Goal: Information Seeking & Learning: Find specific page/section

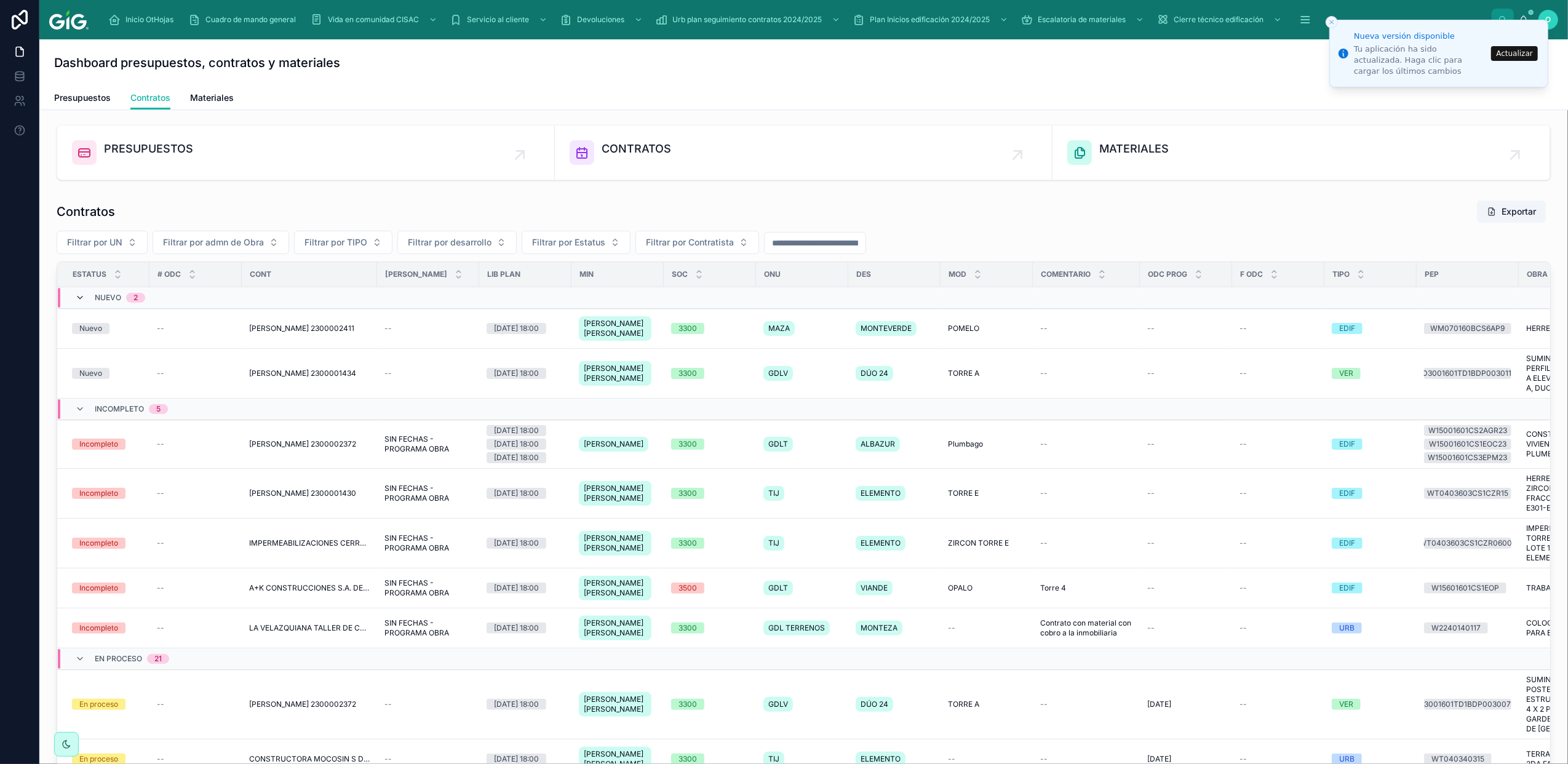
click at [75, 297] on icon at bounding box center [80, 297] width 10 height 10
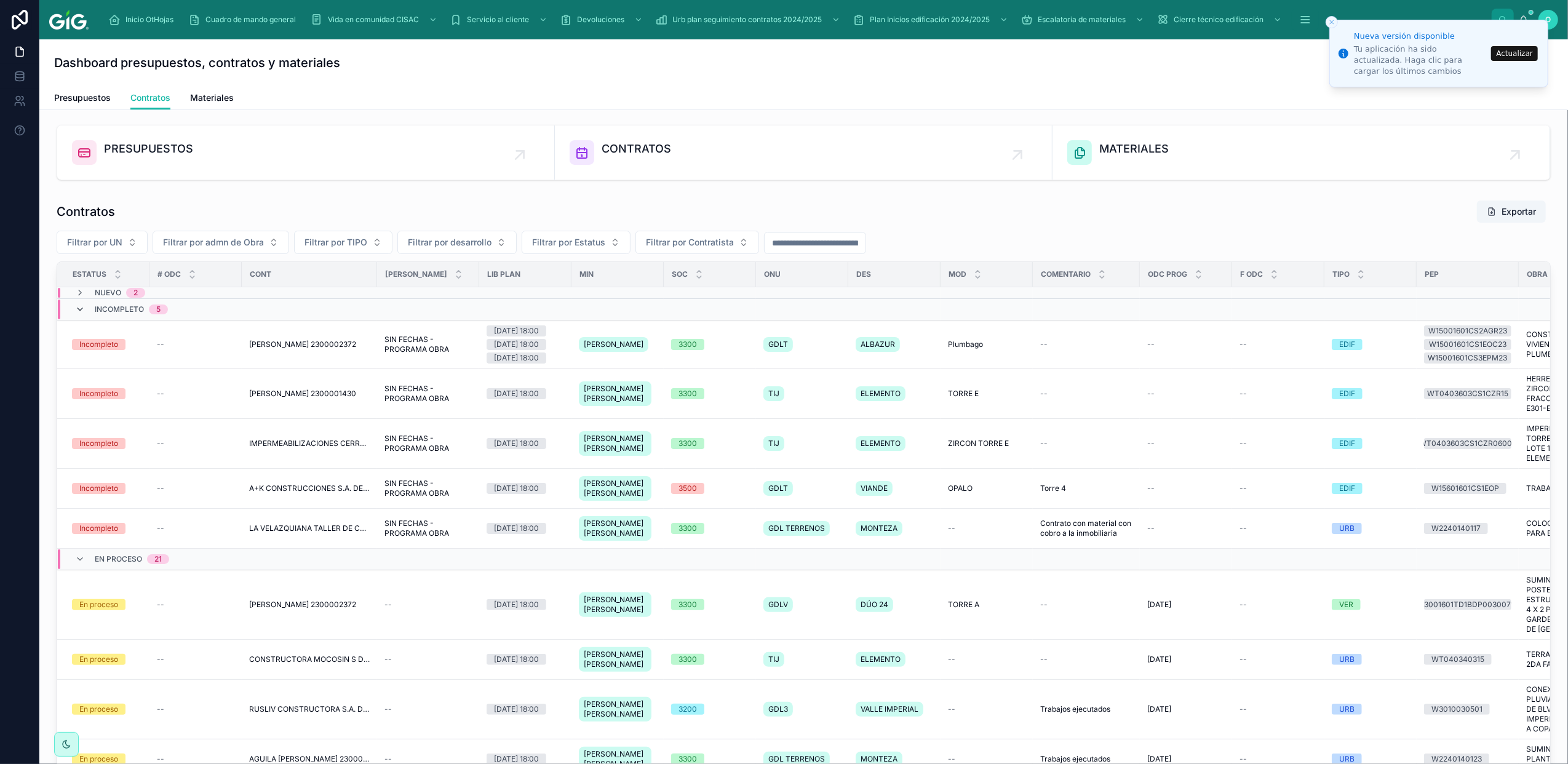
click at [78, 311] on icon at bounding box center [80, 310] width 10 height 10
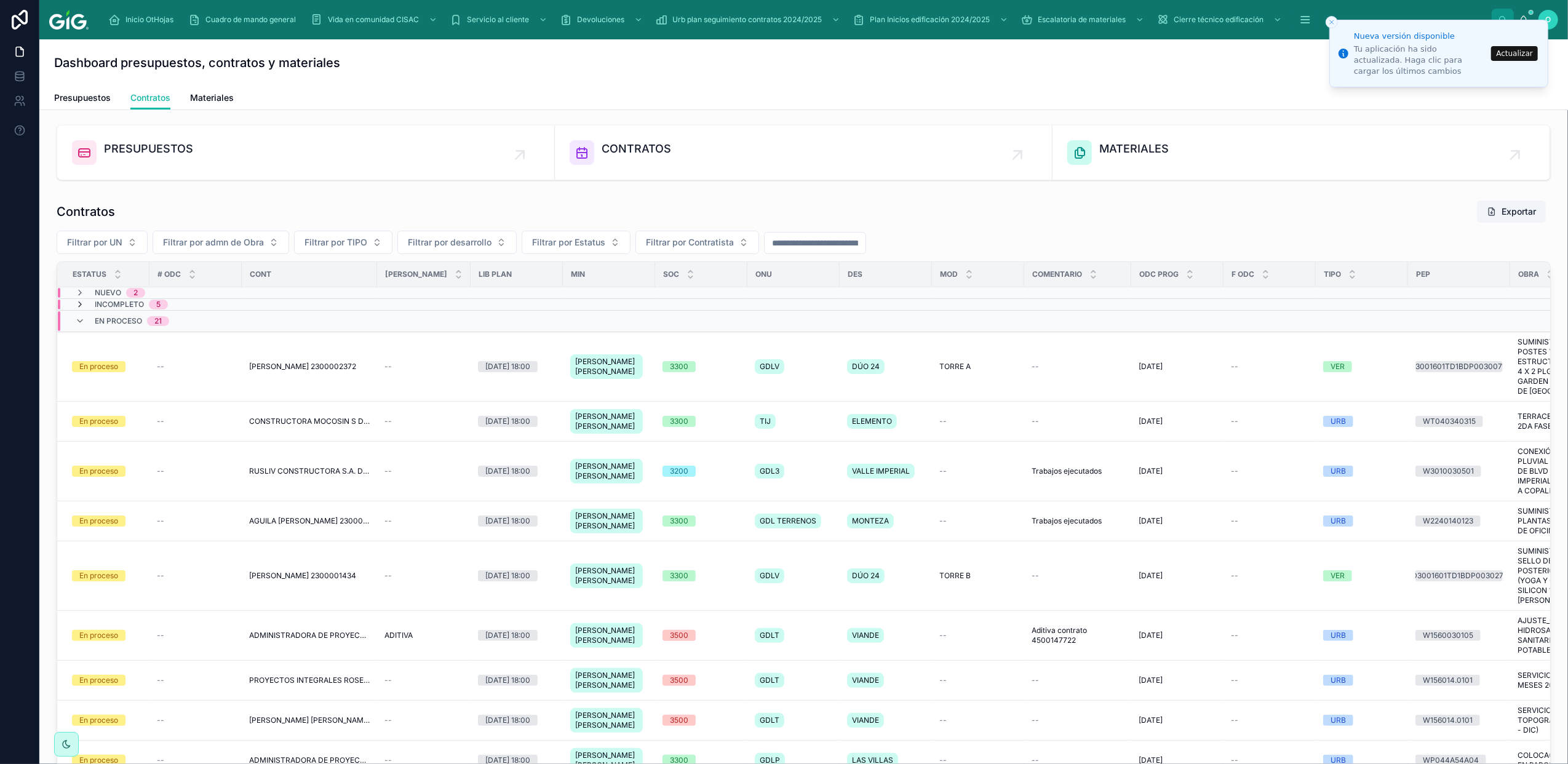
click at [78, 304] on icon at bounding box center [80, 305] width 10 height 10
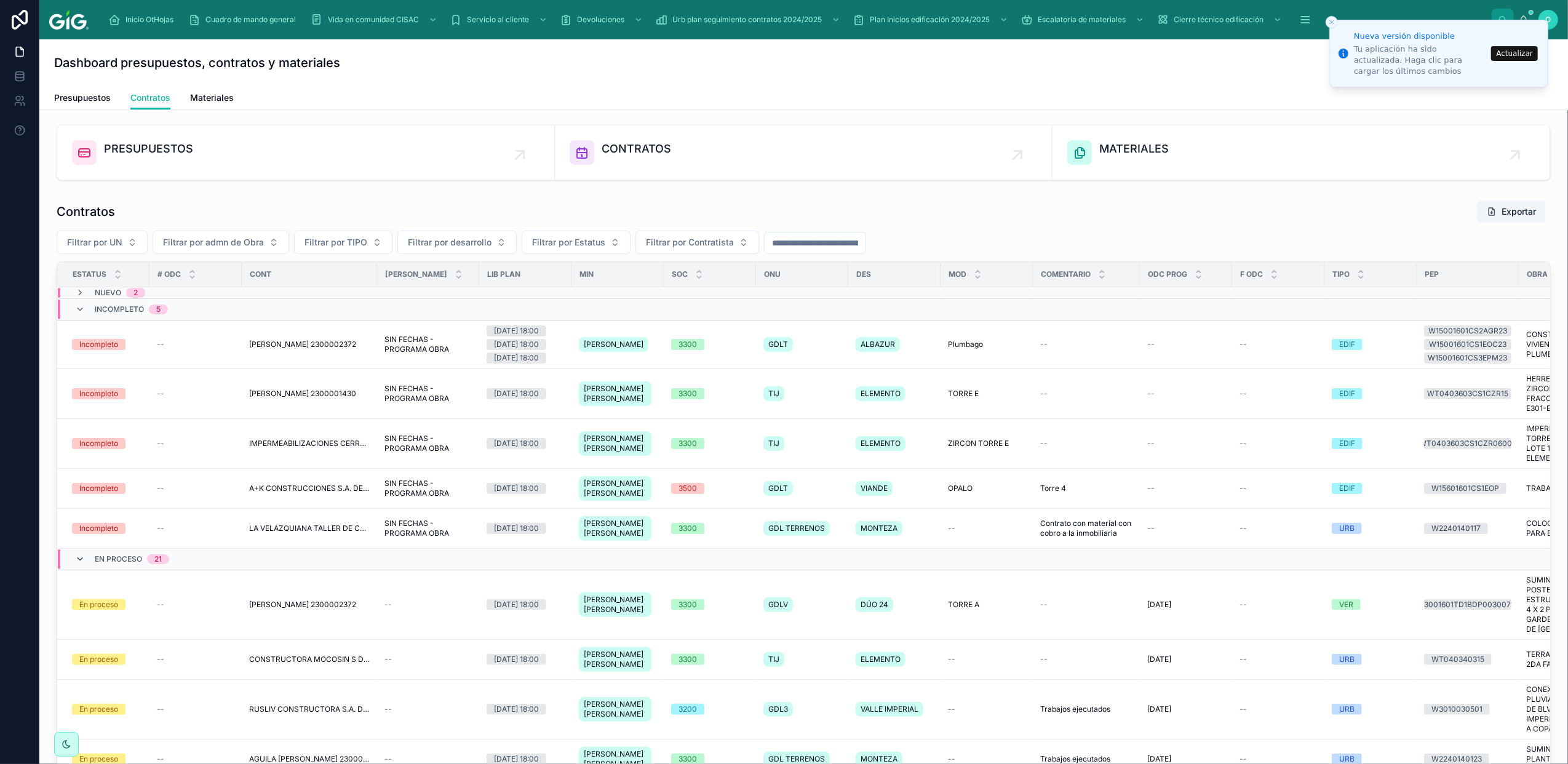
click at [83, 564] on icon at bounding box center [80, 559] width 10 height 10
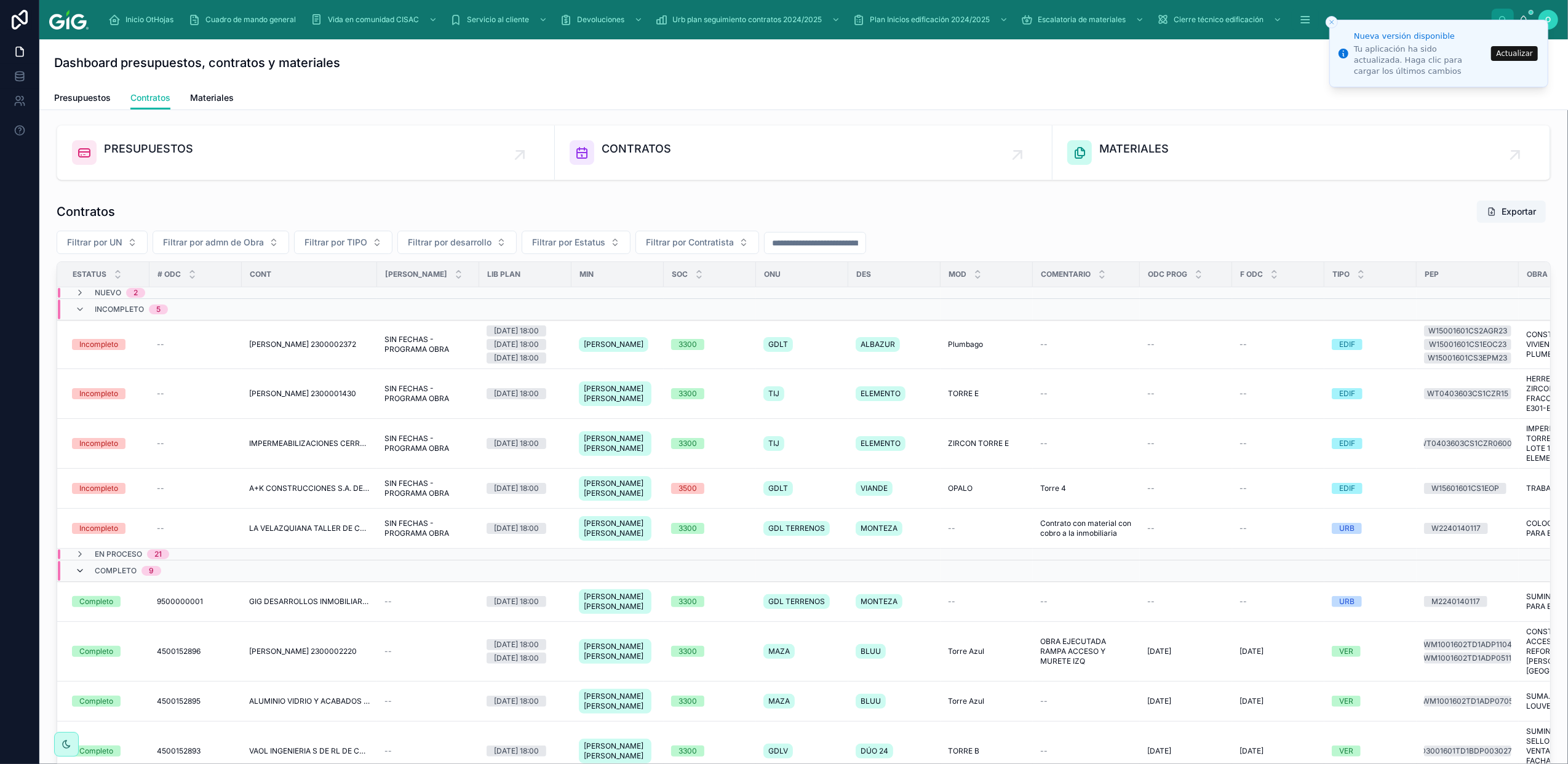
click at [79, 575] on icon at bounding box center [80, 571] width 10 height 10
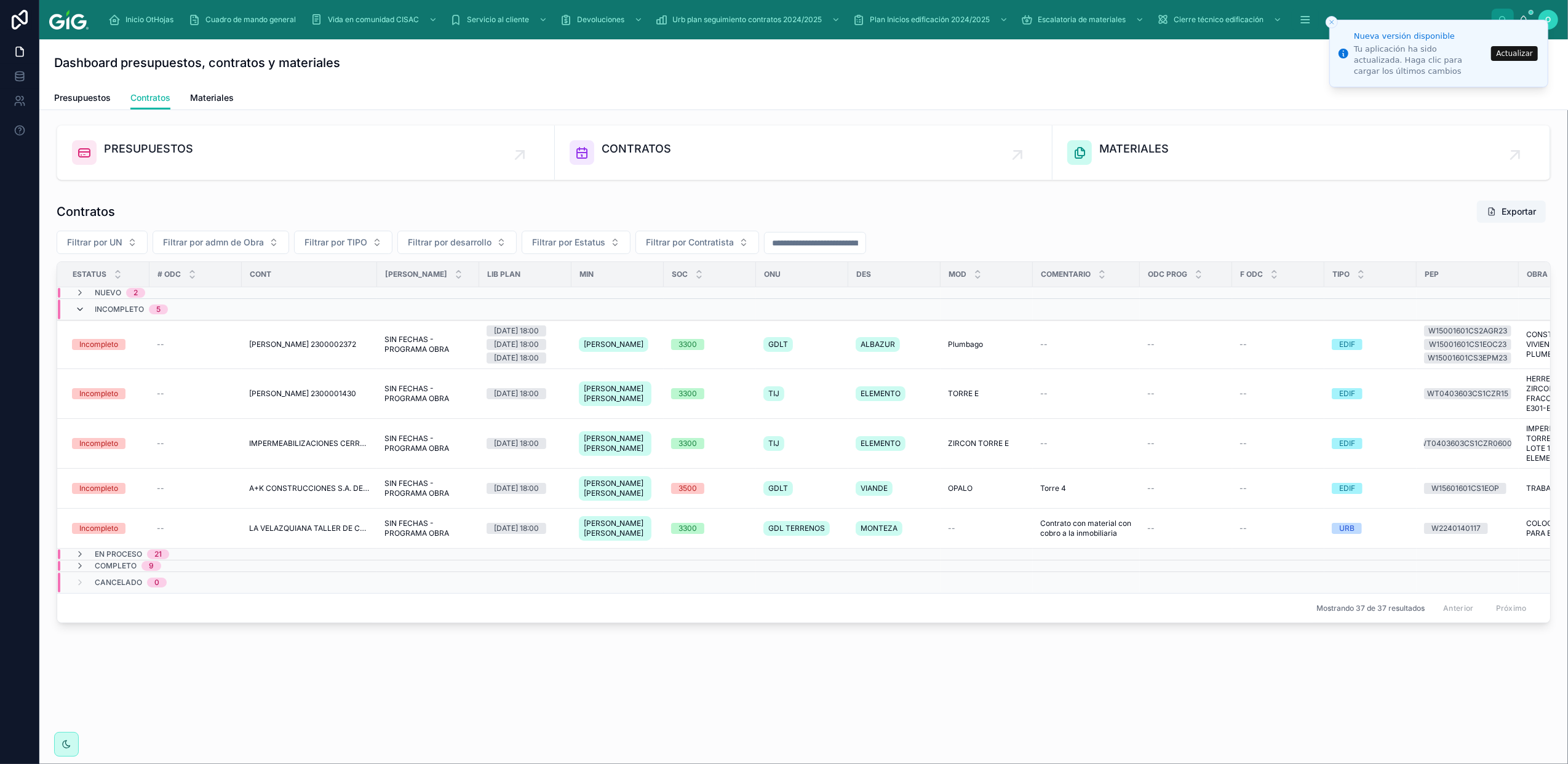
click at [79, 310] on icon at bounding box center [80, 310] width 10 height 10
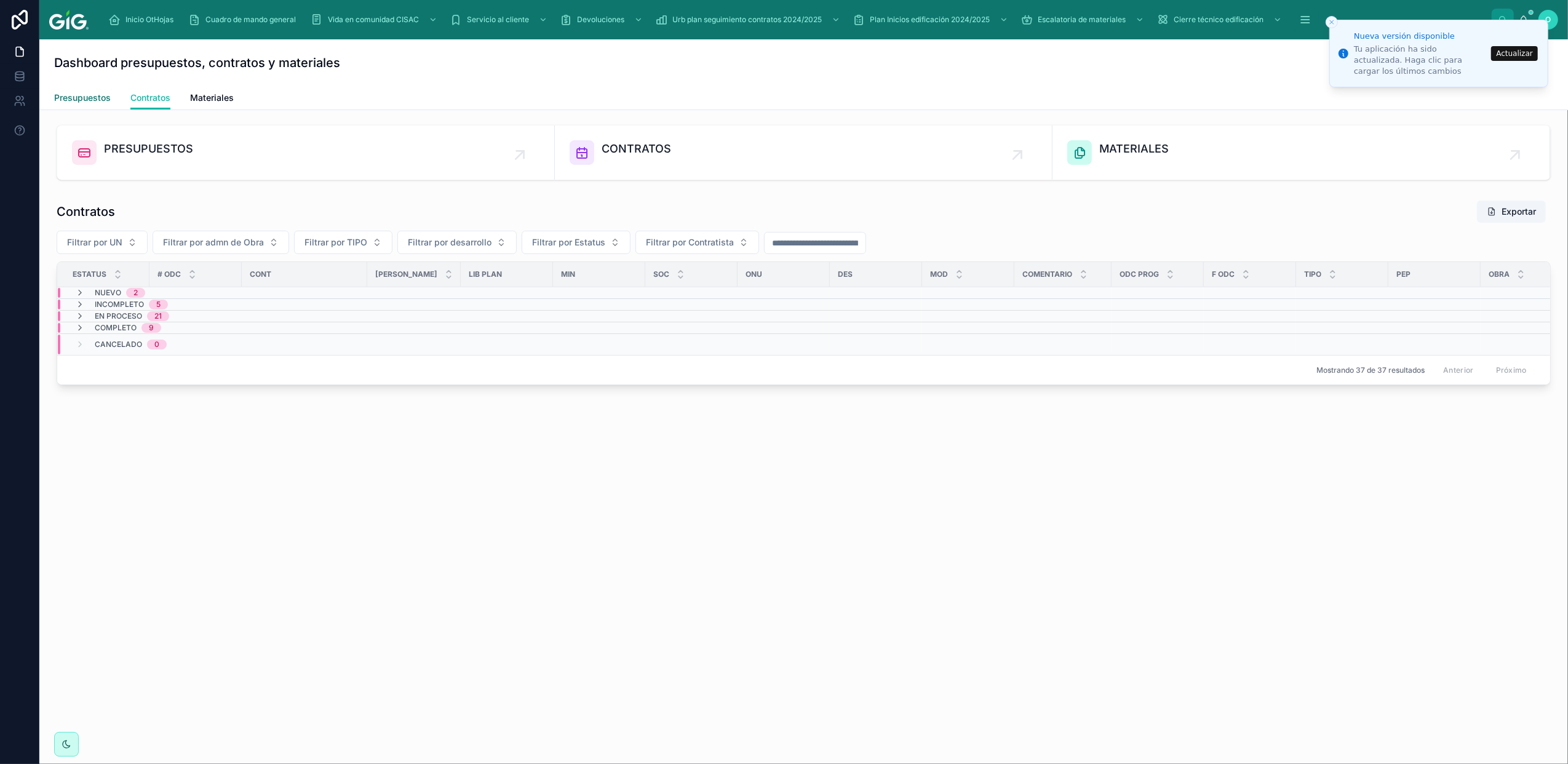
click at [78, 94] on span "Presupuestos" at bounding box center [83, 97] width 57 height 12
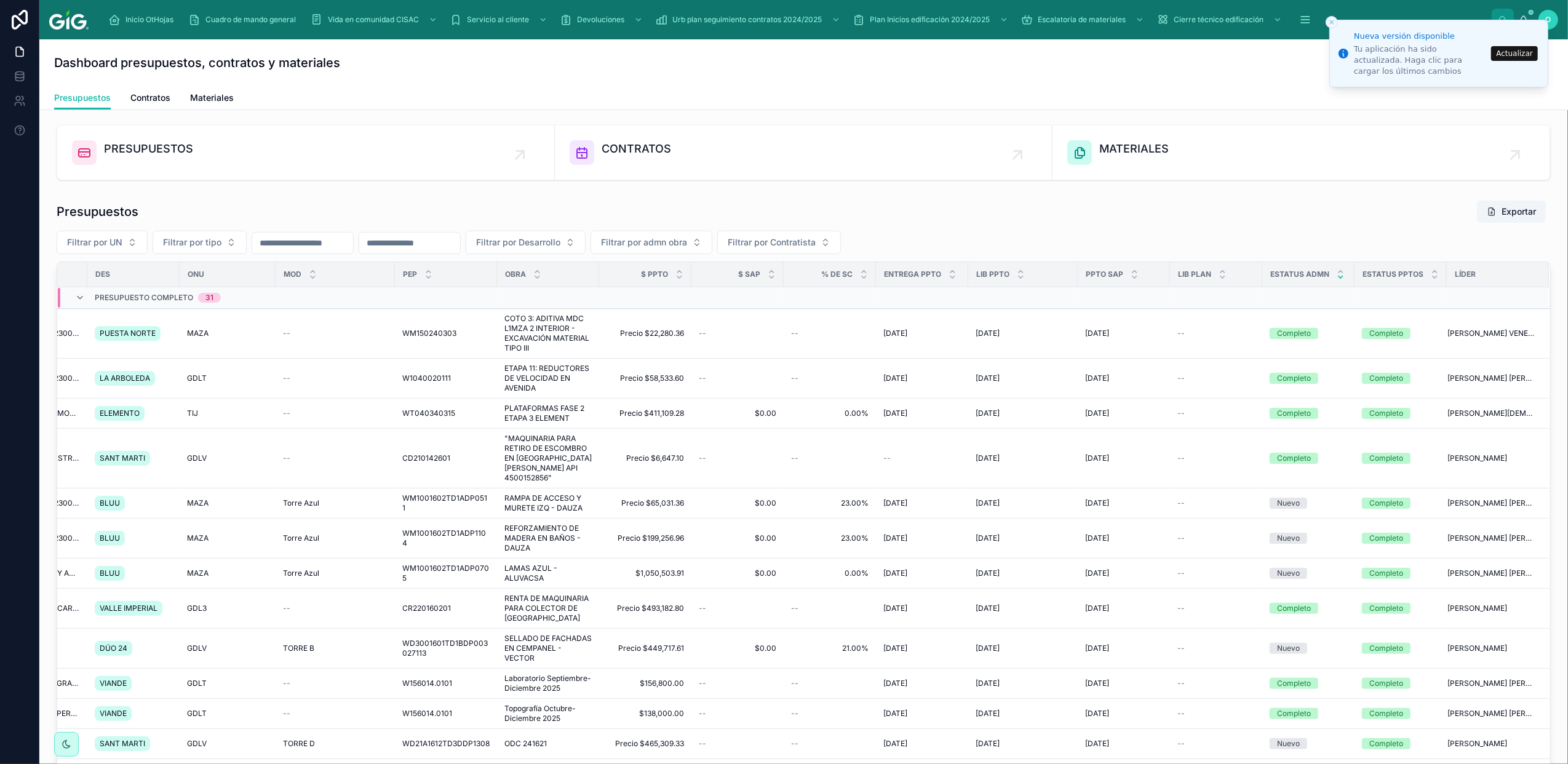
click at [1337, 278] on icon at bounding box center [1341, 276] width 8 height 8
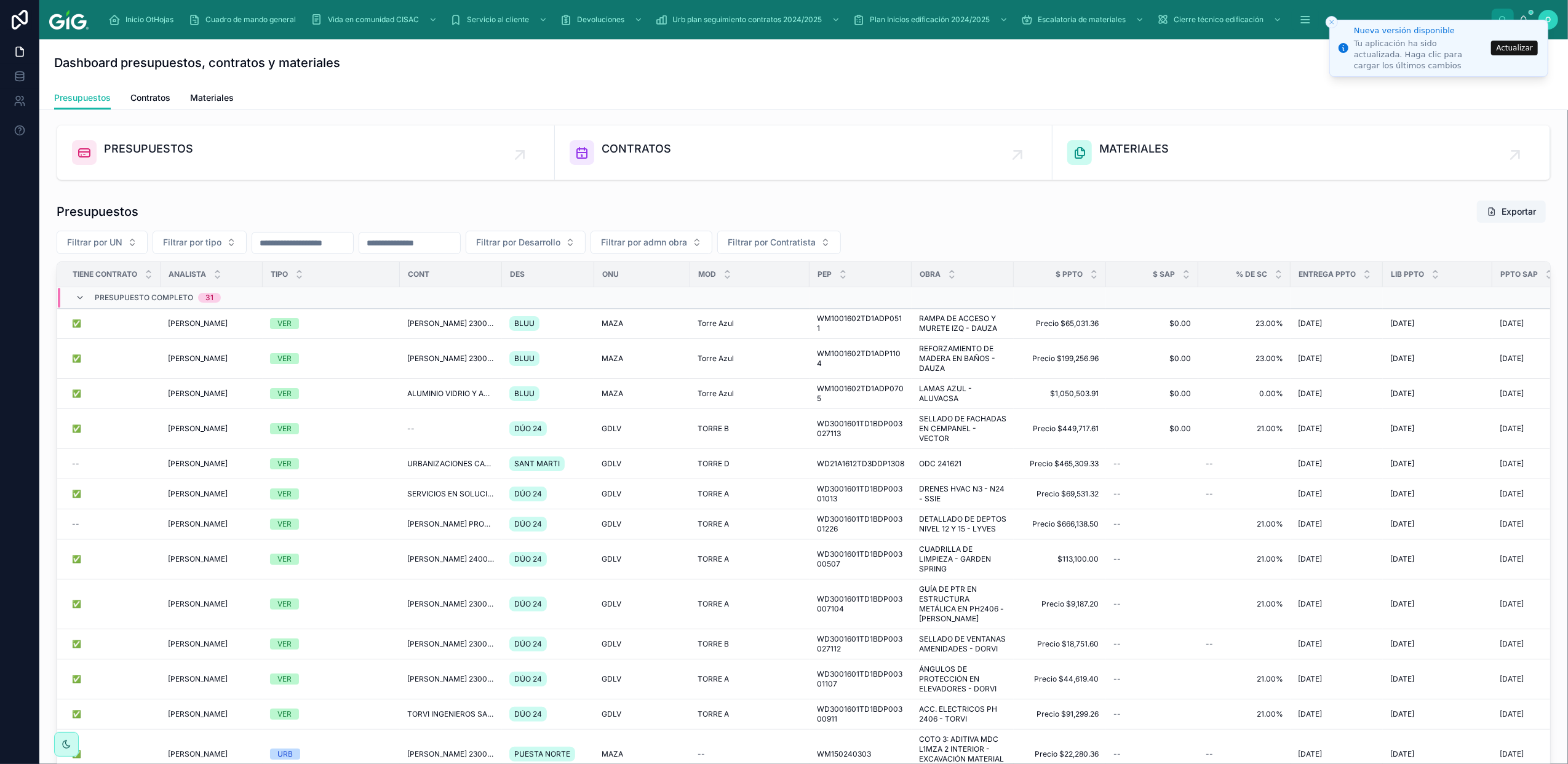
click at [1514, 50] on button "Actualizar" at bounding box center [1514, 48] width 46 height 15
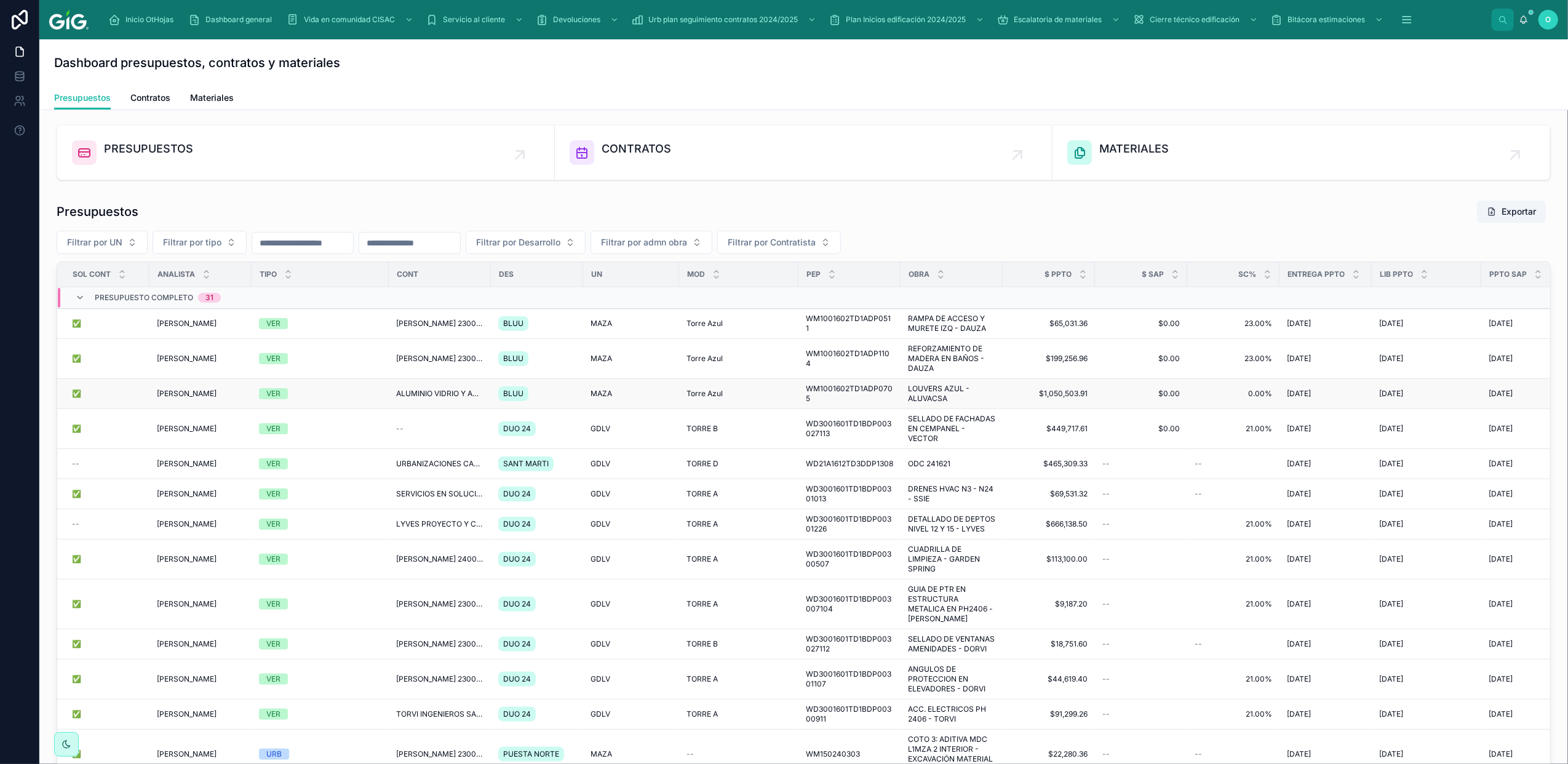
drag, startPoint x: 1326, startPoint y: 363, endPoint x: 1463, endPoint y: 380, distance: 138.1
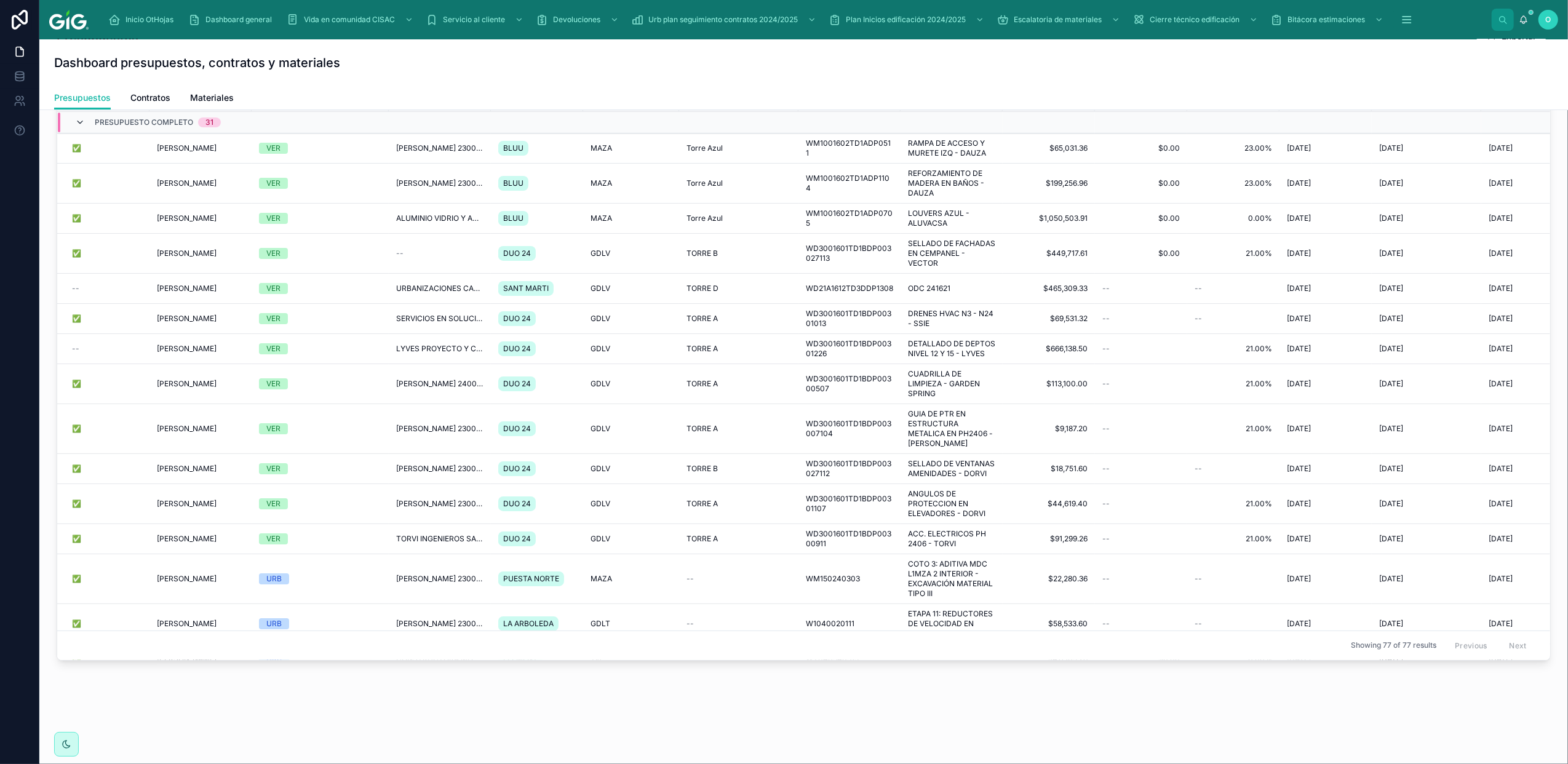
click at [78, 122] on icon at bounding box center [80, 123] width 10 height 10
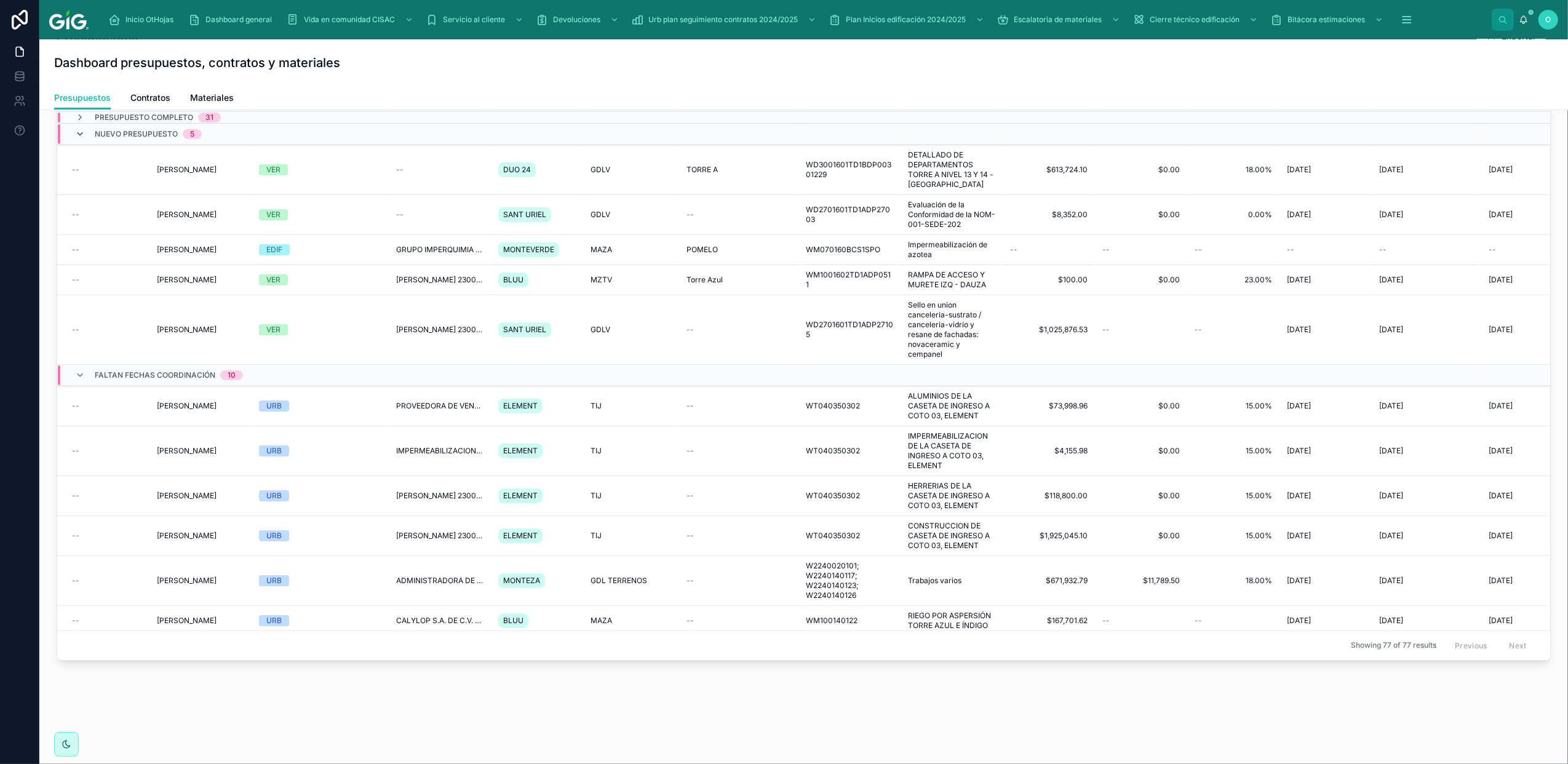
click at [80, 134] on icon at bounding box center [80, 134] width 10 height 10
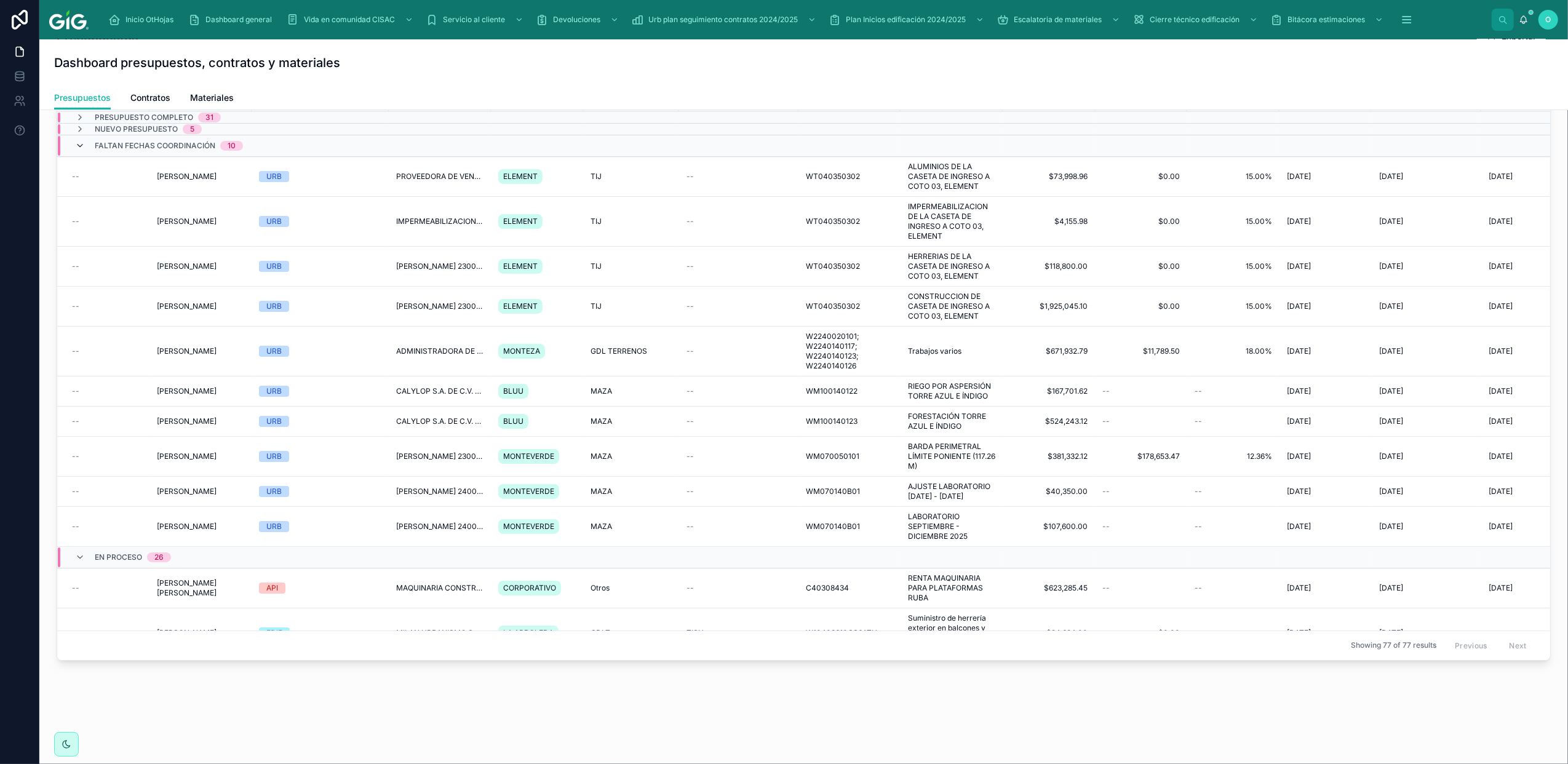
click at [83, 148] on icon at bounding box center [80, 146] width 10 height 10
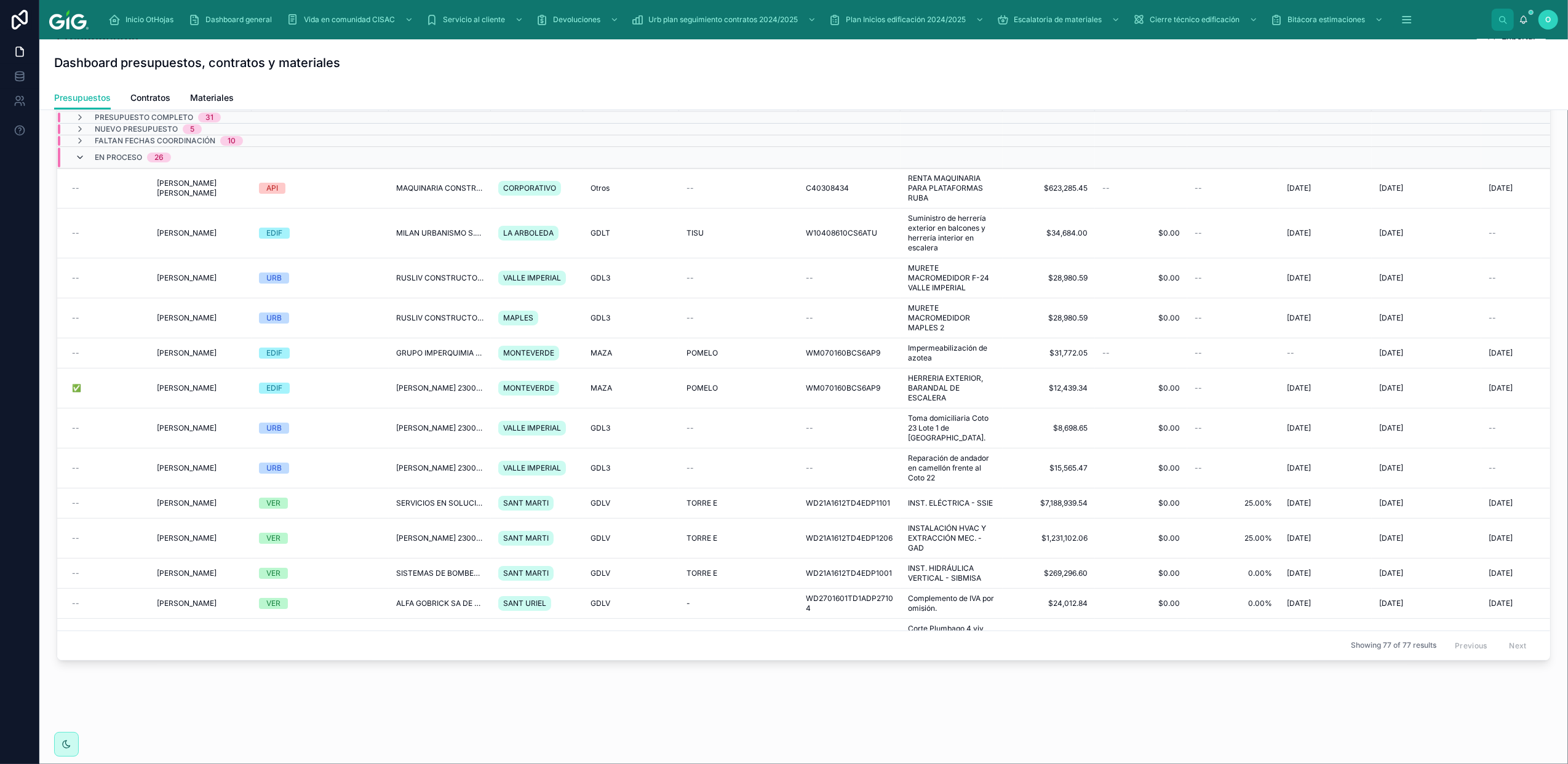
click at [80, 158] on icon at bounding box center [80, 157] width 10 height 10
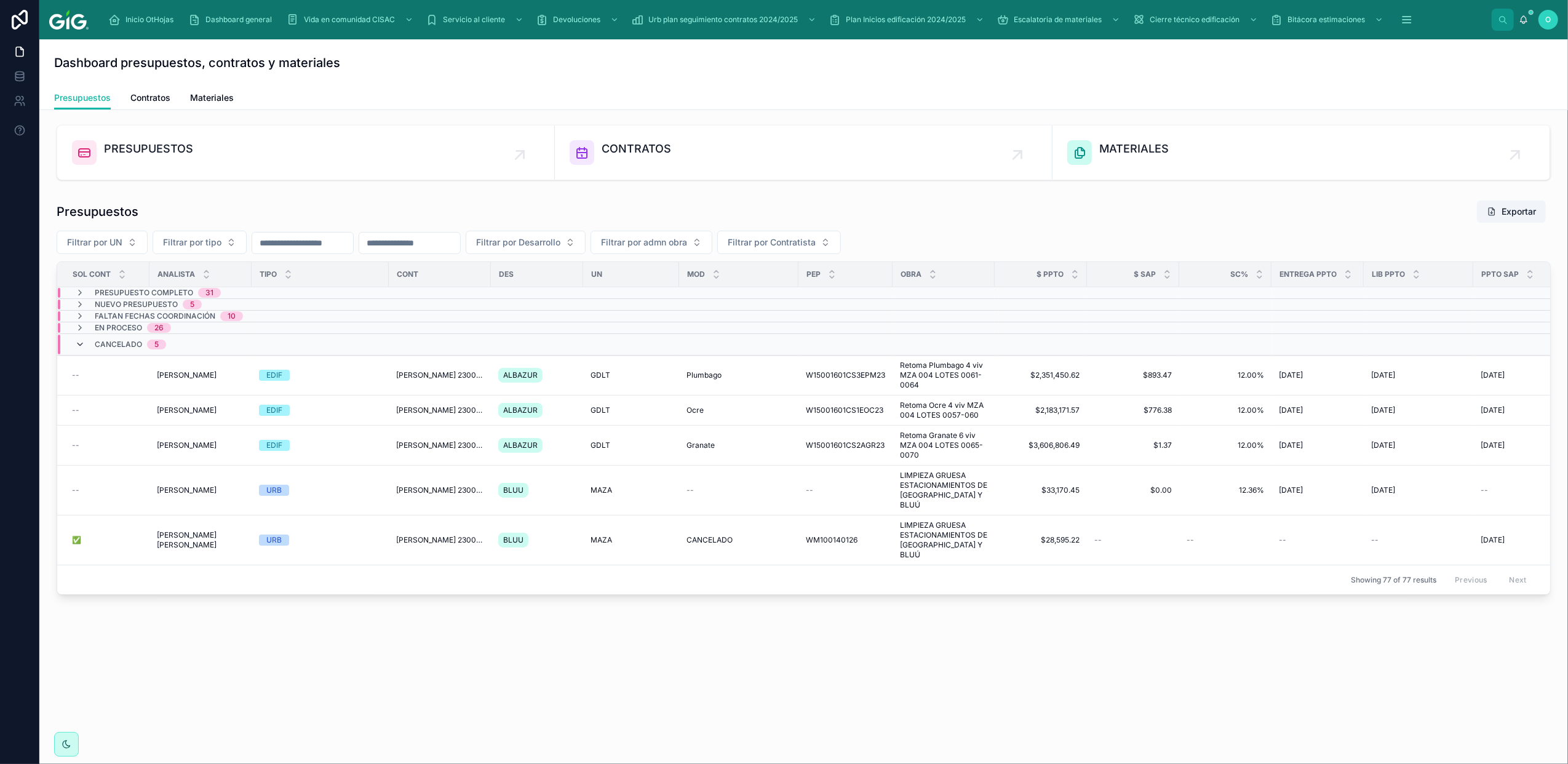
click at [79, 349] on icon at bounding box center [80, 345] width 10 height 10
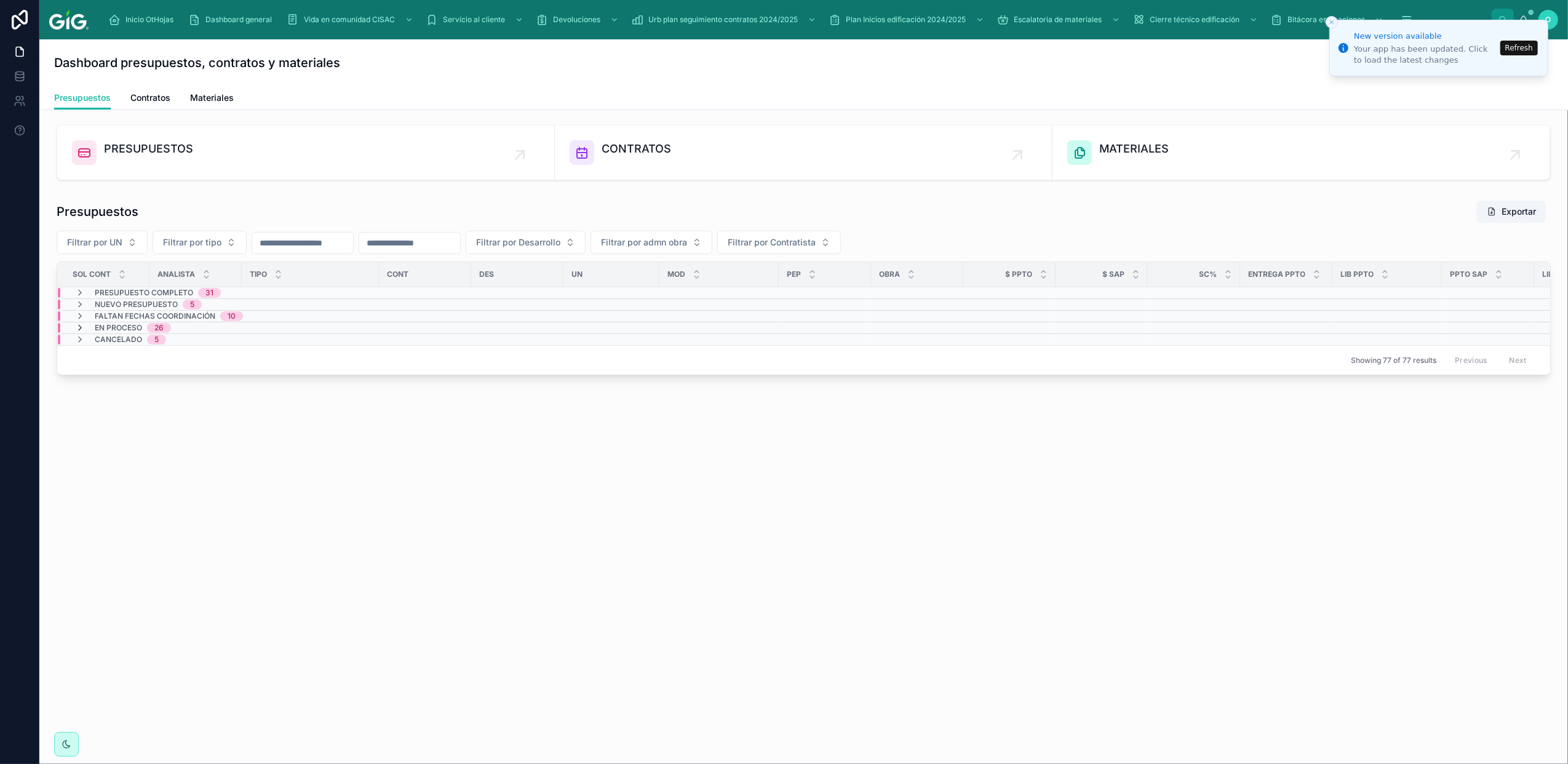
click at [80, 328] on icon at bounding box center [80, 328] width 10 height 10
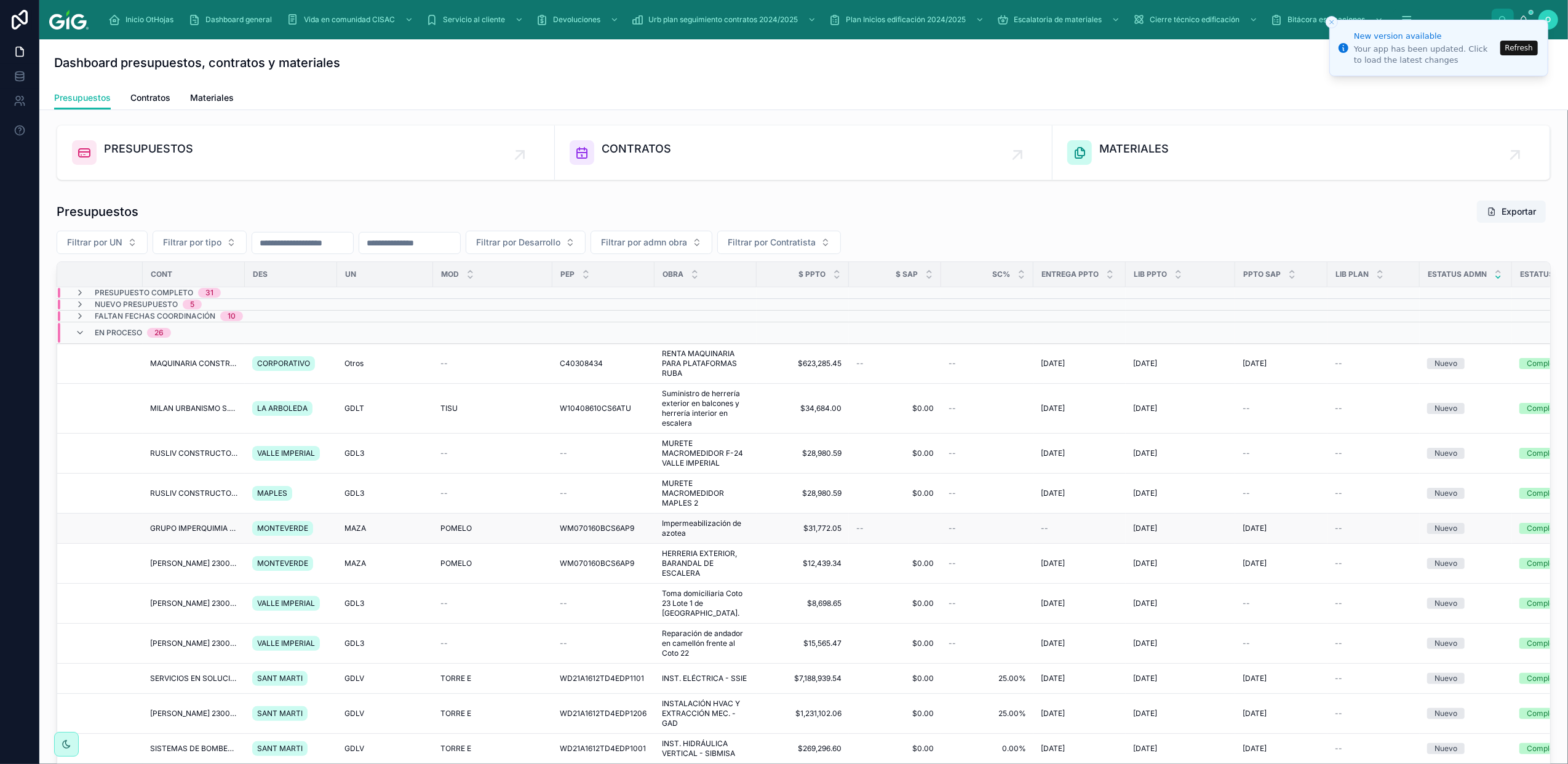
scroll to position [0, 428]
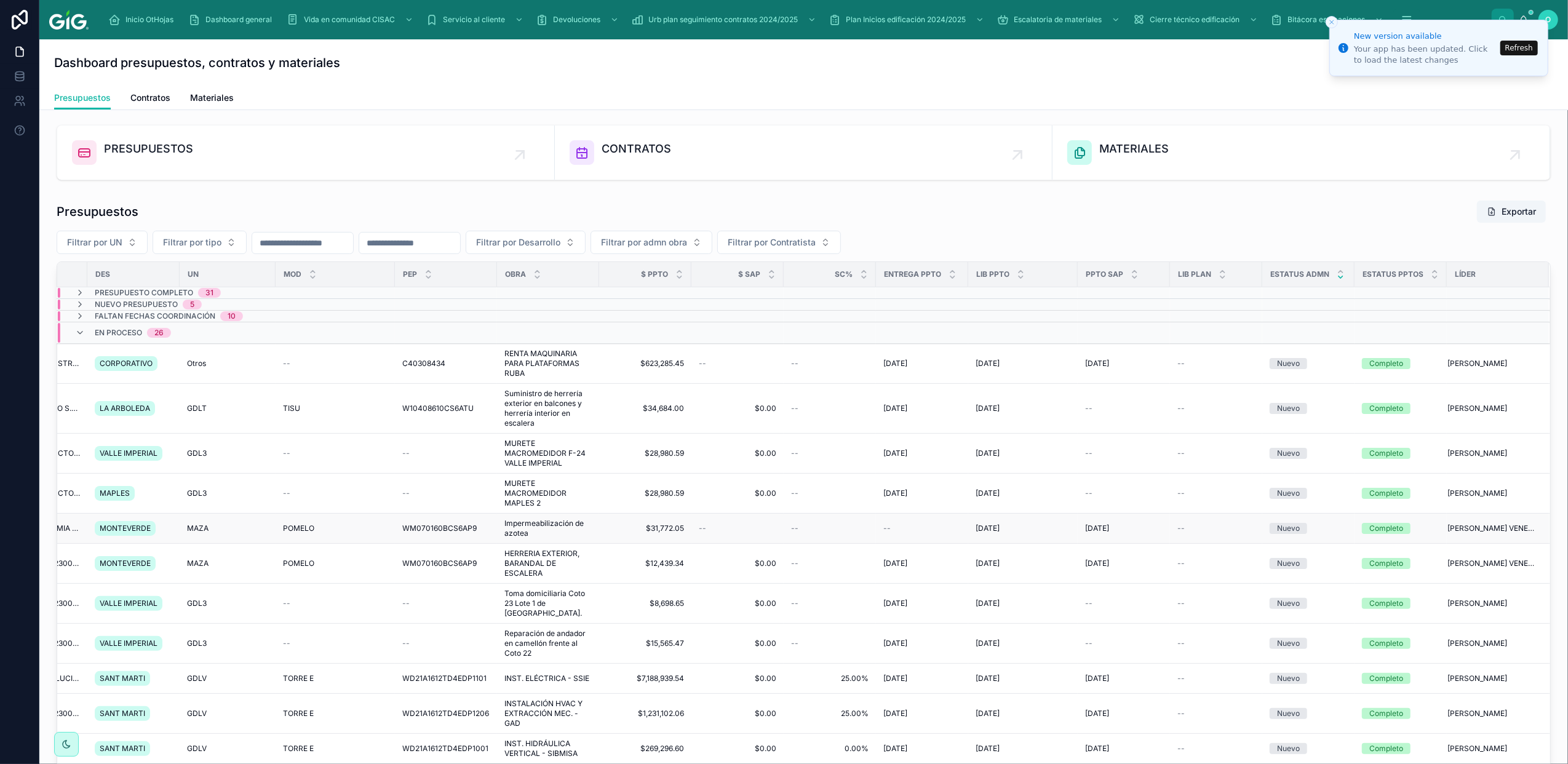
drag, startPoint x: 494, startPoint y: 517, endPoint x: 779, endPoint y: 527, distance: 285.2
drag, startPoint x: 695, startPoint y: 535, endPoint x: 918, endPoint y: 537, distance: 223.0
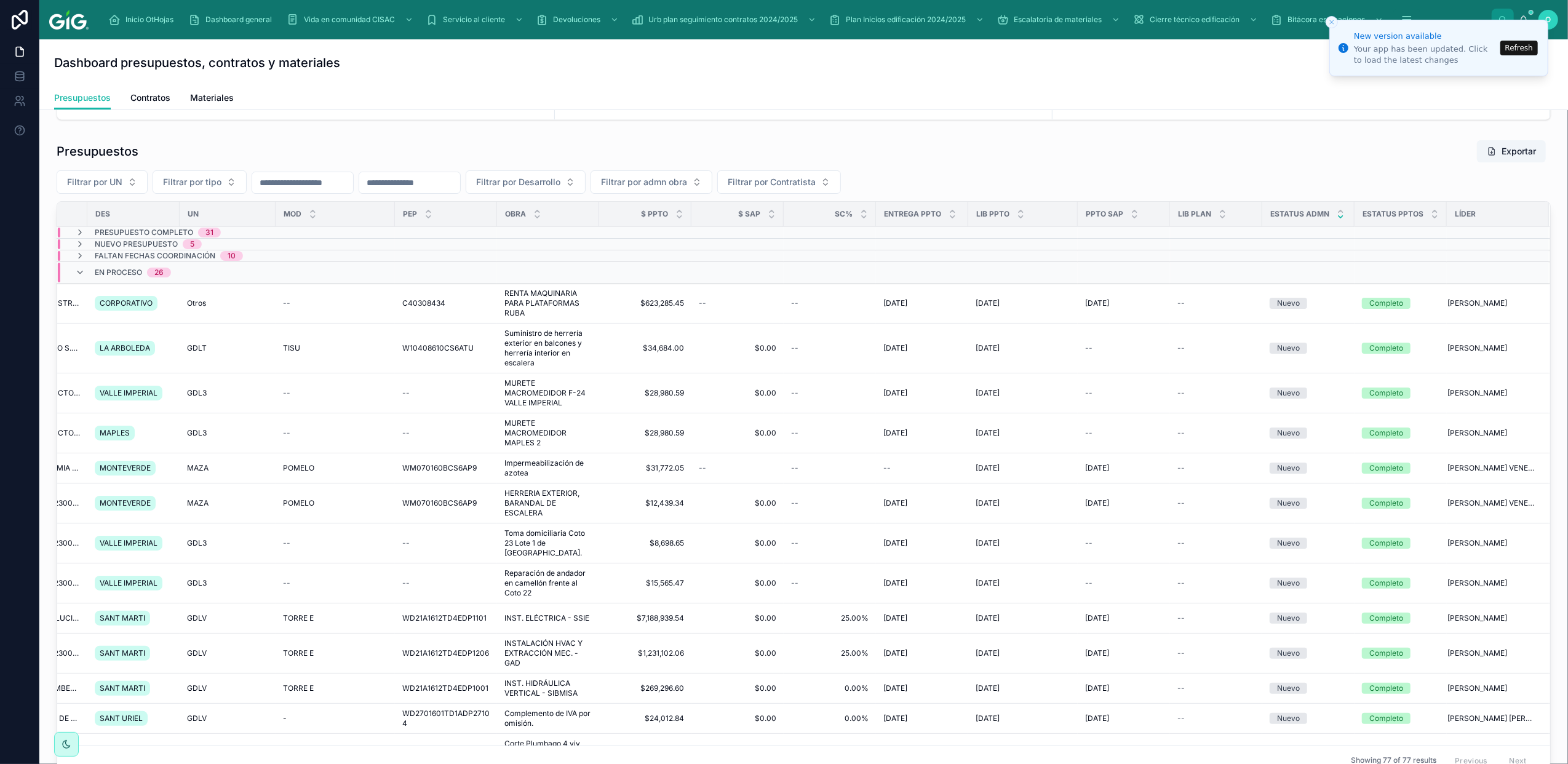
scroll to position [0, 0]
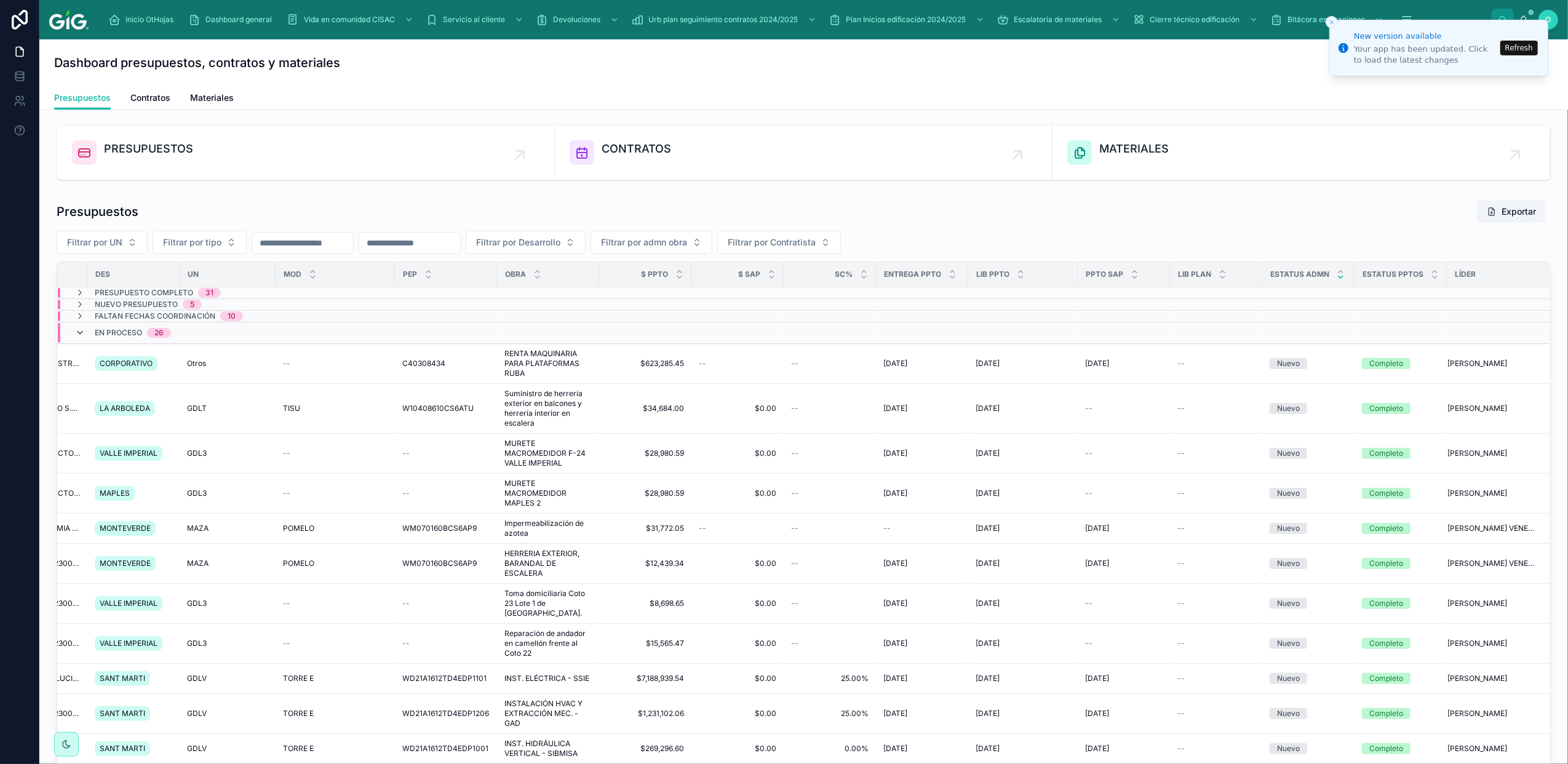
click at [78, 331] on icon at bounding box center [80, 333] width 10 height 10
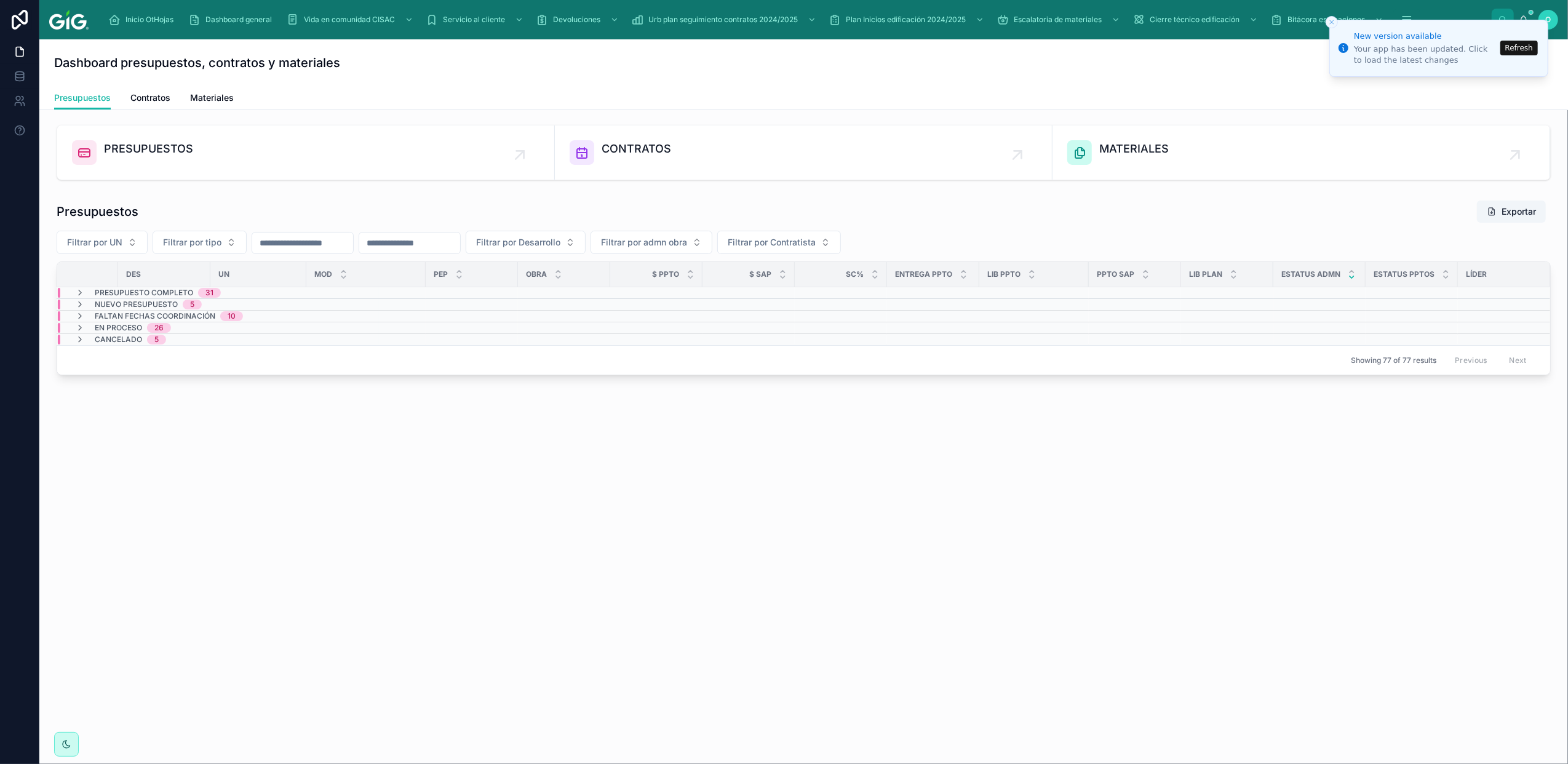
click at [1516, 49] on button "Refresh" at bounding box center [1519, 48] width 38 height 15
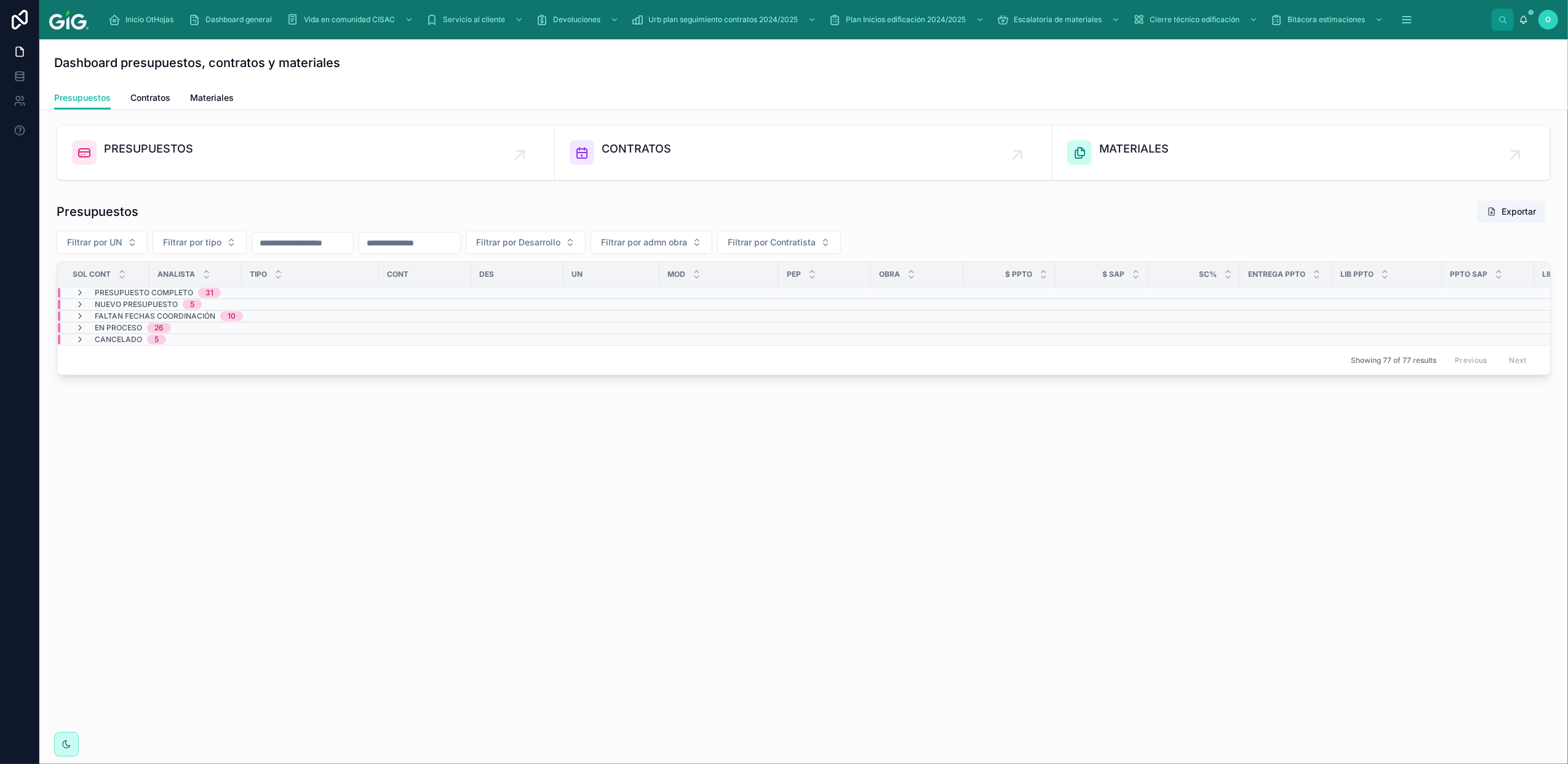
click at [264, 208] on div "Presupuestos Exportar" at bounding box center [804, 211] width 1495 height 23
click at [830, 251] on button "Filtrar por Contratista" at bounding box center [779, 242] width 123 height 23
click at [131, 247] on button "Filtrar por UN" at bounding box center [102, 242] width 91 height 23
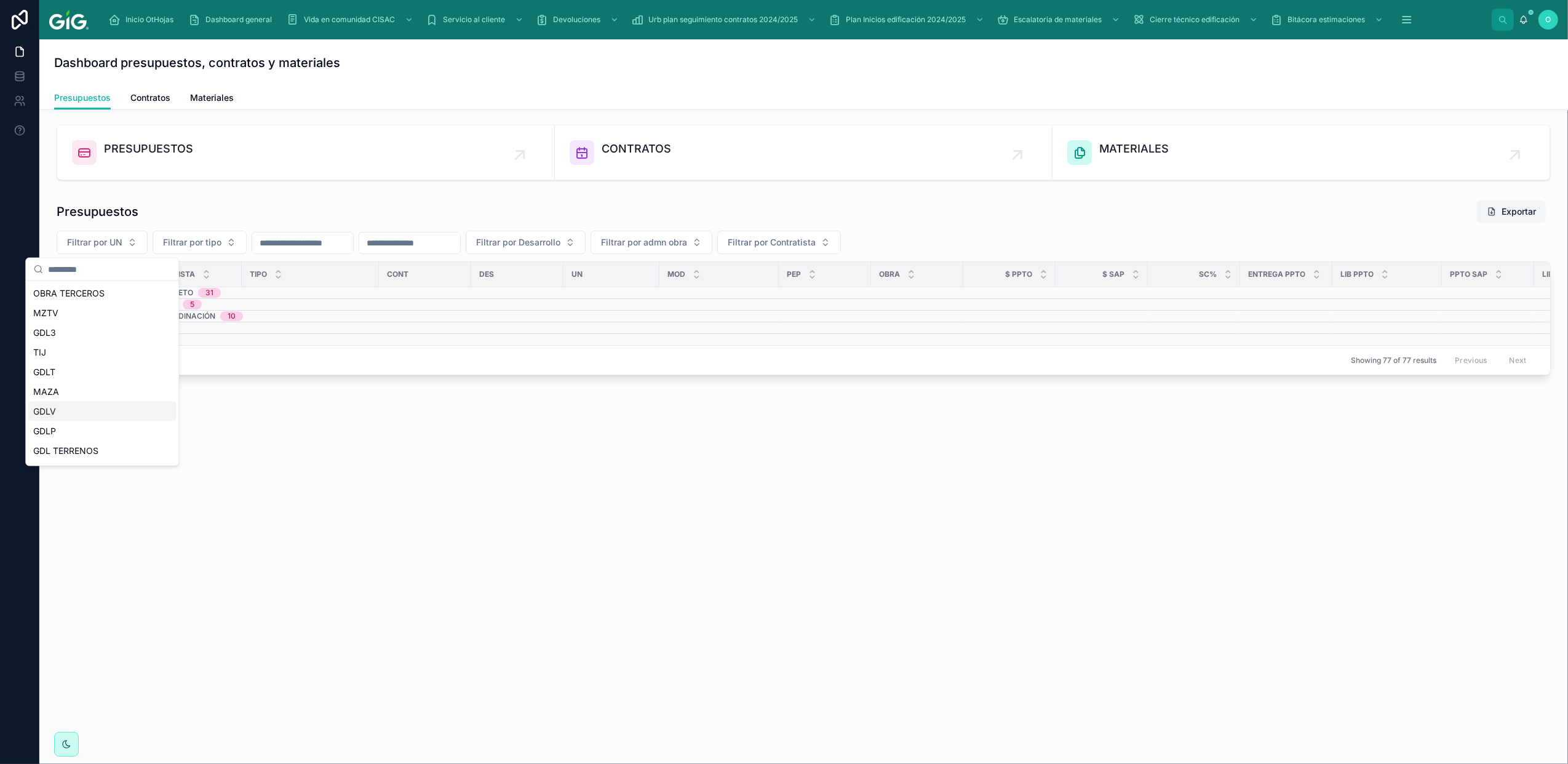
click at [87, 414] on div "GDLV" at bounding box center [102, 411] width 147 height 20
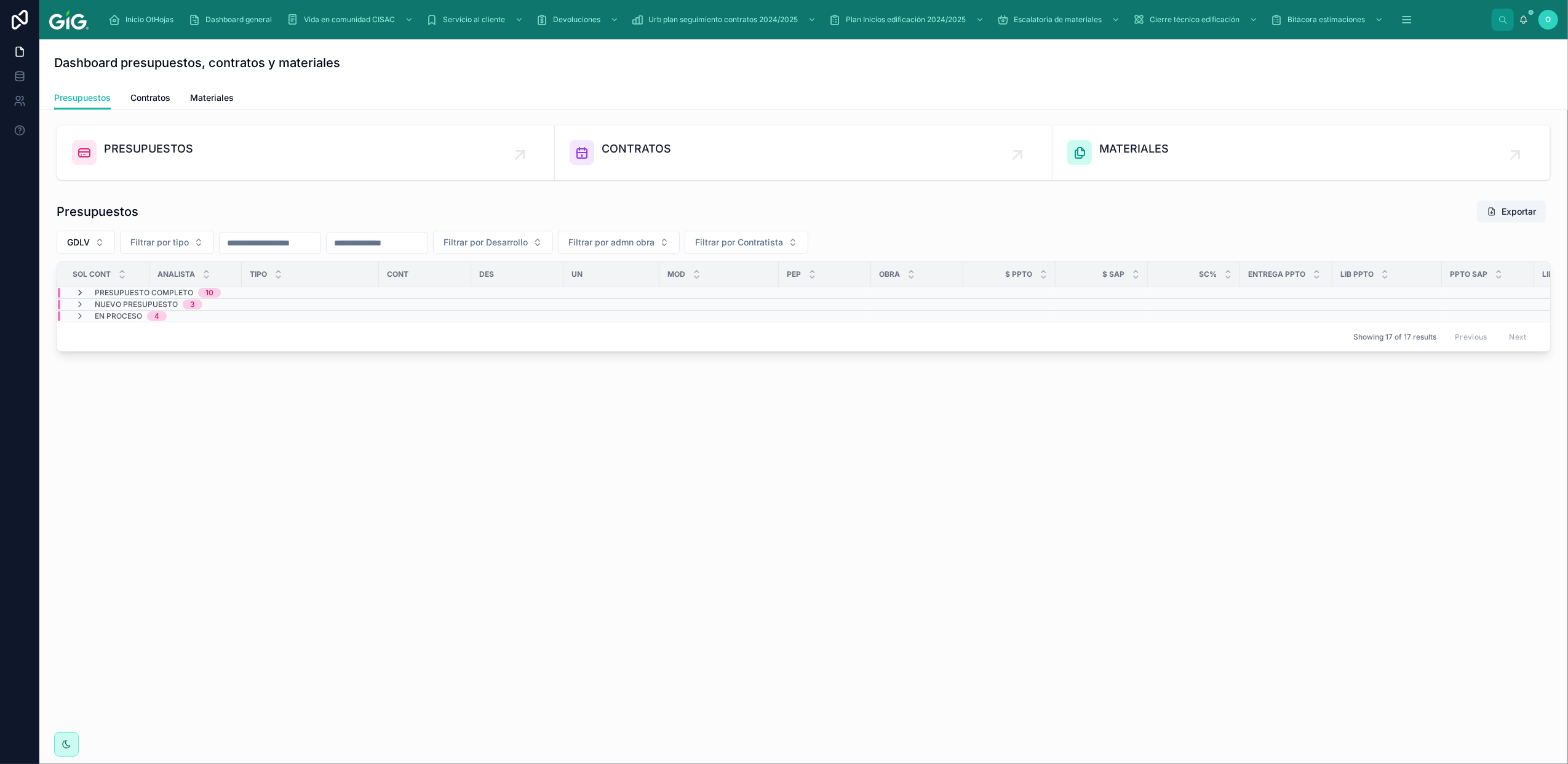
click at [80, 291] on icon at bounding box center [80, 293] width 10 height 10
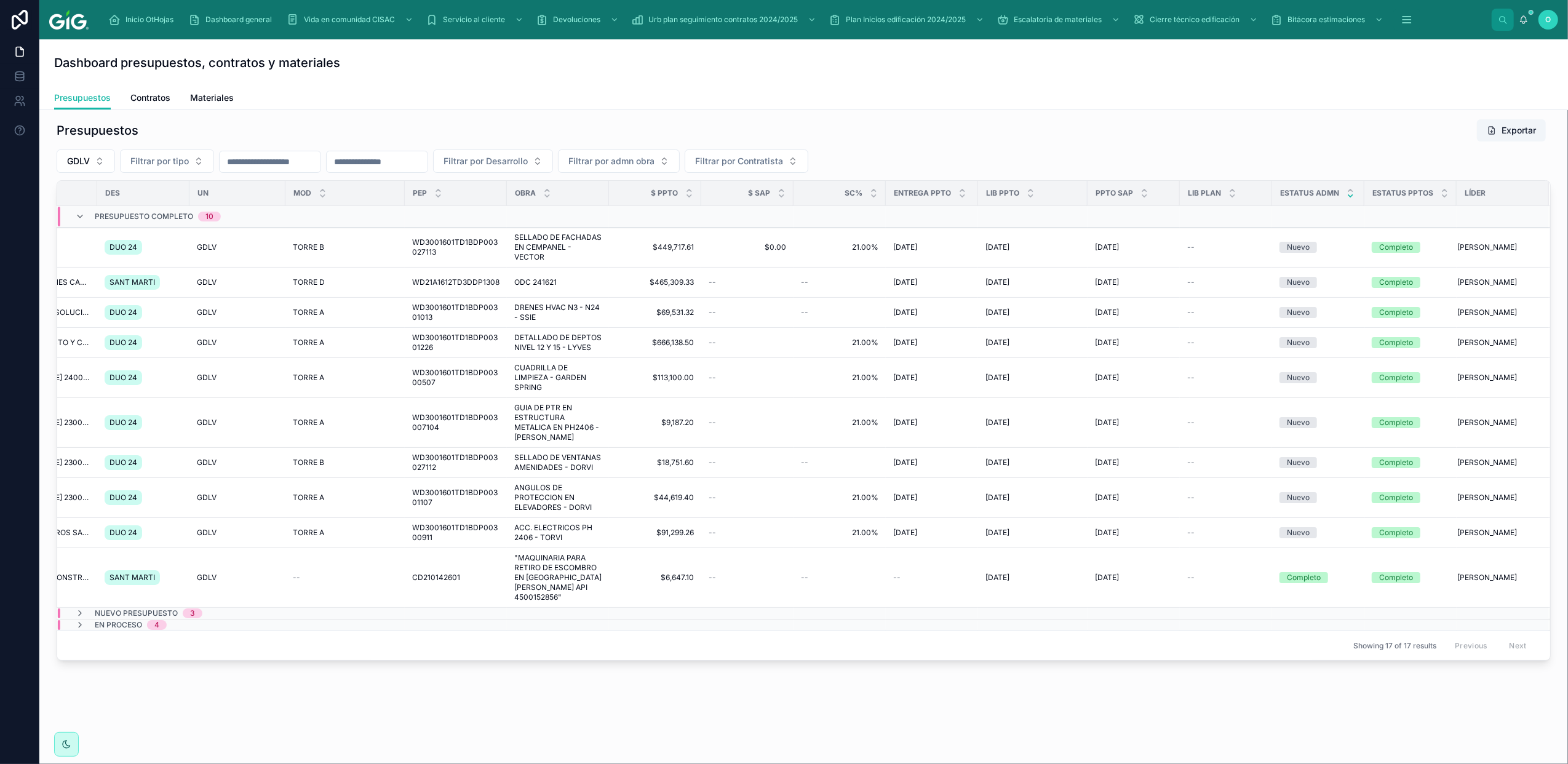
scroll to position [0, 416]
click at [1287, 242] on div "Nuevo" at bounding box center [1298, 247] width 23 height 11
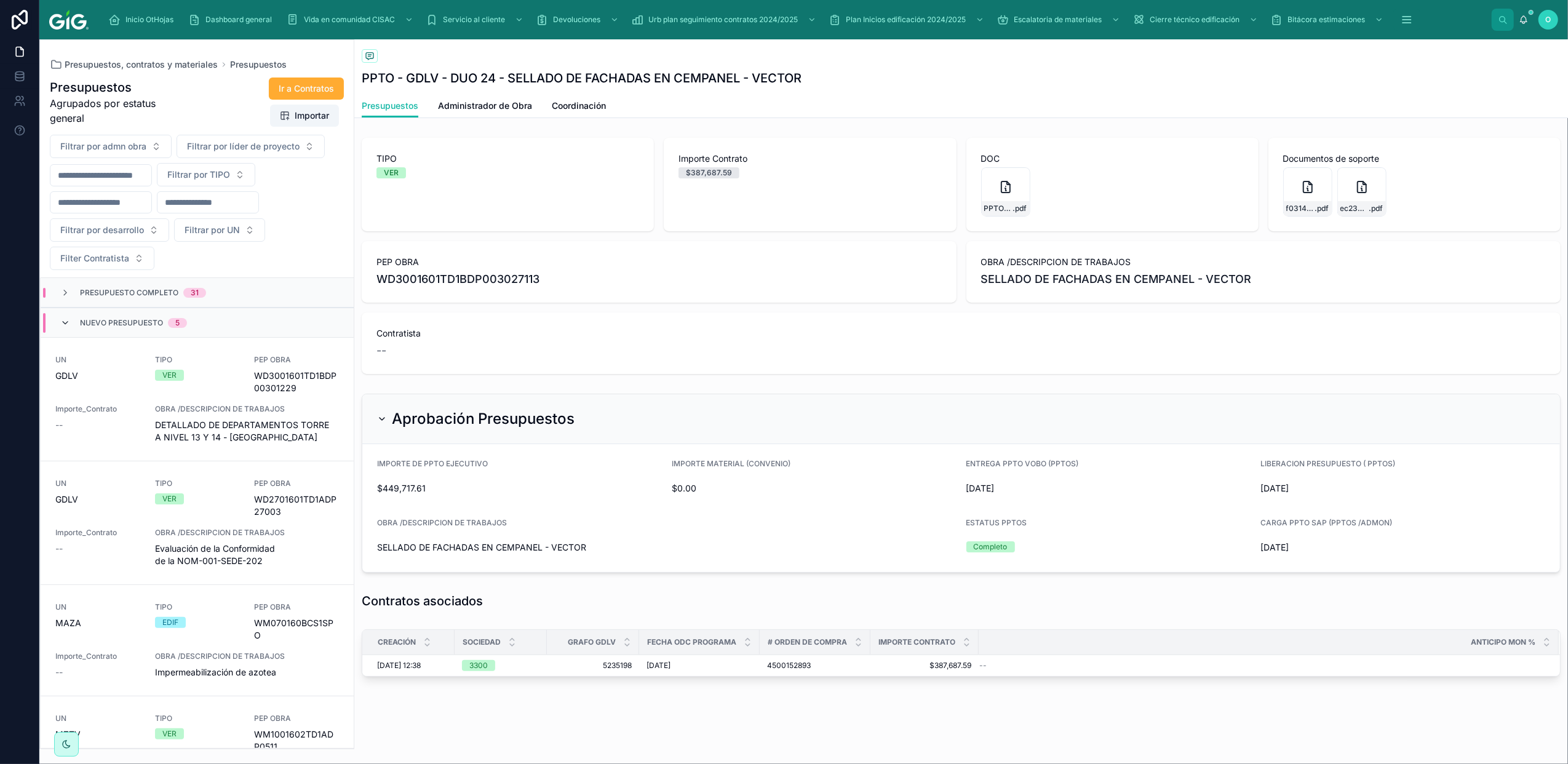
click at [65, 324] on icon at bounding box center [65, 323] width 10 height 10
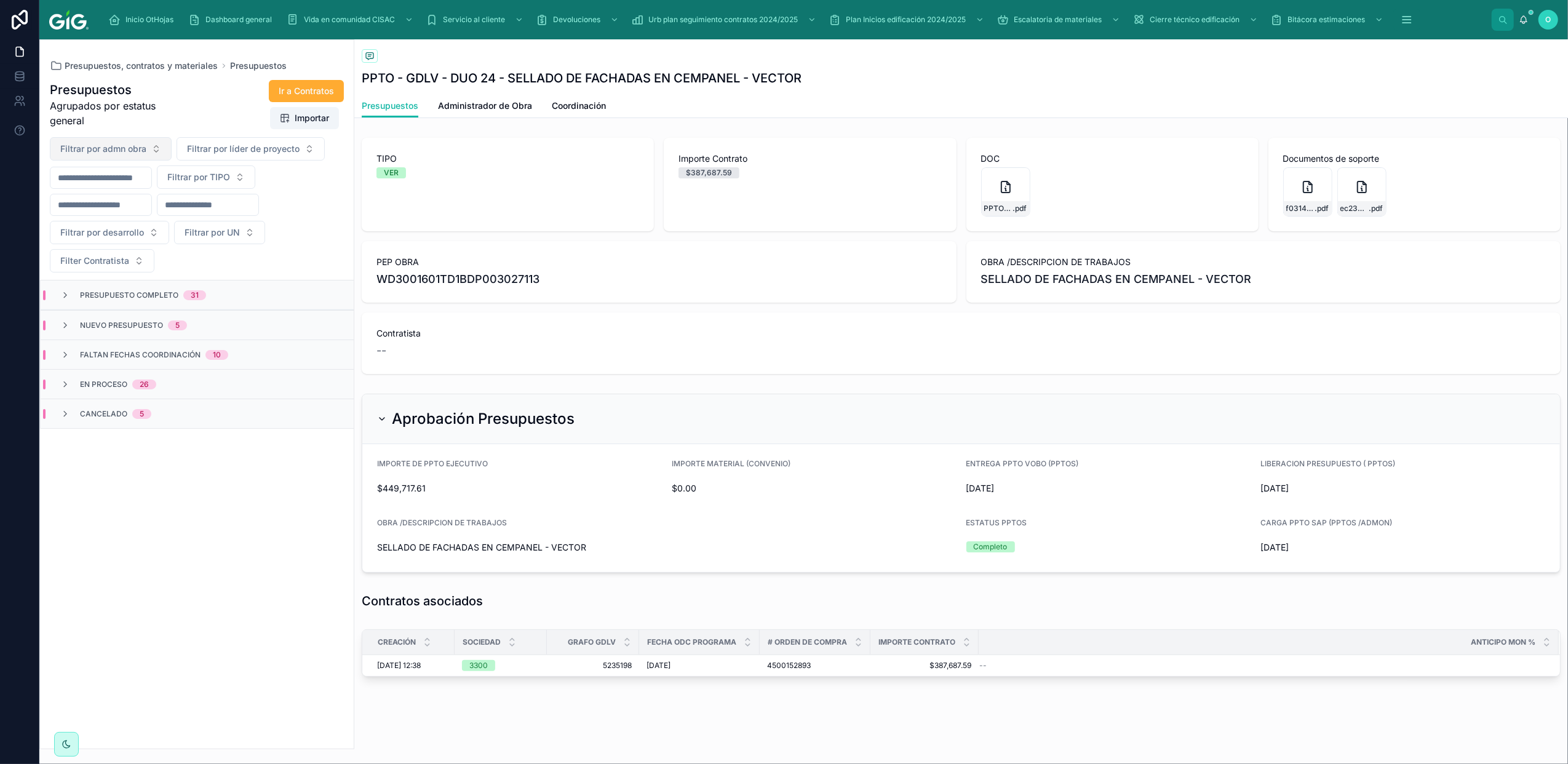
click at [146, 153] on span "Filtrar por admn obra" at bounding box center [103, 149] width 86 height 12
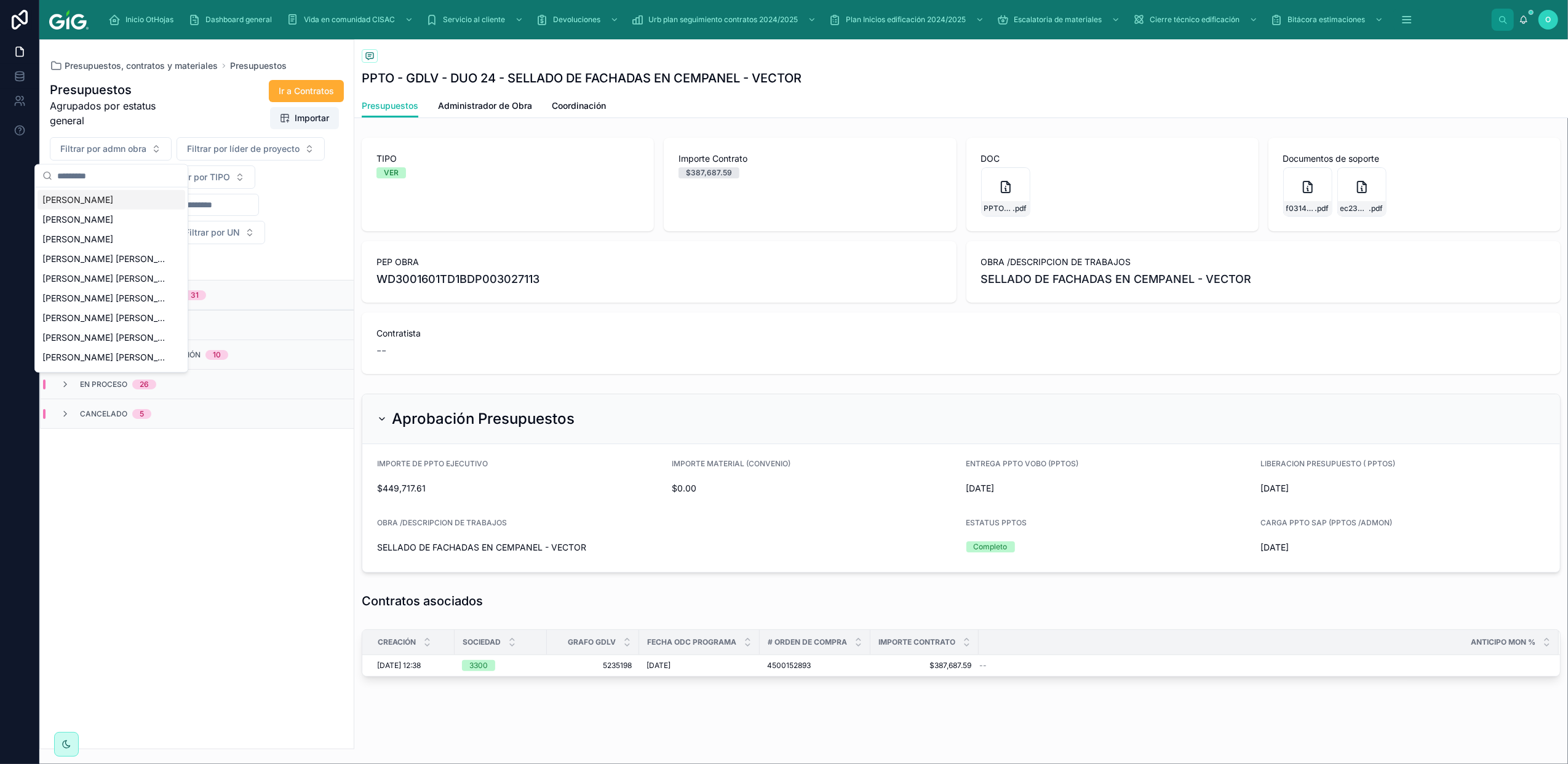
click at [215, 113] on div "Ir a Contratos Importar" at bounding box center [266, 104] width 157 height 50
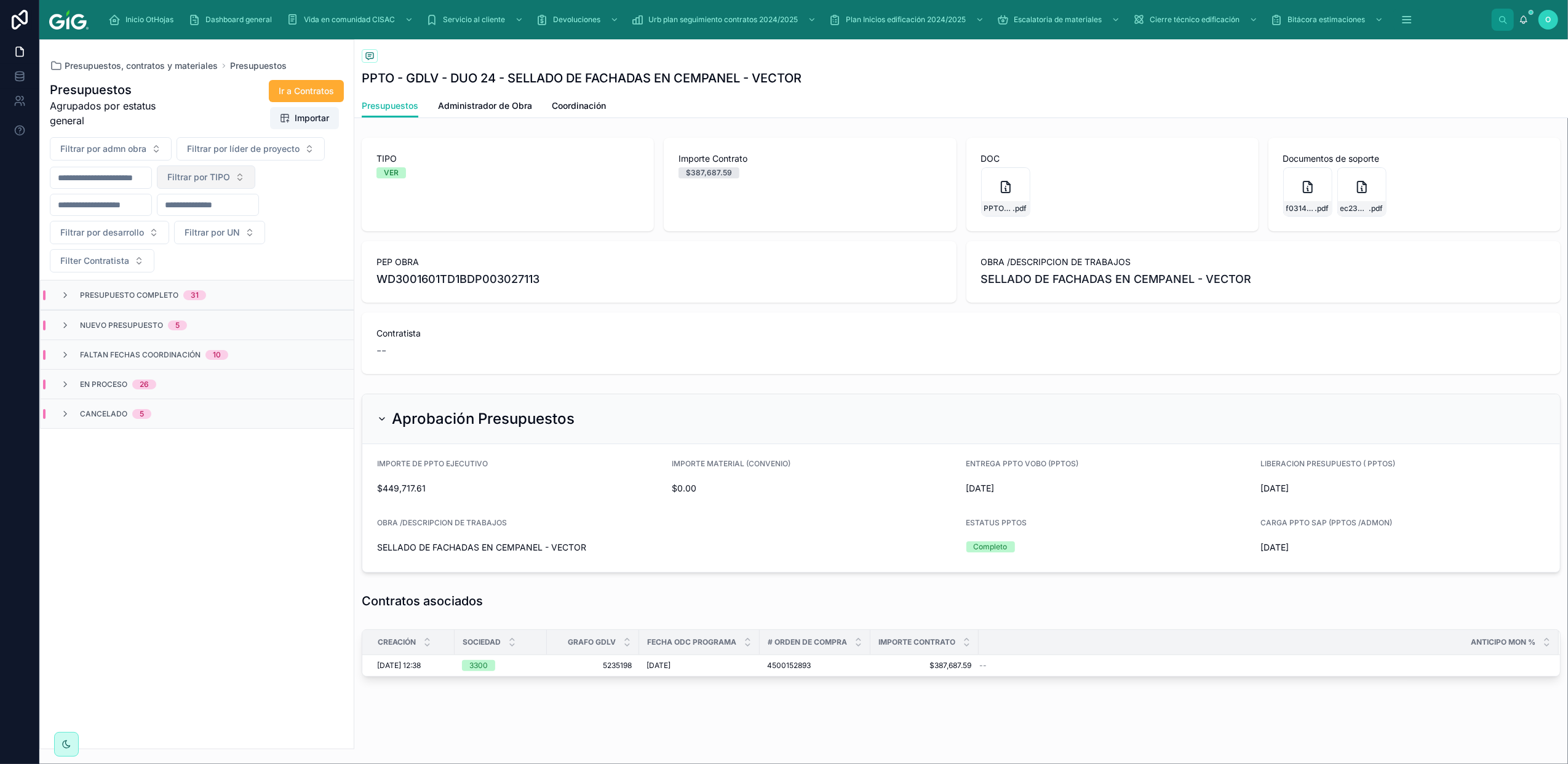
click at [256, 175] on button "Filtrar por TIPO" at bounding box center [206, 177] width 99 height 23
click at [234, 271] on div "VER" at bounding box center [237, 267] width 147 height 20
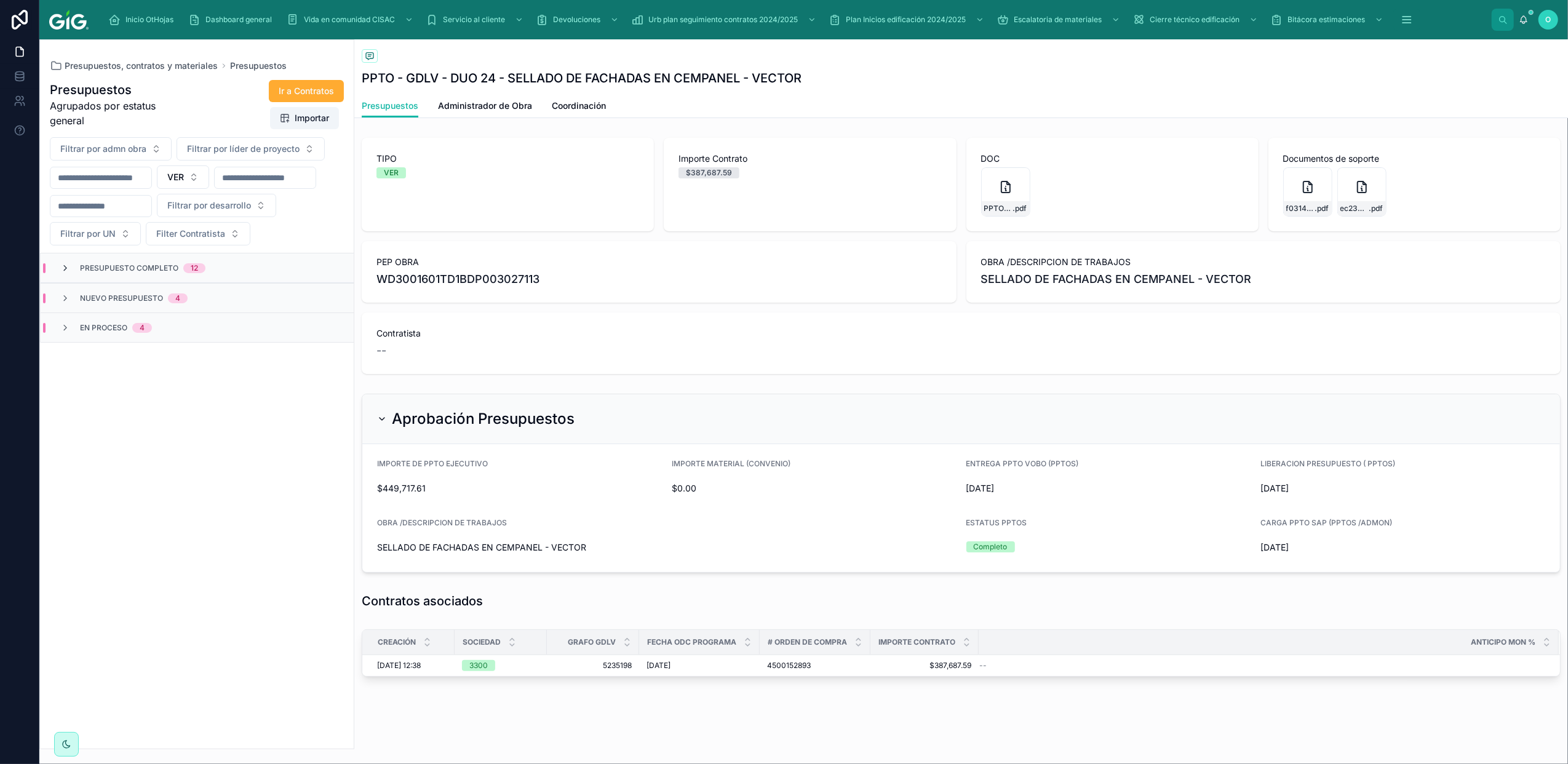
click at [67, 273] on icon at bounding box center [65, 268] width 10 height 10
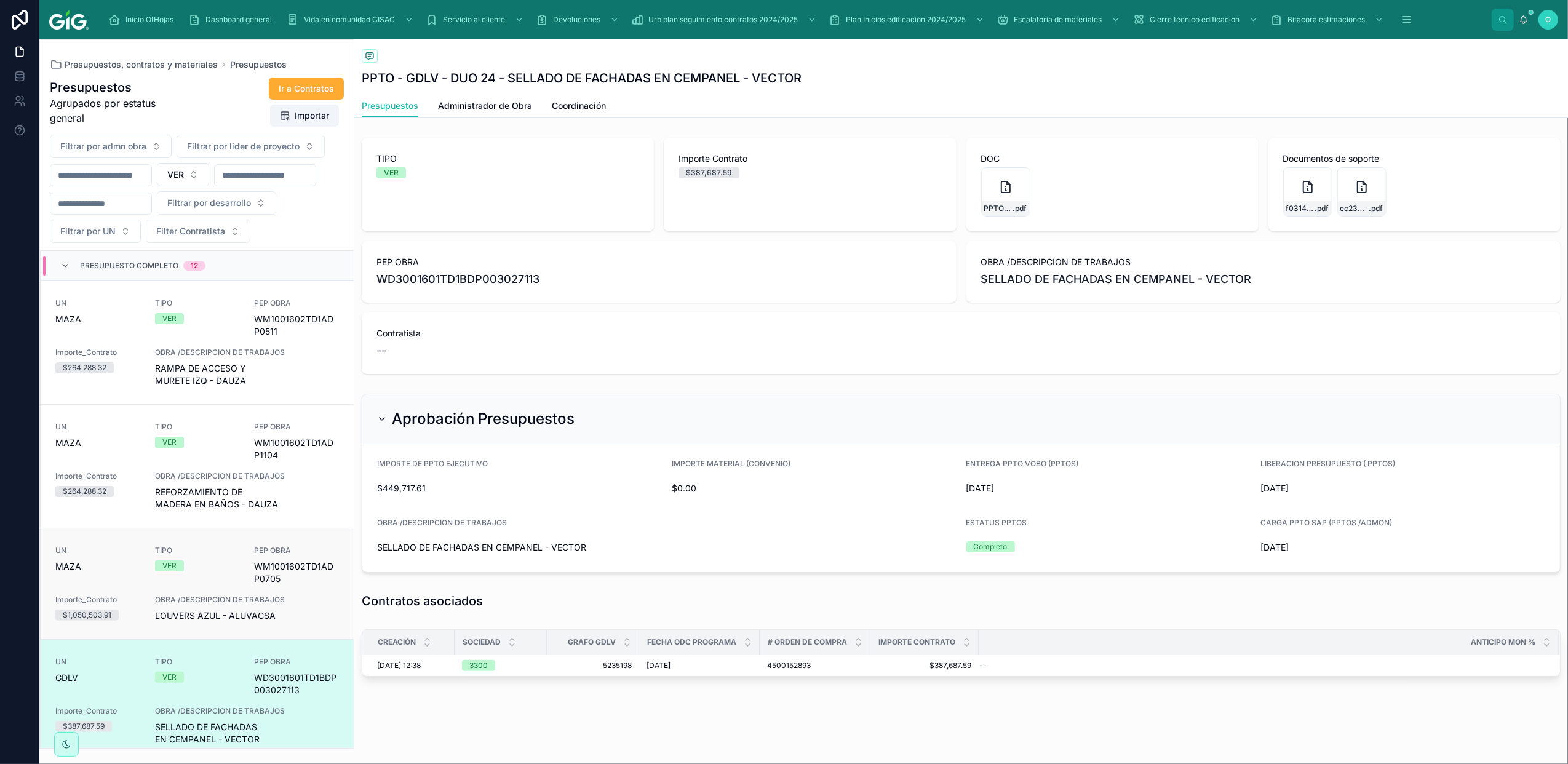
click at [188, 555] on span "TIPO" at bounding box center [197, 551] width 85 height 10
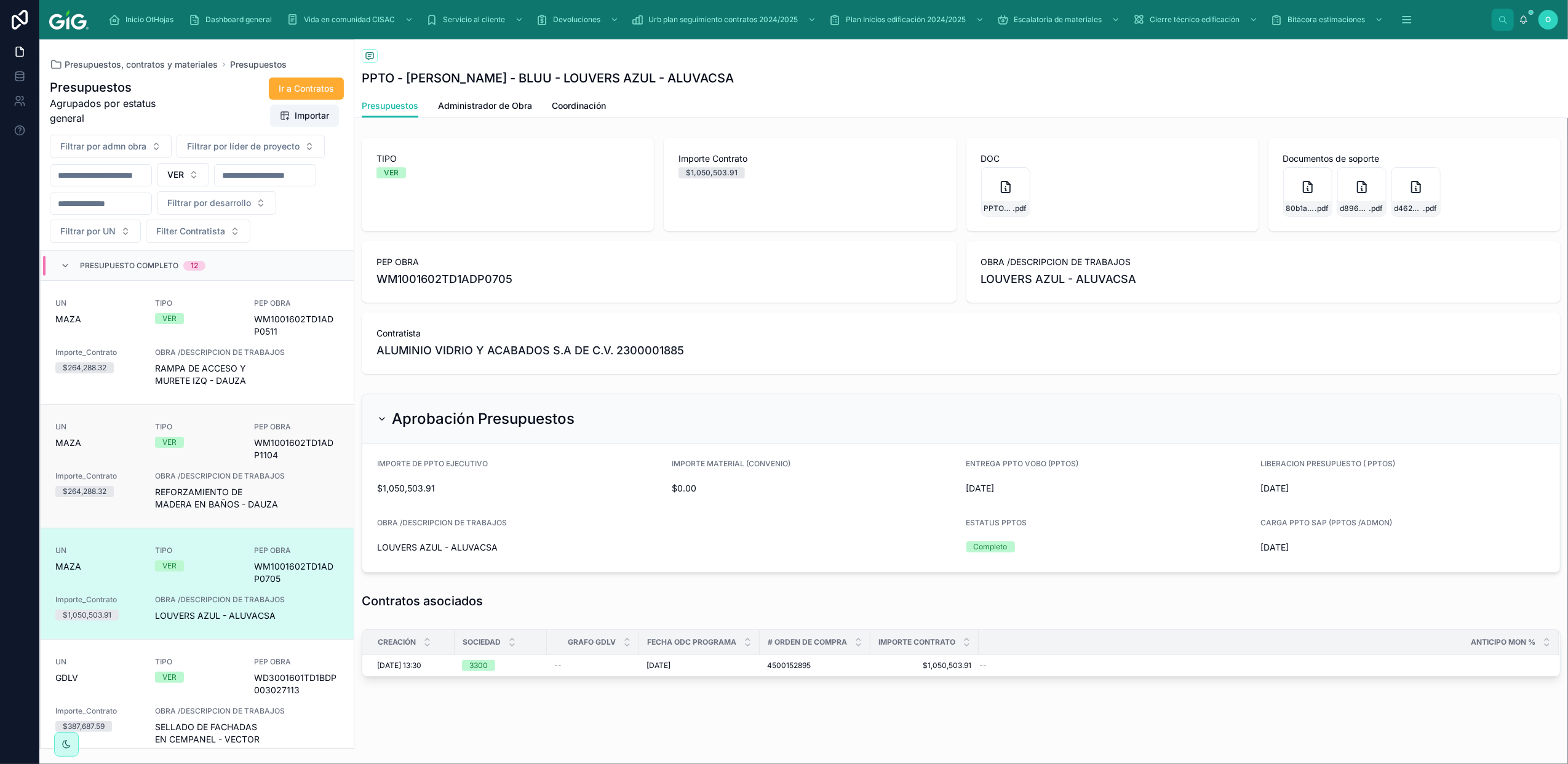
click at [196, 492] on div "UN MAZA TIPO VER PEP OBRA WM1001602TD1ADP1104 Importe_Contrato $264,288.32 OBRA…" at bounding box center [197, 466] width 284 height 89
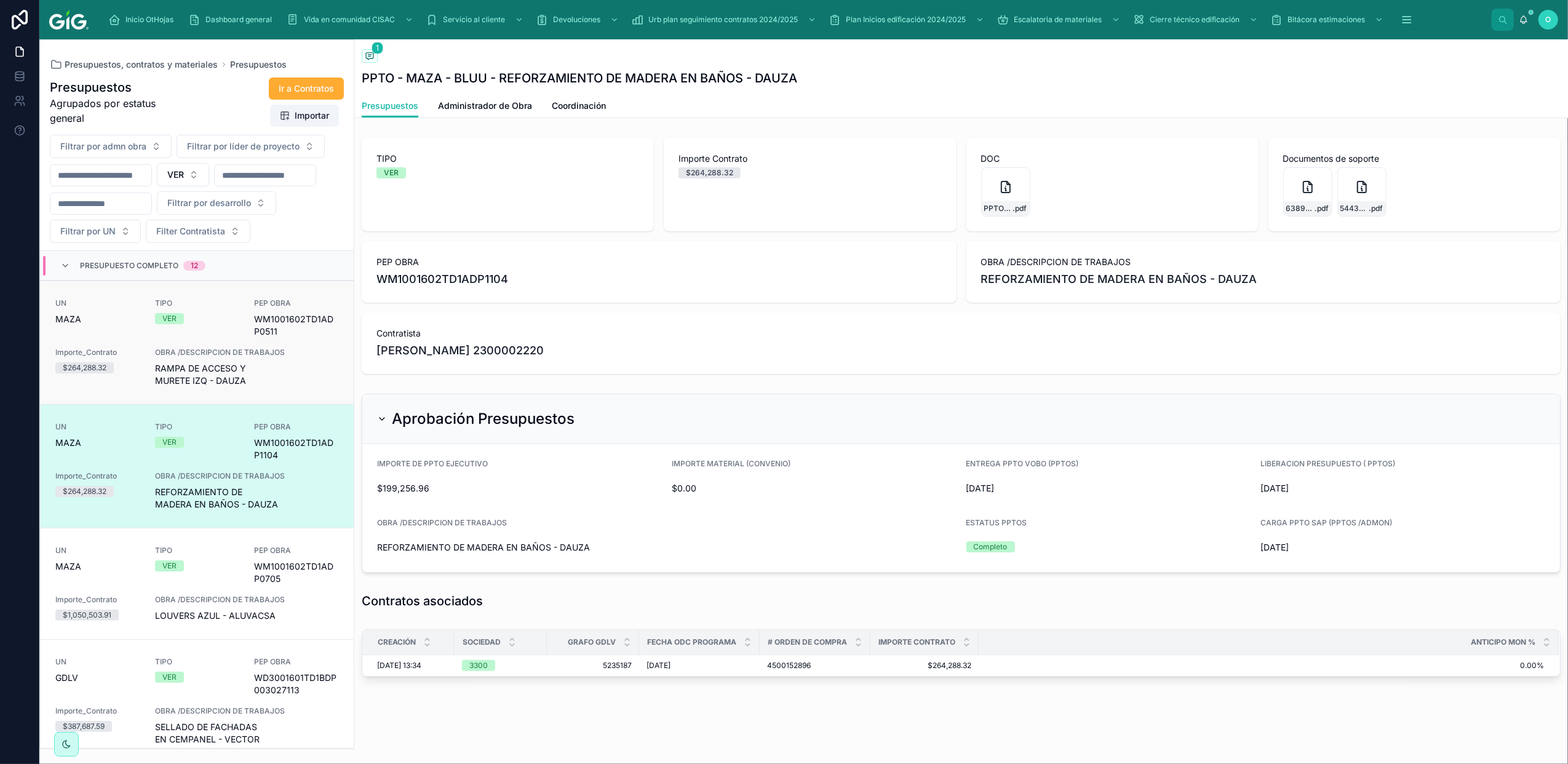
click at [198, 373] on div "UN MAZA TIPO VER PEP OBRA WM1001602TD1ADP0511 Importe_Contrato $264,288.32 OBRA…" at bounding box center [197, 342] width 284 height 89
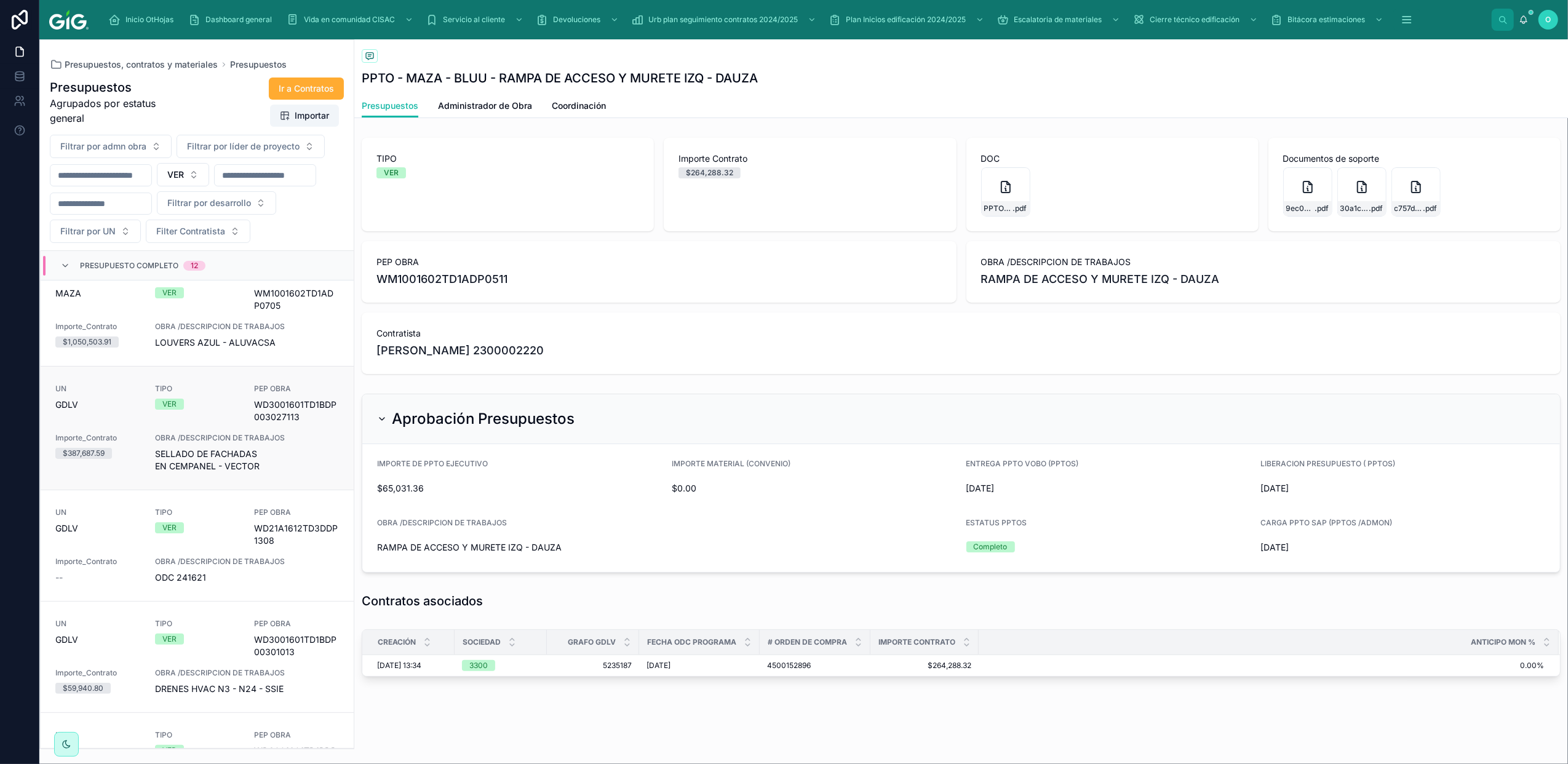
scroll to position [546, 0]
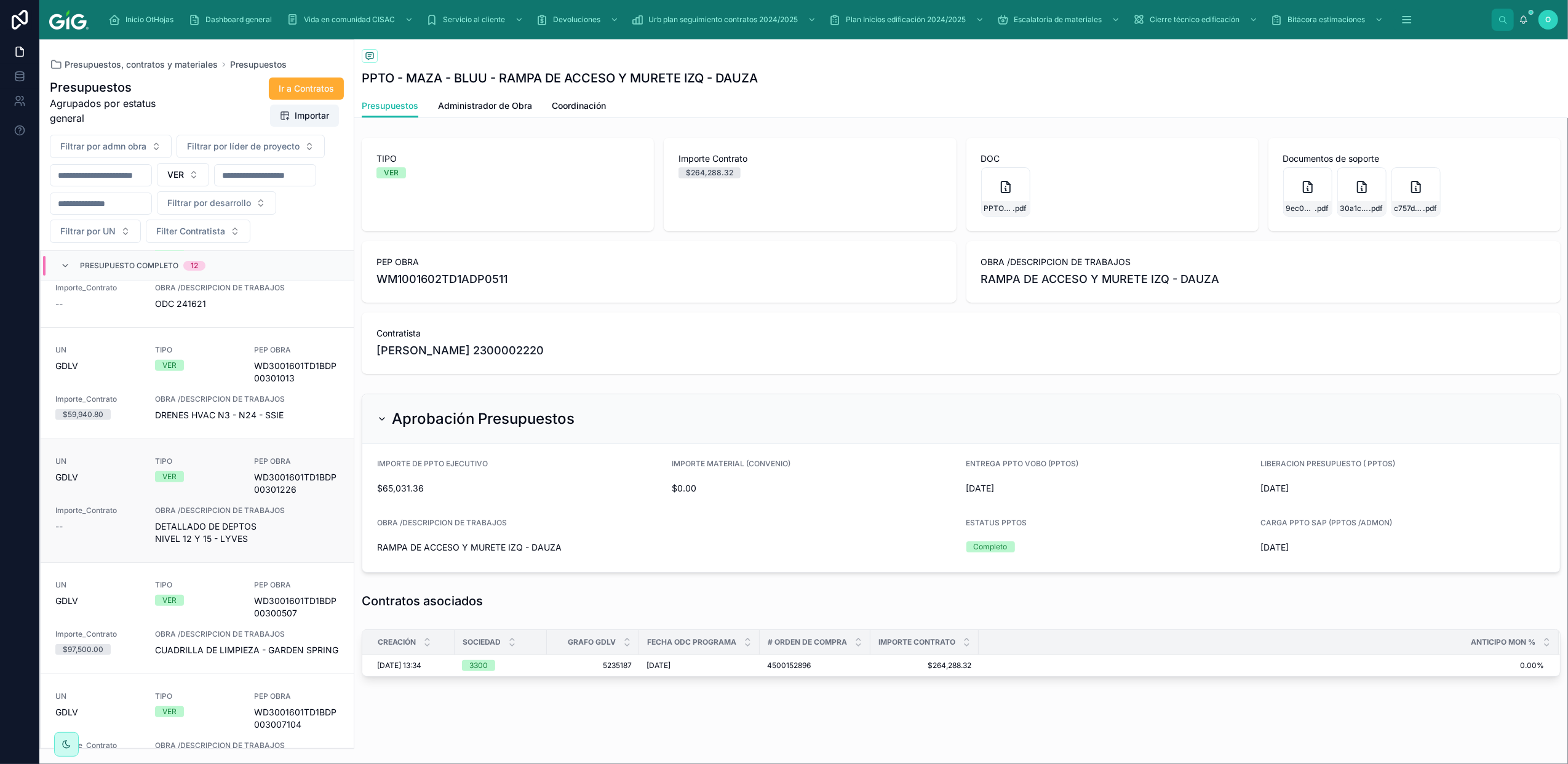
click at [215, 482] on div "VER" at bounding box center [197, 476] width 85 height 11
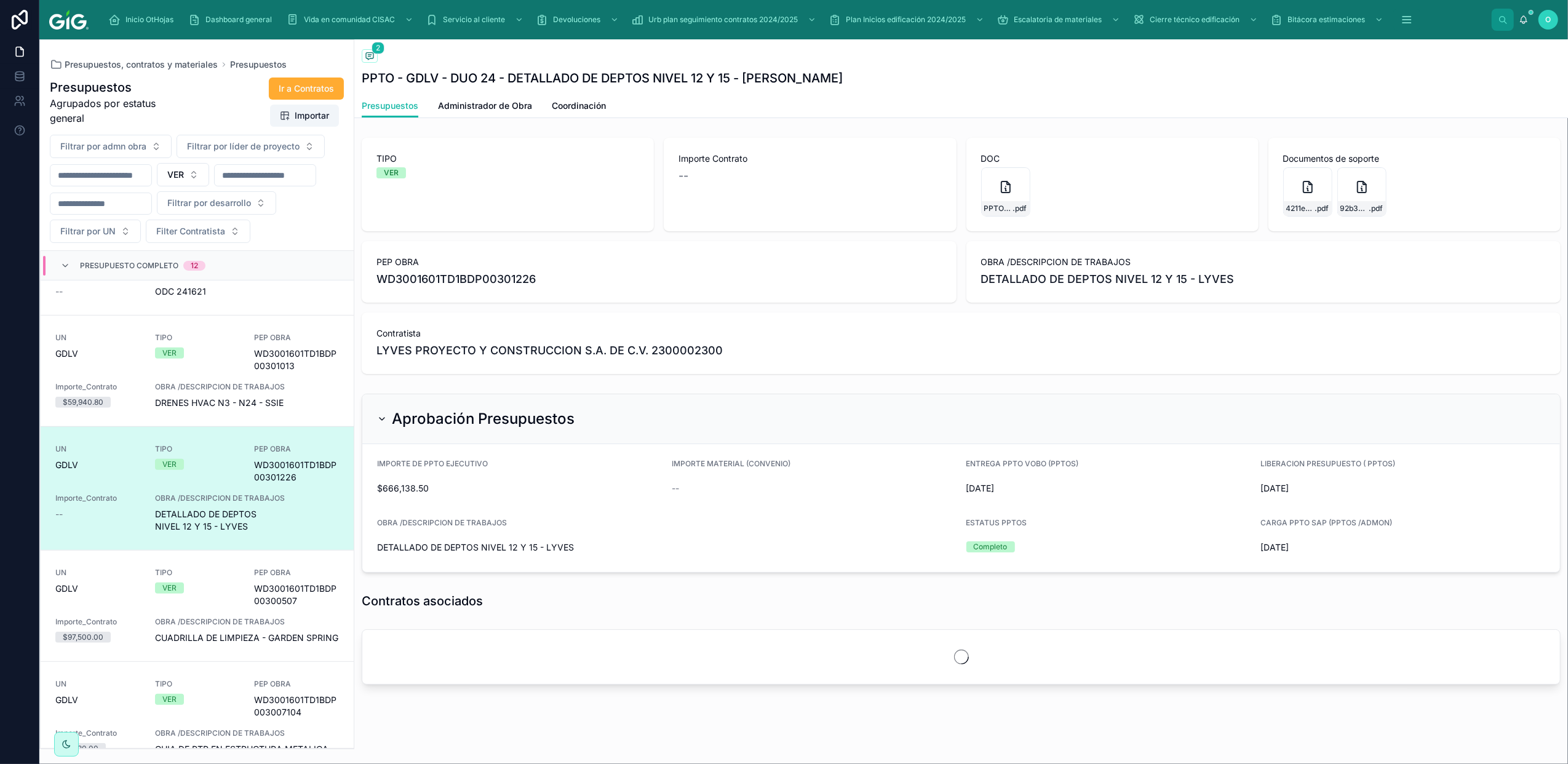
scroll to position [571, 0]
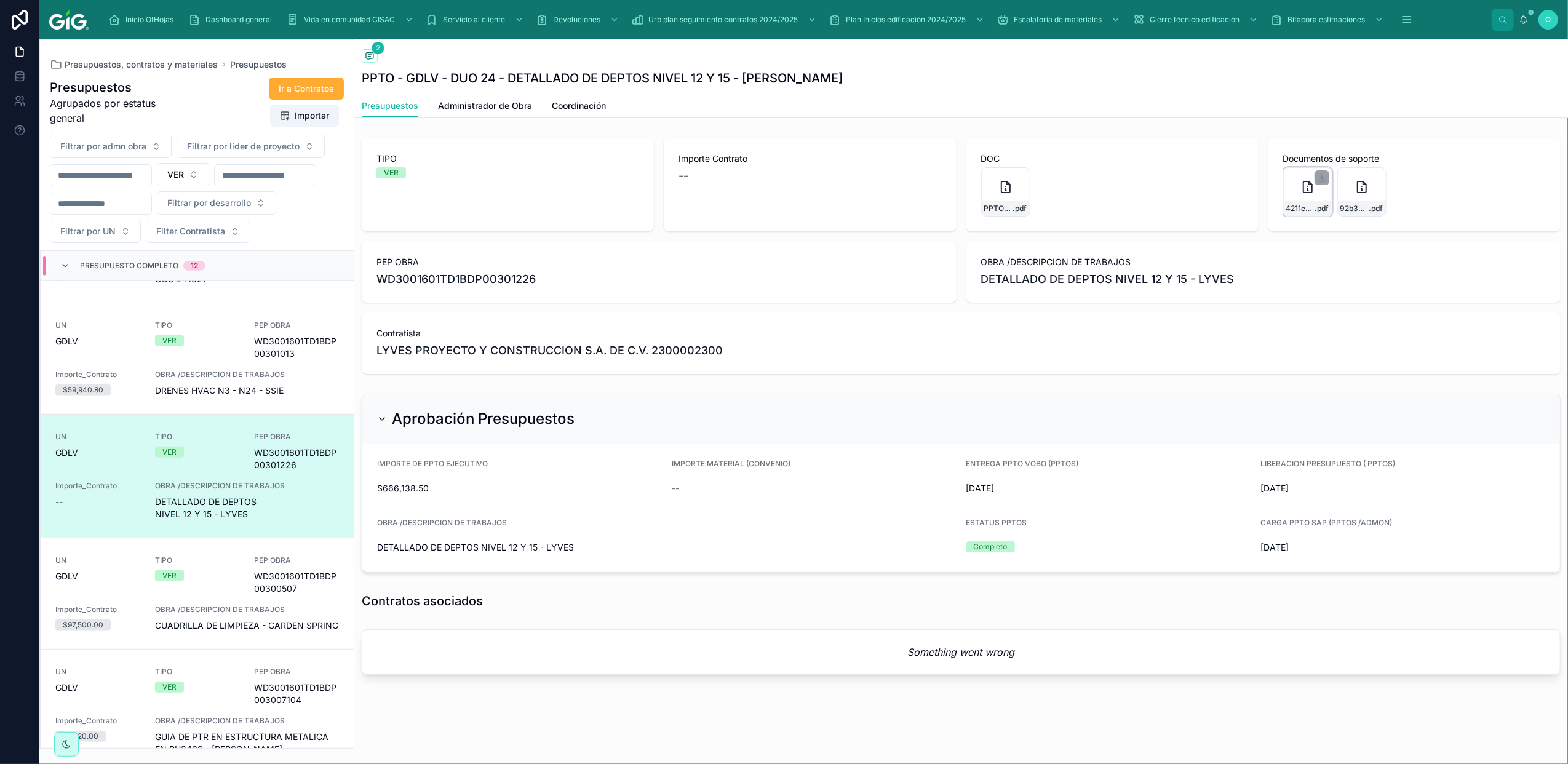
click at [1297, 195] on div "4211e3d0-a444-4bc4-8c2f-b658c71c95e4-WD301B.PT.Detallado-departamentos-TORRE_A_…" at bounding box center [1308, 192] width 49 height 49
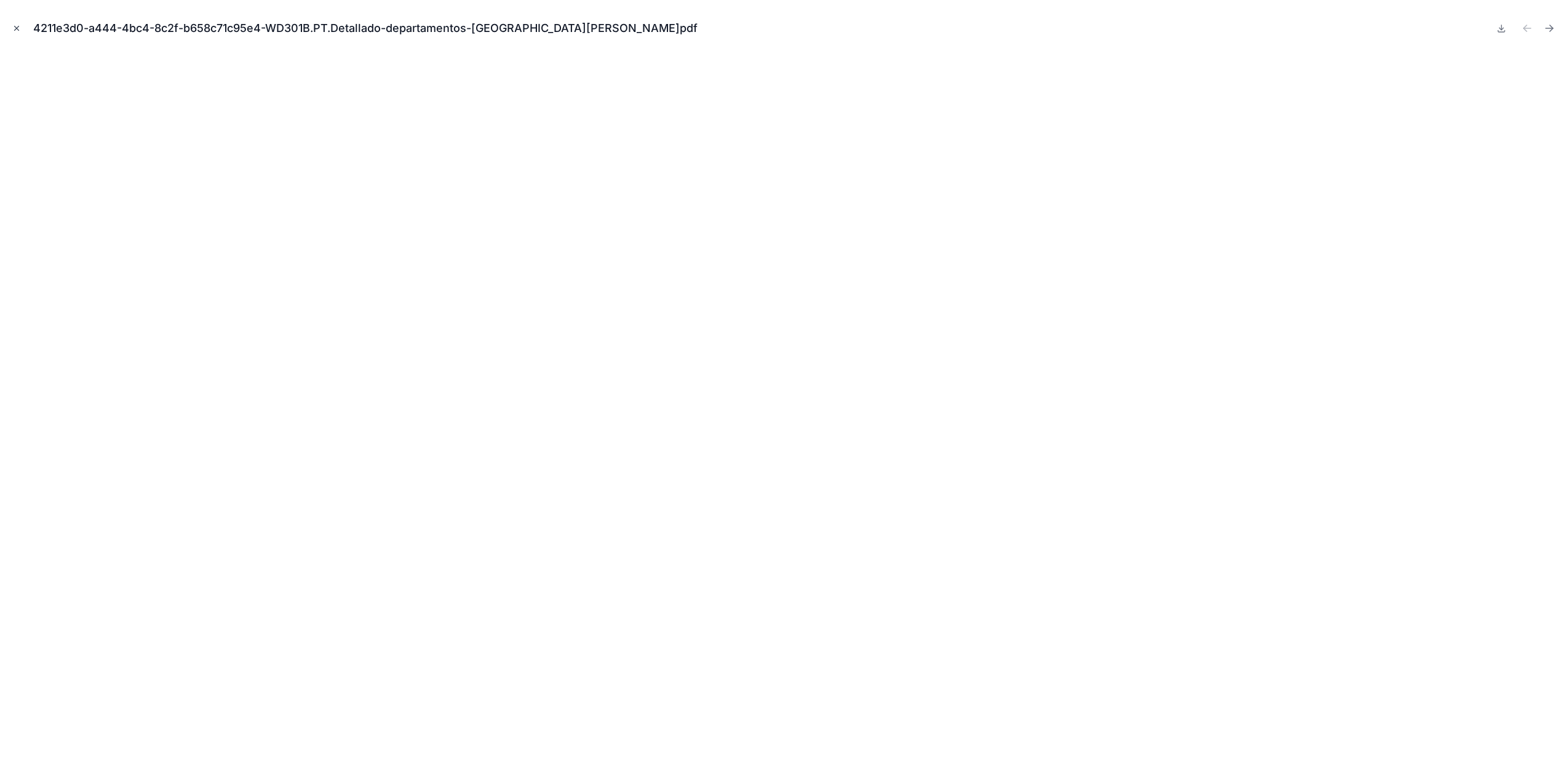
click at [14, 28] on icon "Close modal" at bounding box center [17, 28] width 9 height 9
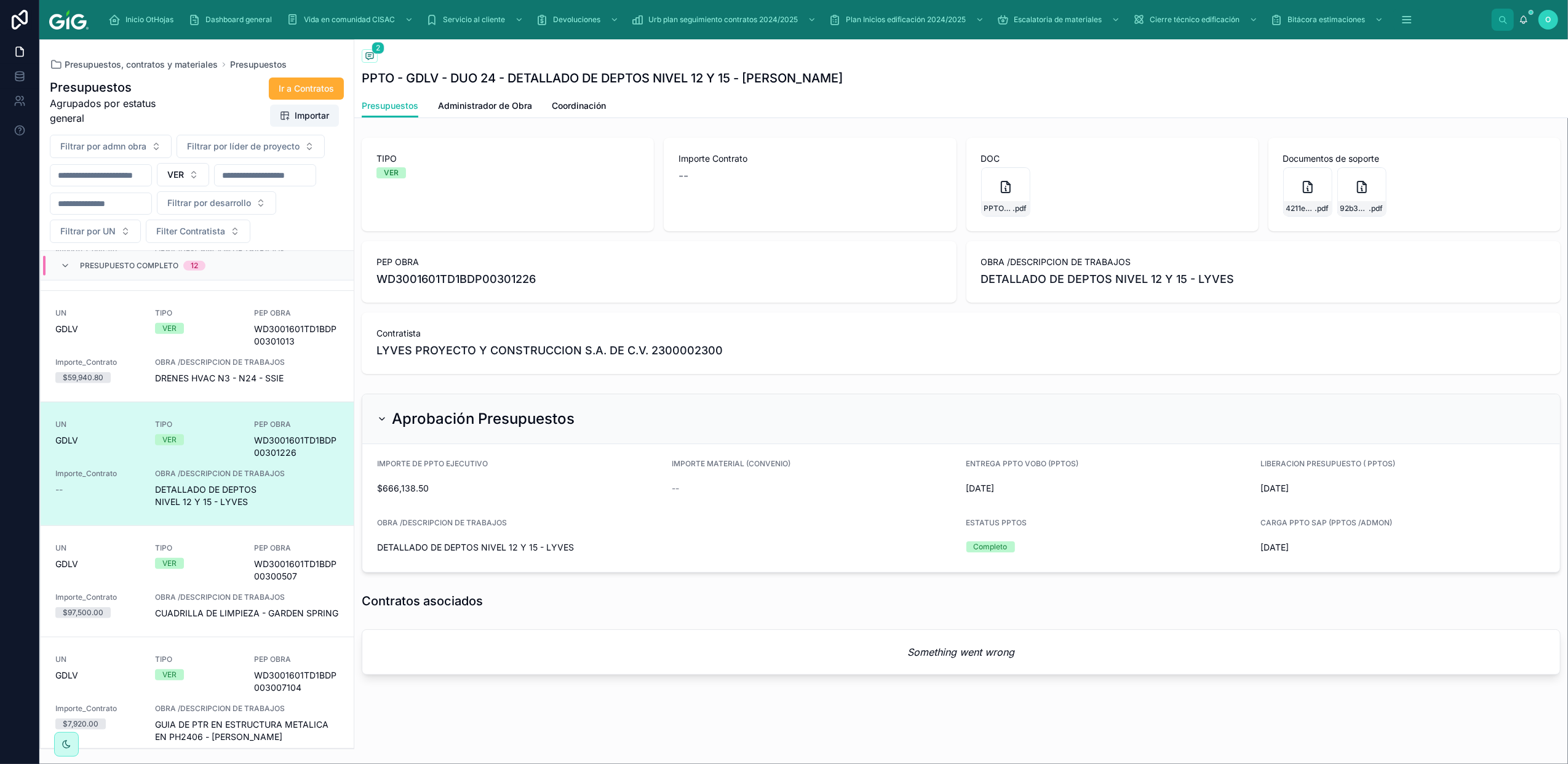
scroll to position [596, 0]
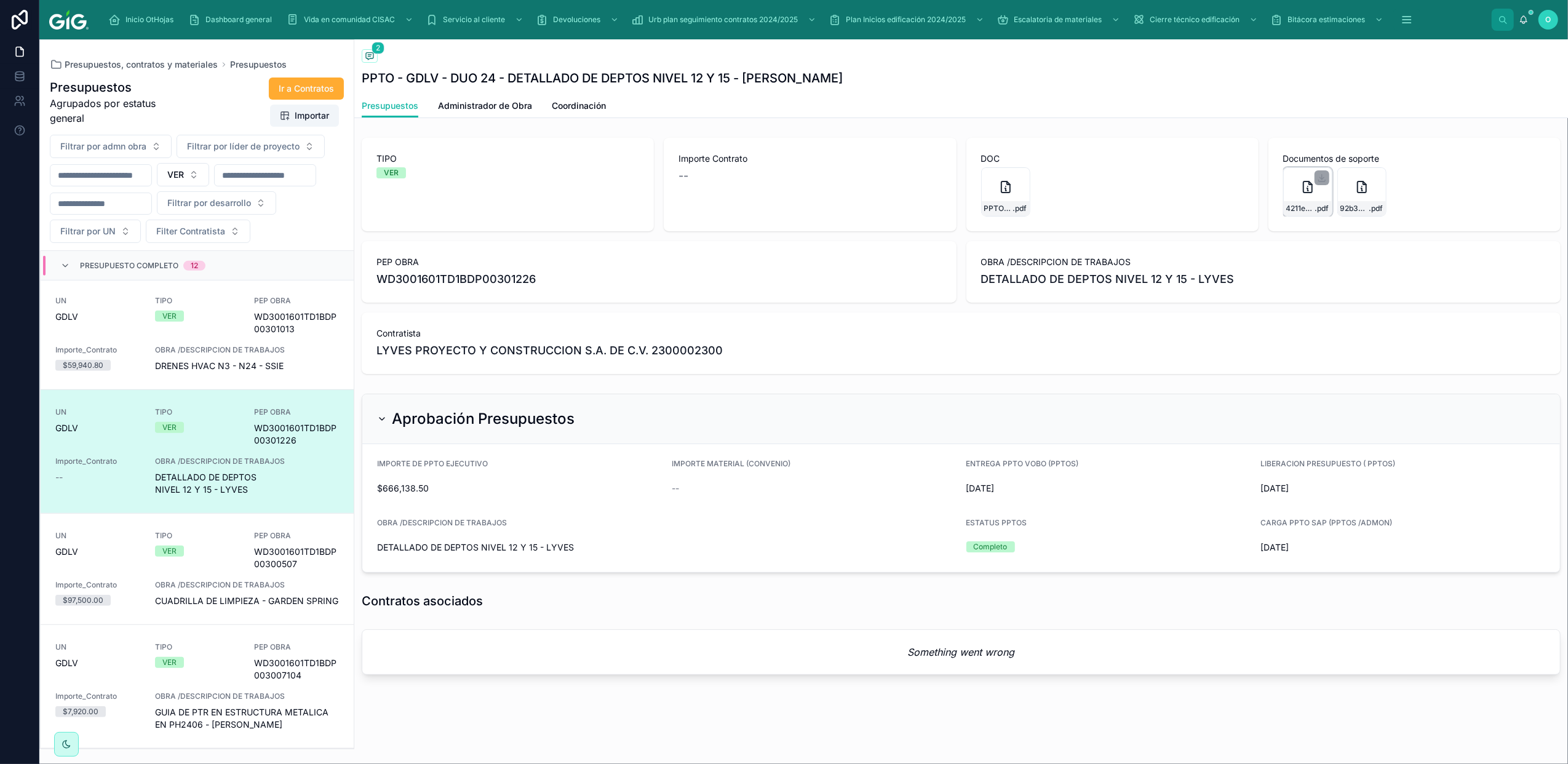
click at [1304, 188] on icon at bounding box center [1308, 186] width 9 height 11
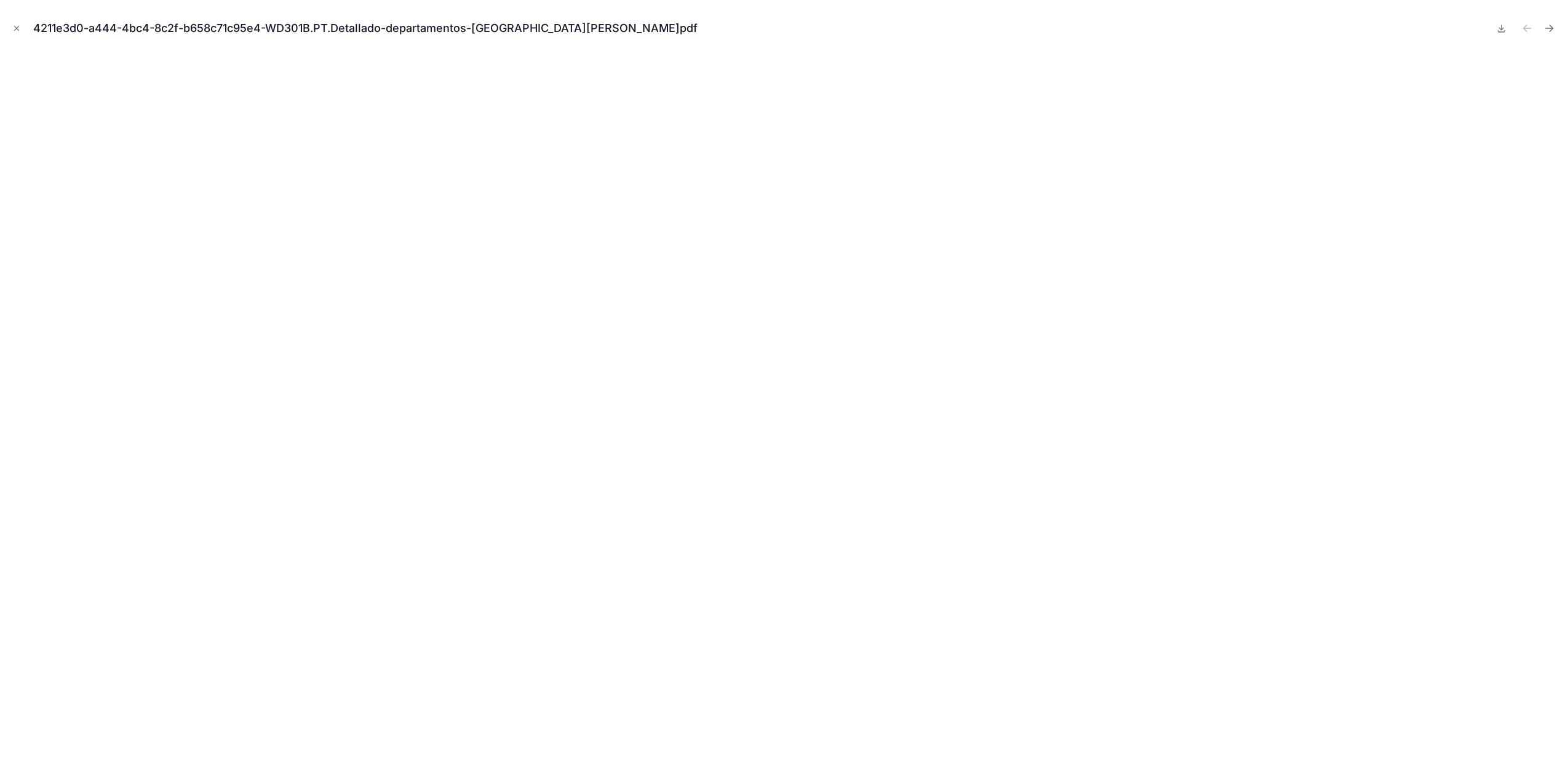
scroll to position [608, 0]
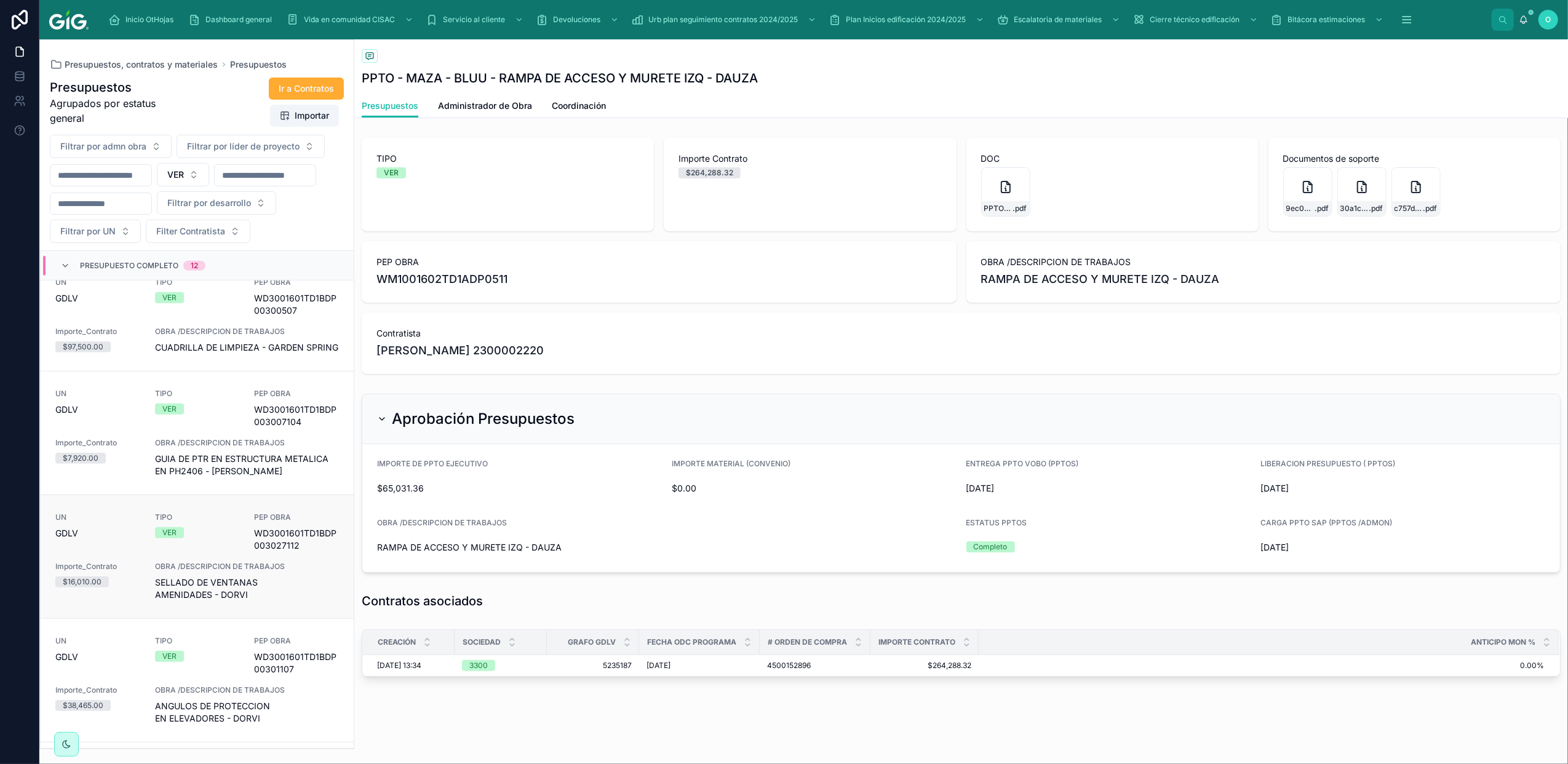
scroll to position [1056, 0]
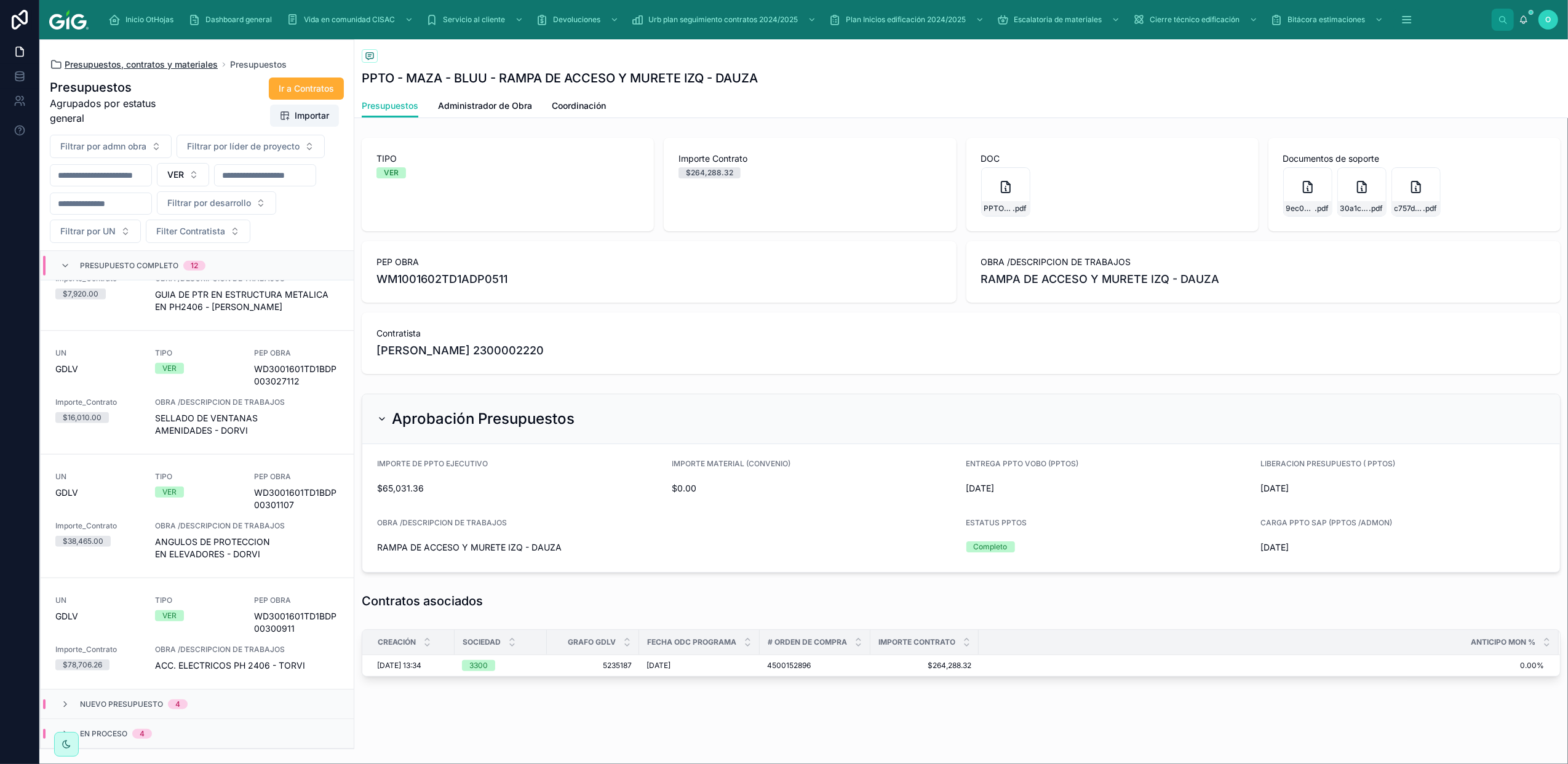
click at [124, 65] on span "Presupuestos, contratos y materiales" at bounding box center [141, 65] width 153 height 12
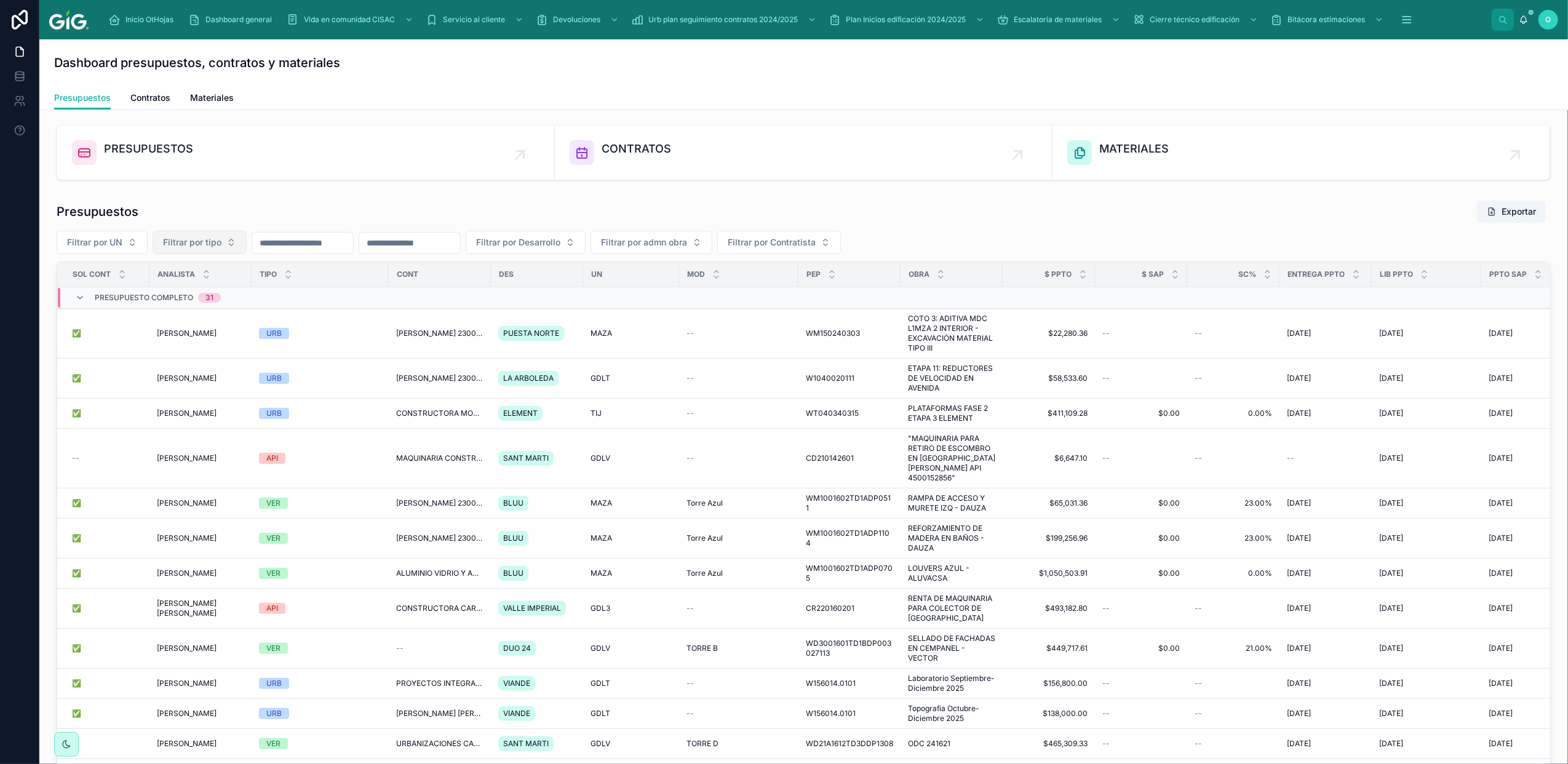
click at [235, 245] on button "Filtrar por tipo" at bounding box center [200, 242] width 94 height 23
click at [143, 334] on div "VER" at bounding box center [200, 332] width 147 height 20
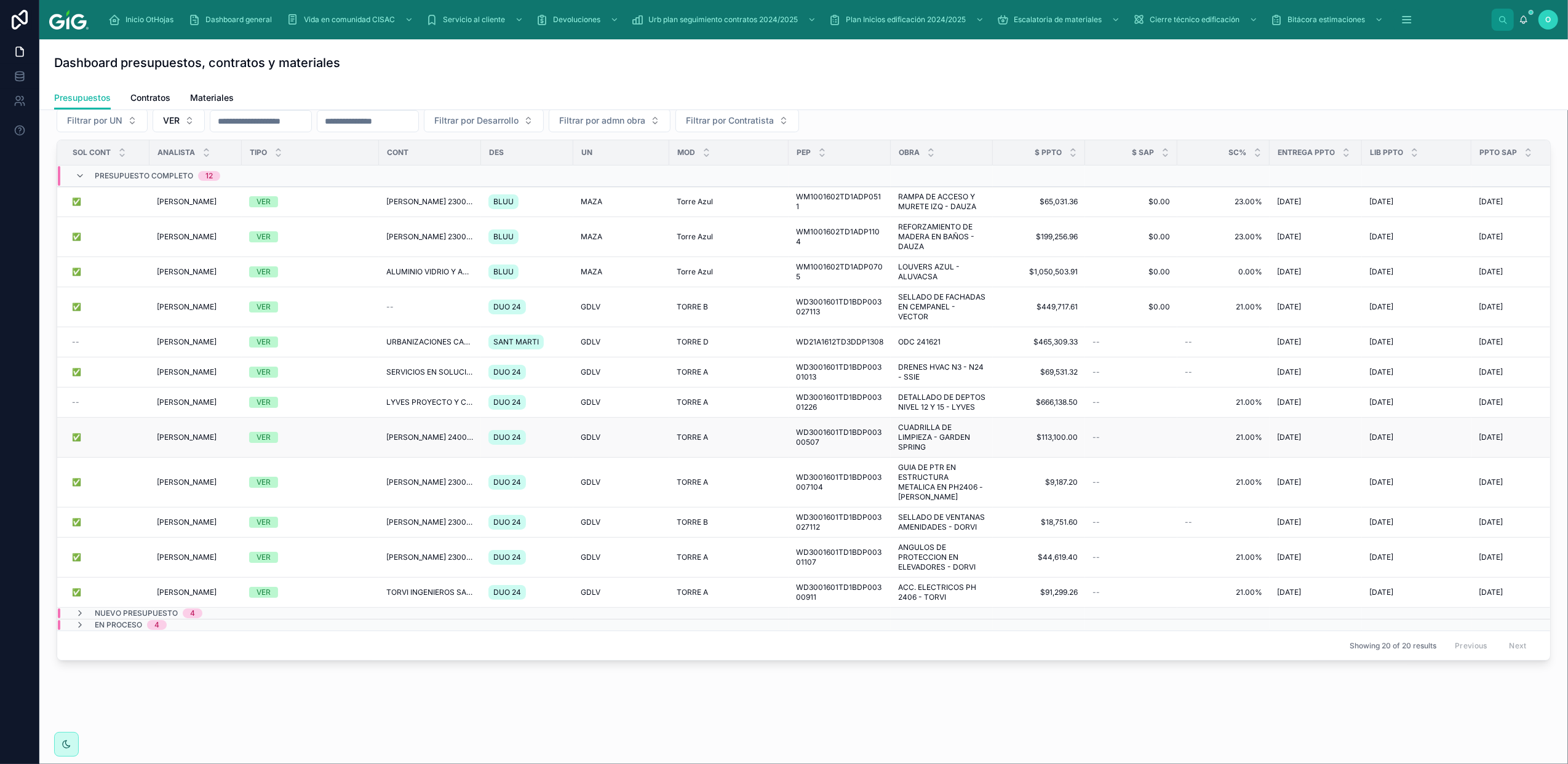
scroll to position [10, 0]
click at [76, 620] on icon at bounding box center [80, 625] width 10 height 10
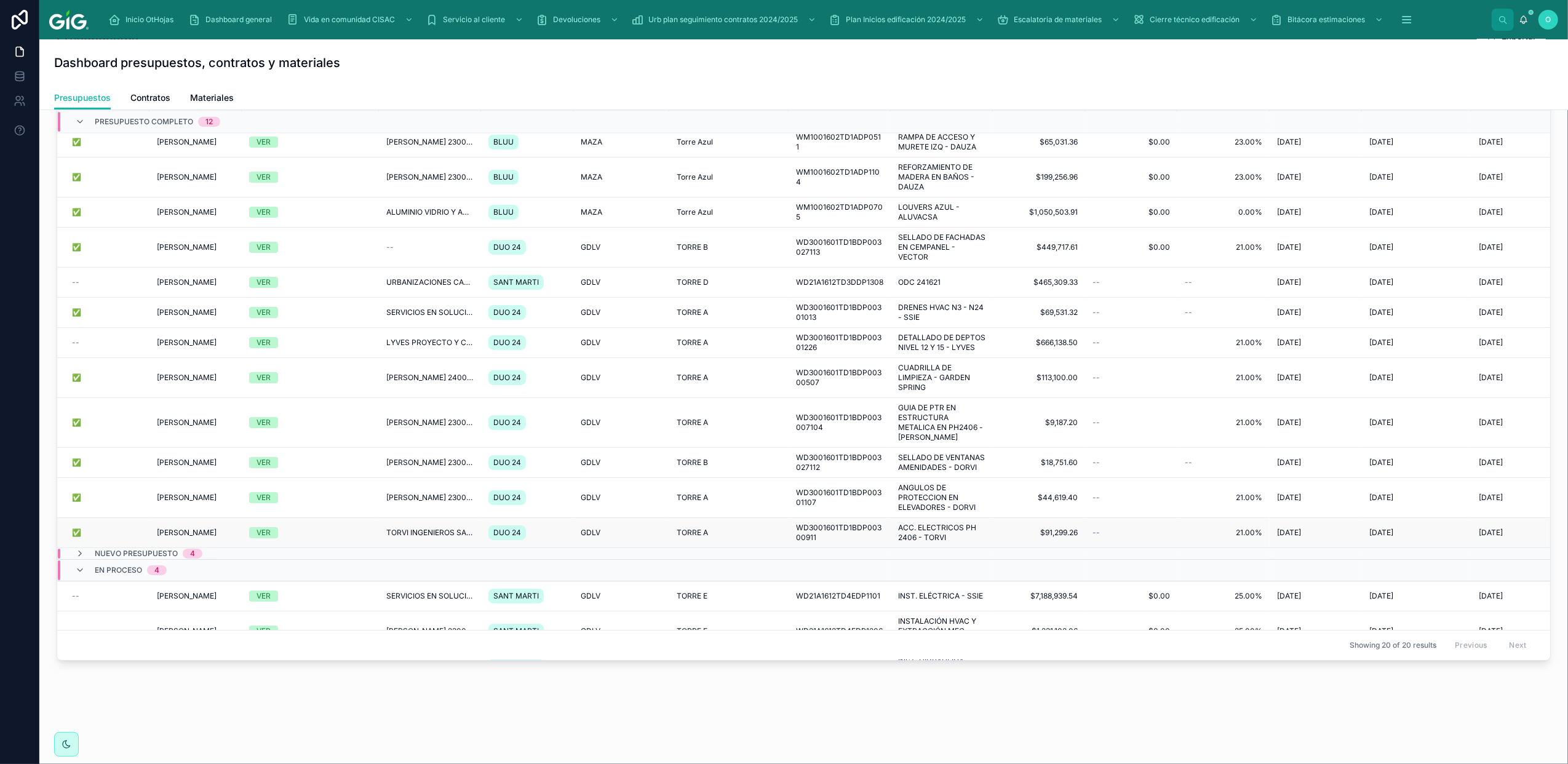
scroll to position [0, 0]
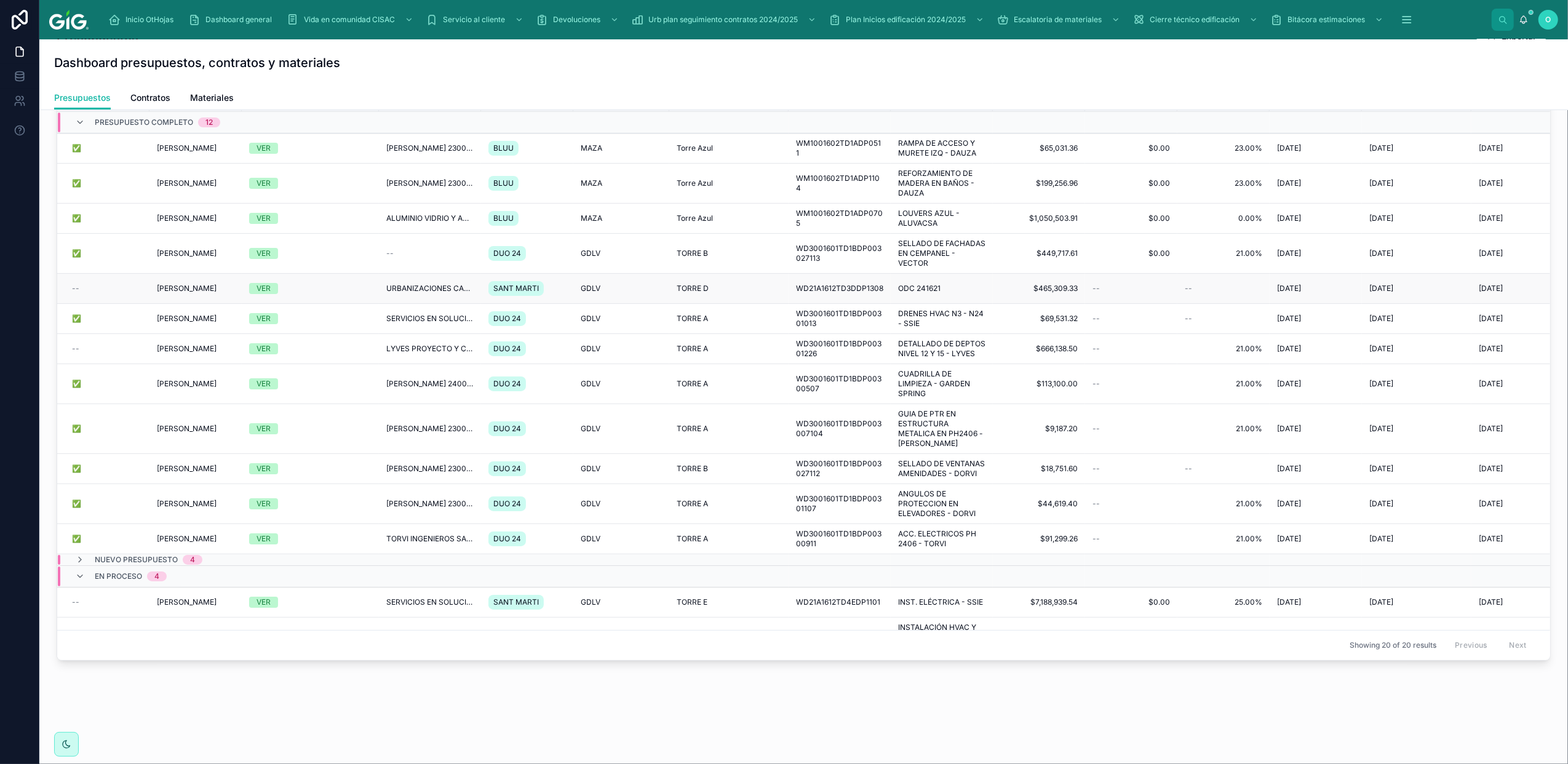
click at [748, 293] on div "TORRE D TORRE D" at bounding box center [729, 289] width 105 height 10
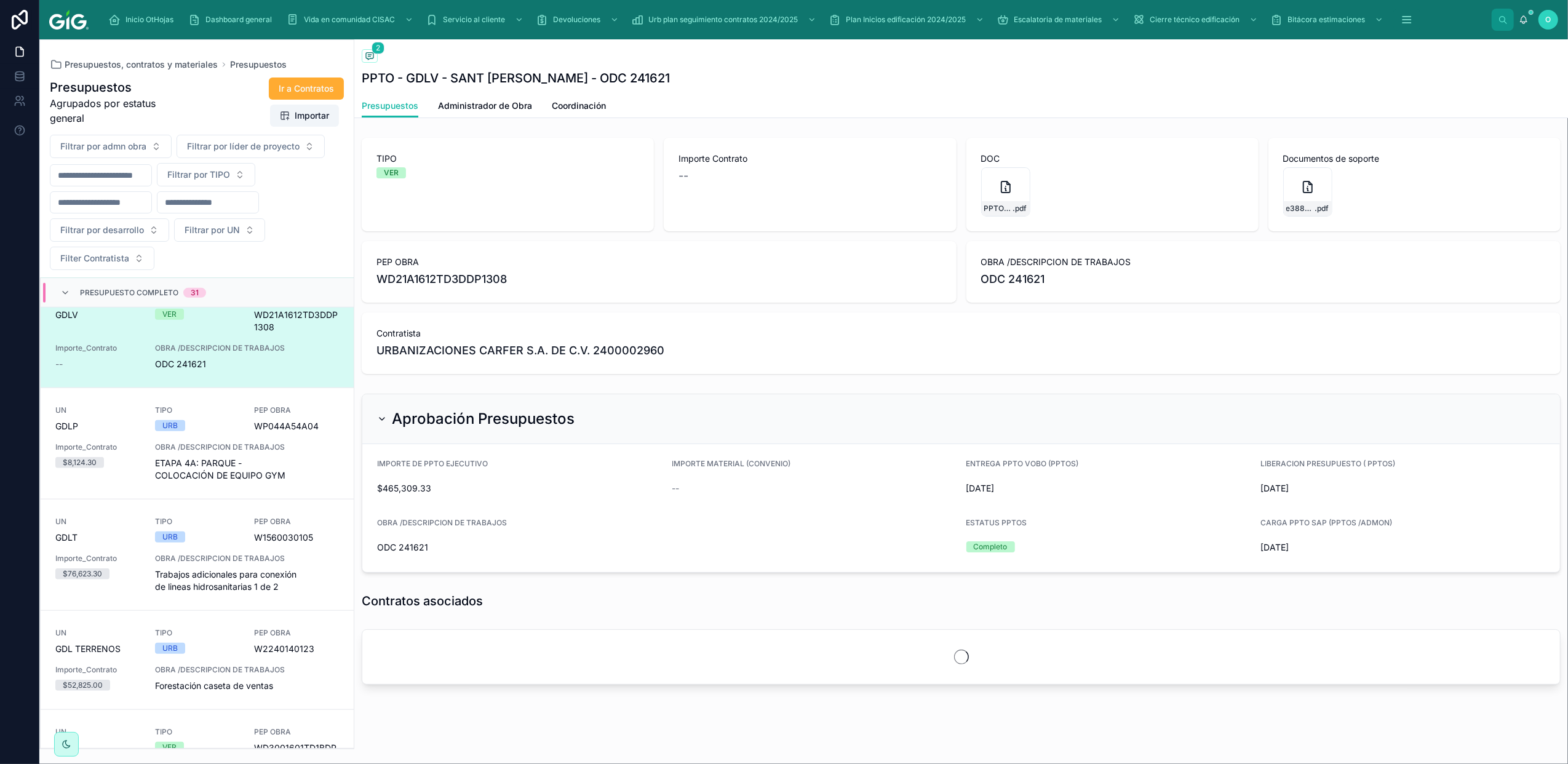
scroll to position [1317, 0]
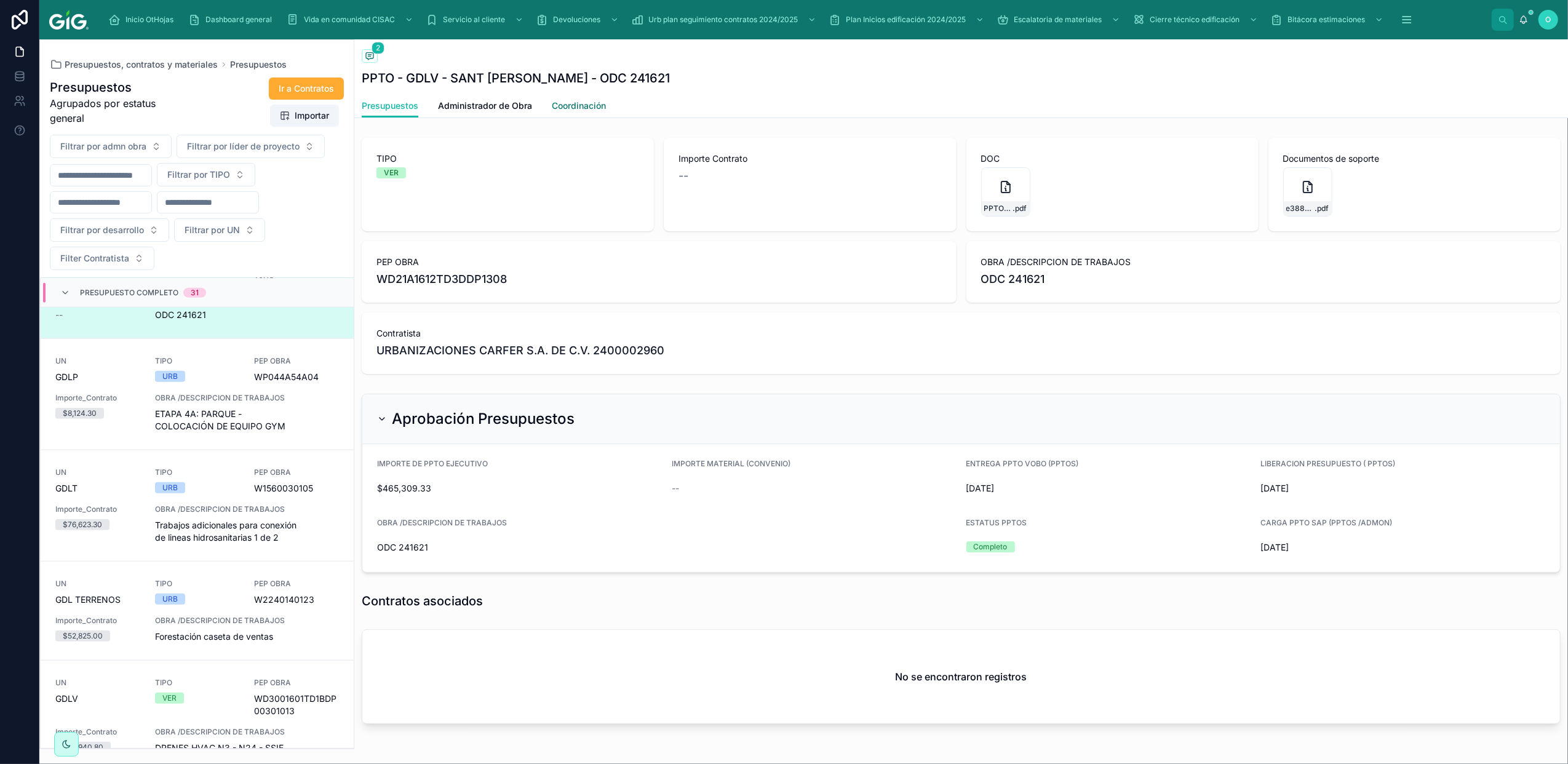
click at [561, 108] on span "Coordinación" at bounding box center [579, 105] width 54 height 12
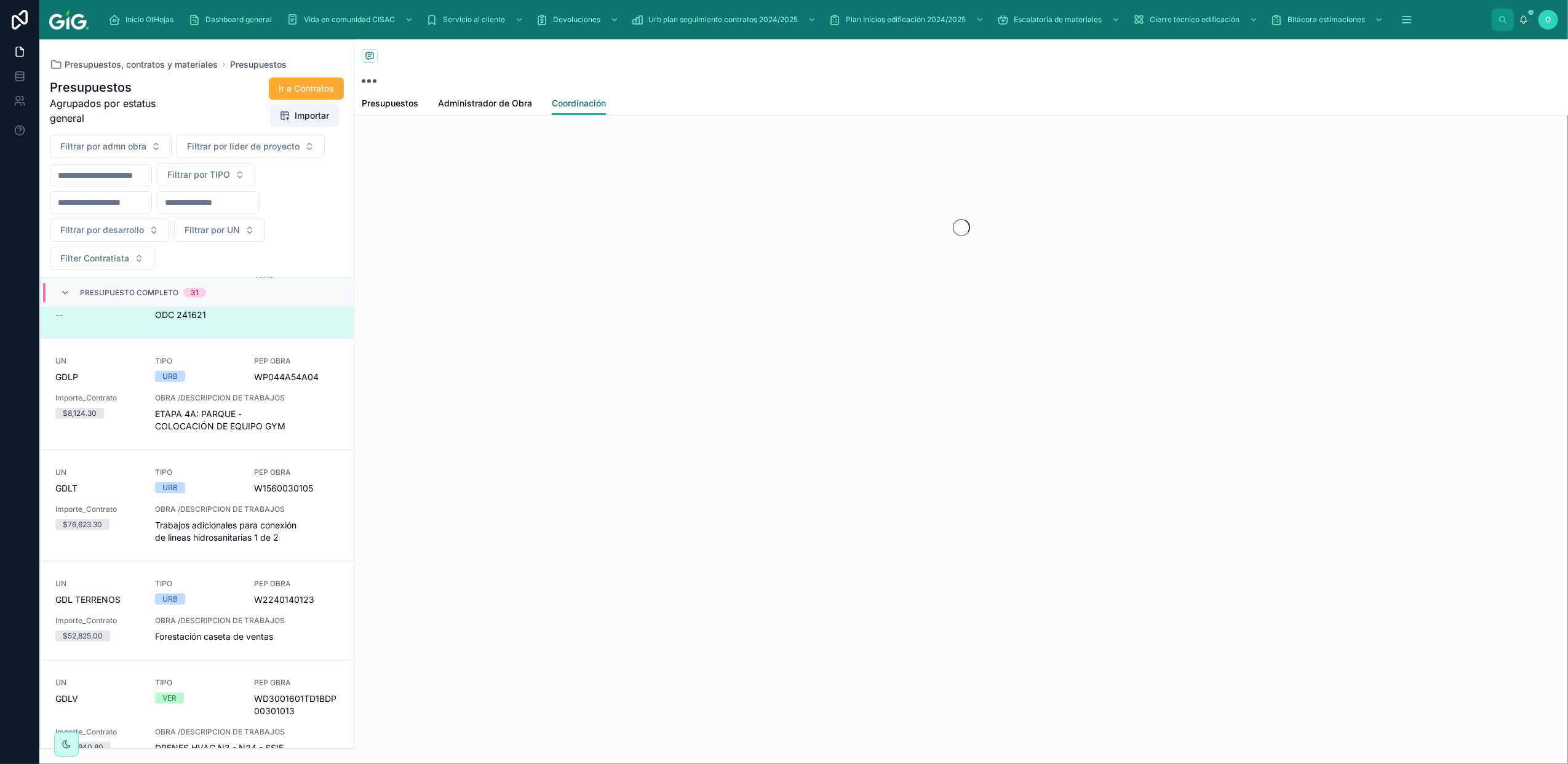
scroll to position [1342, 0]
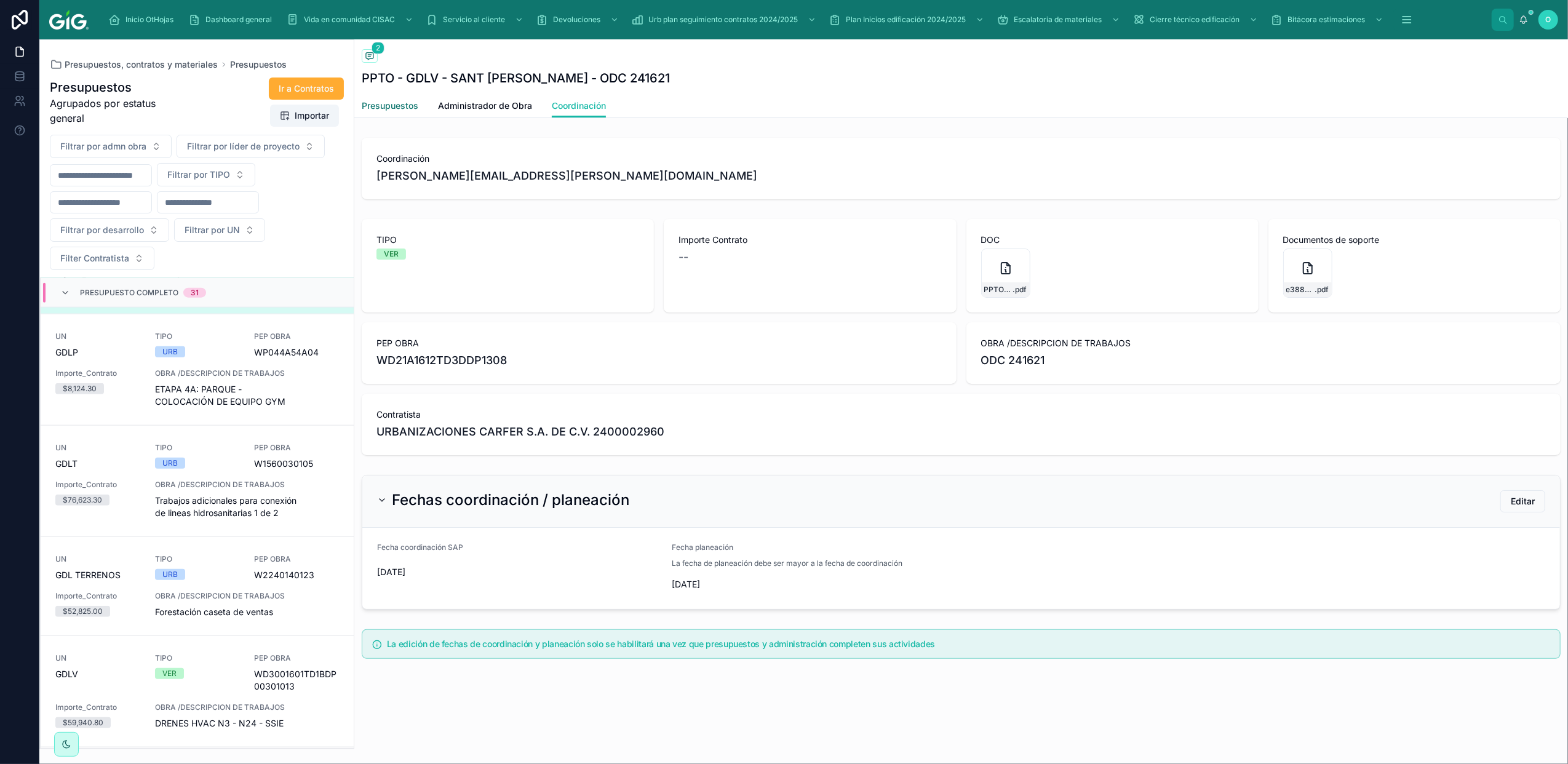
click at [395, 102] on span "Presupuestos" at bounding box center [390, 105] width 57 height 12
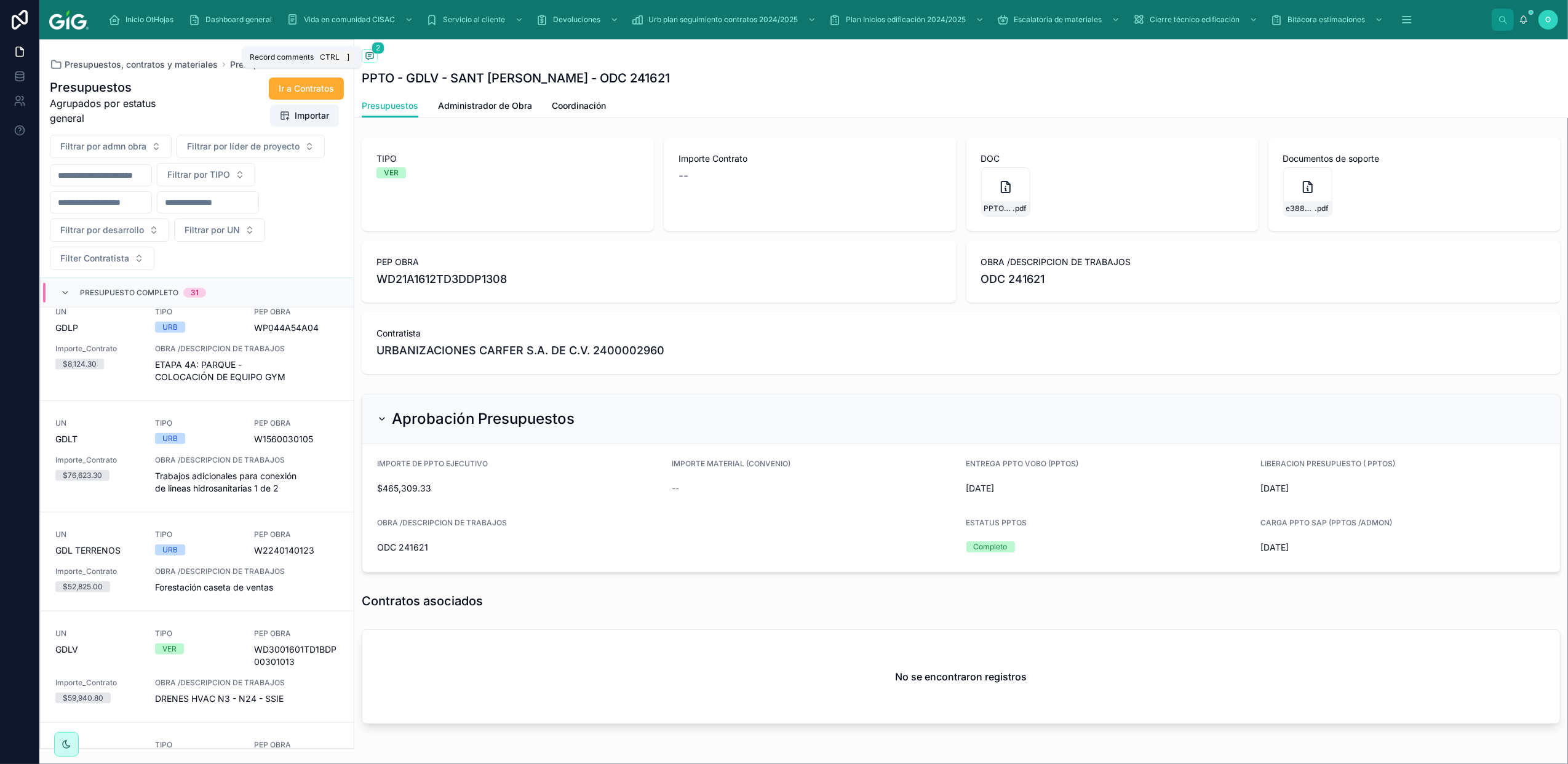
click at [372, 62] on span at bounding box center [369, 56] width 16 height 14
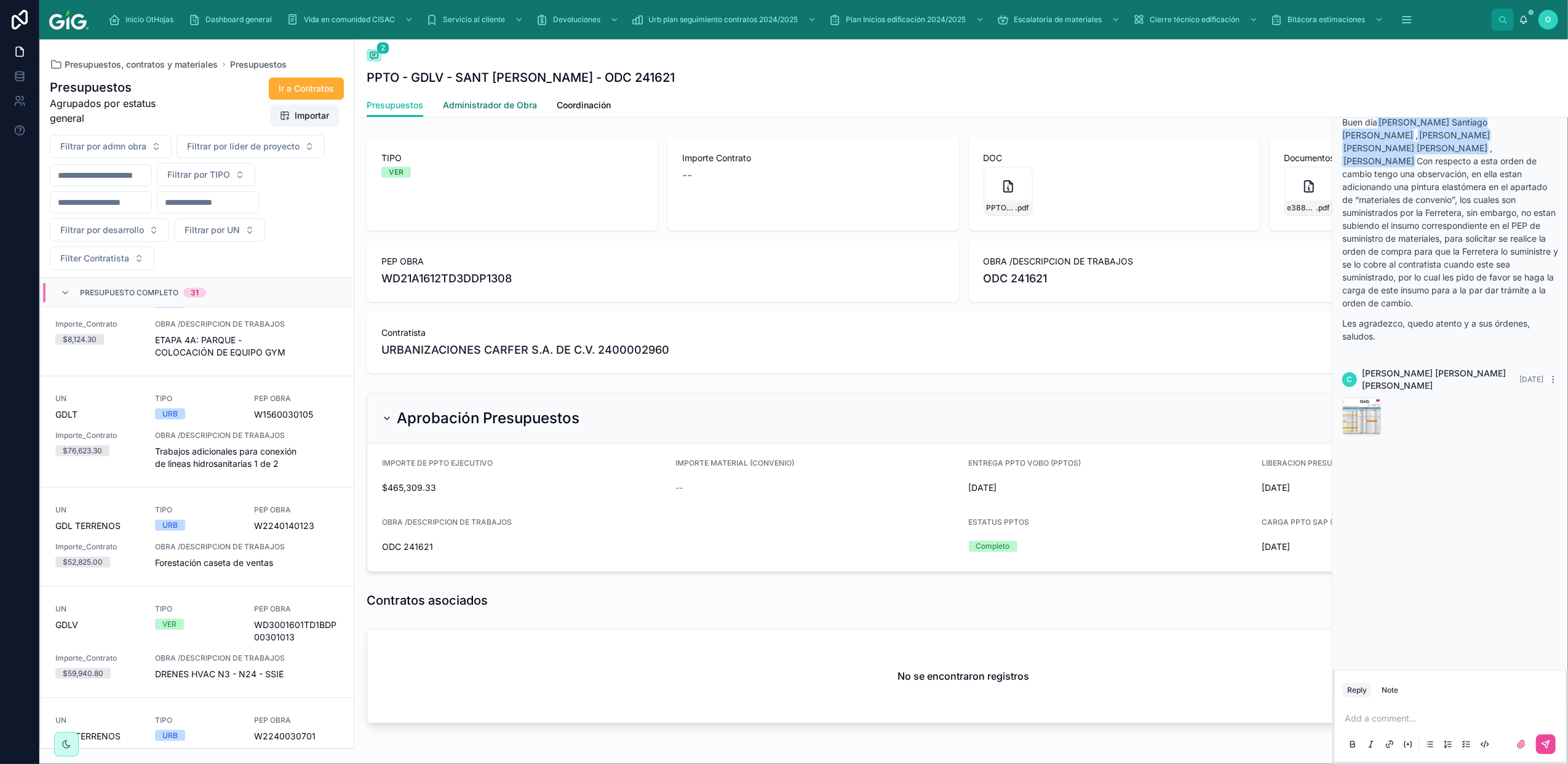
click at [500, 107] on span "Administrador de Obra" at bounding box center [490, 104] width 94 height 12
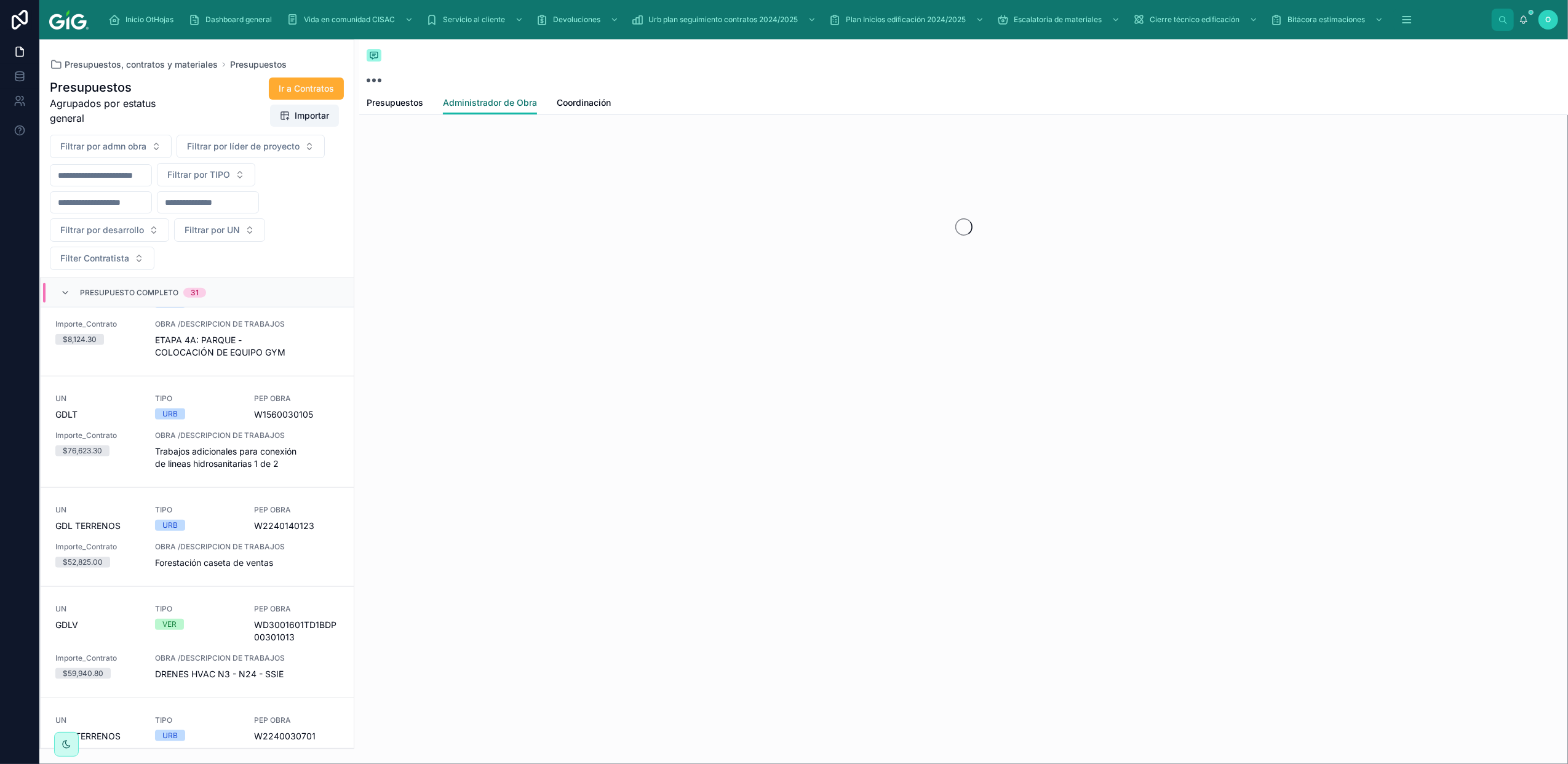
scroll to position [1416, 0]
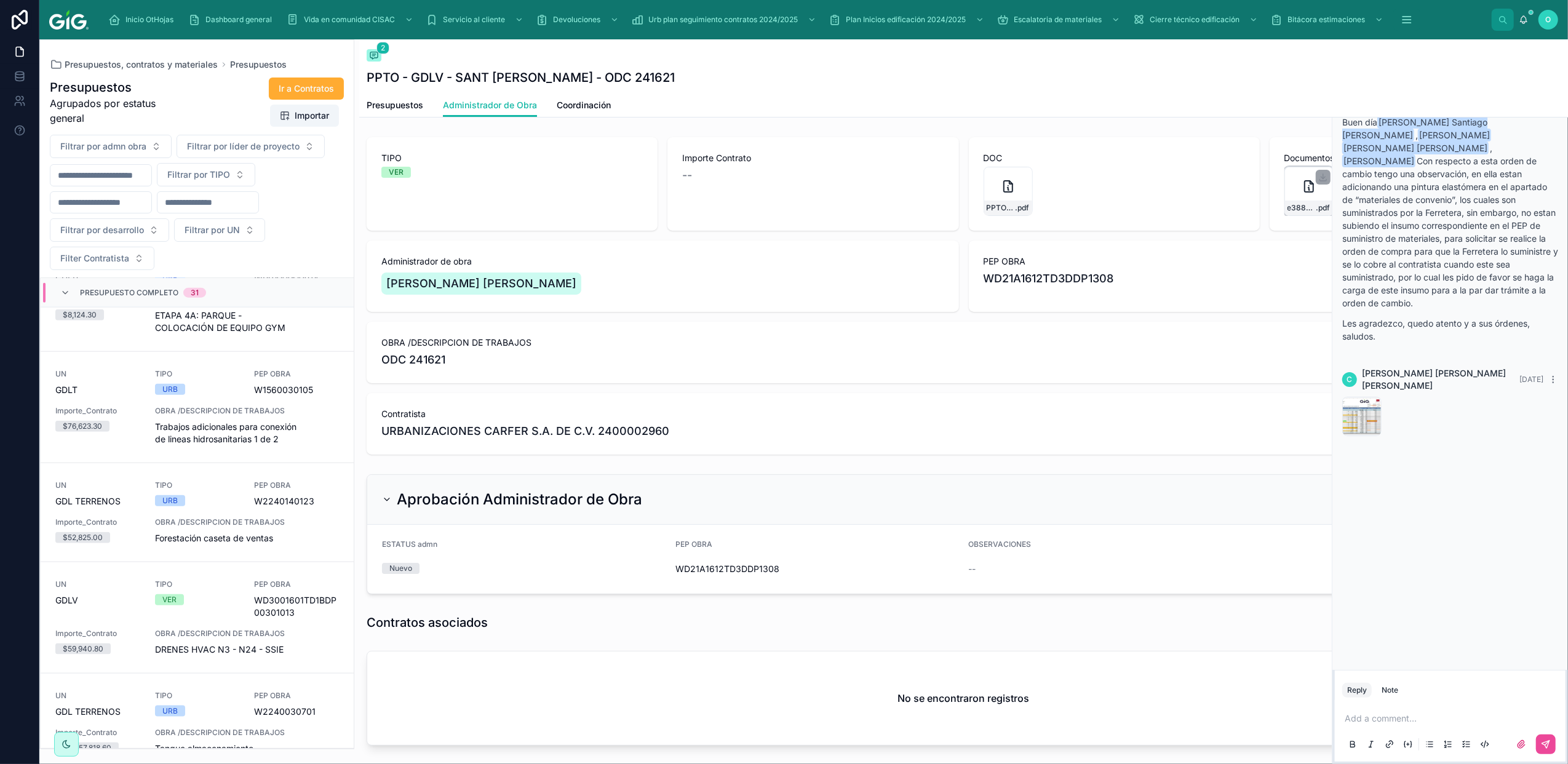
click at [1302, 186] on icon at bounding box center [1309, 186] width 15 height 15
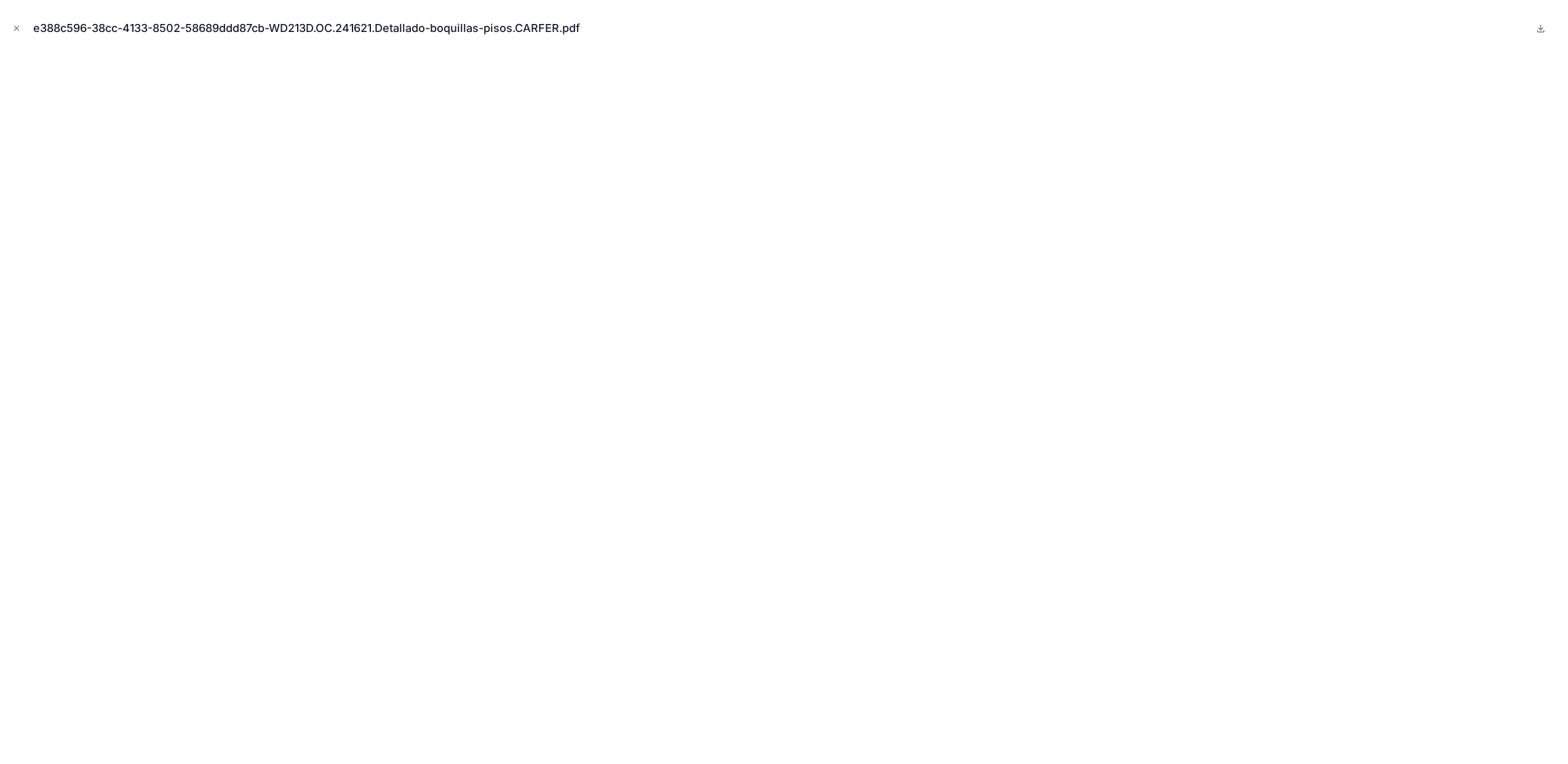
scroll to position [1440, 0]
click at [18, 28] on icon "Close modal" at bounding box center [17, 28] width 9 height 9
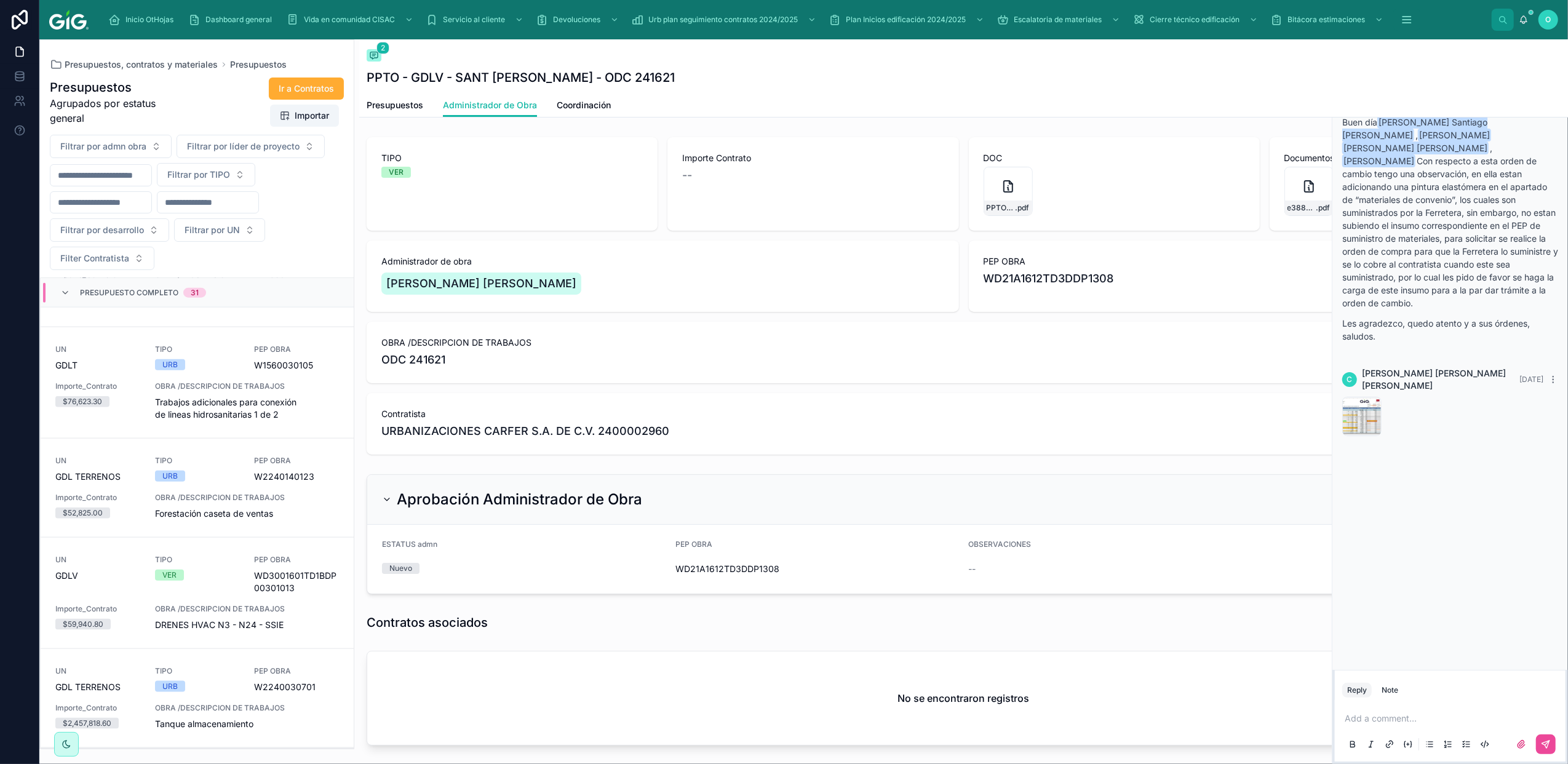
scroll to position [1465, 0]
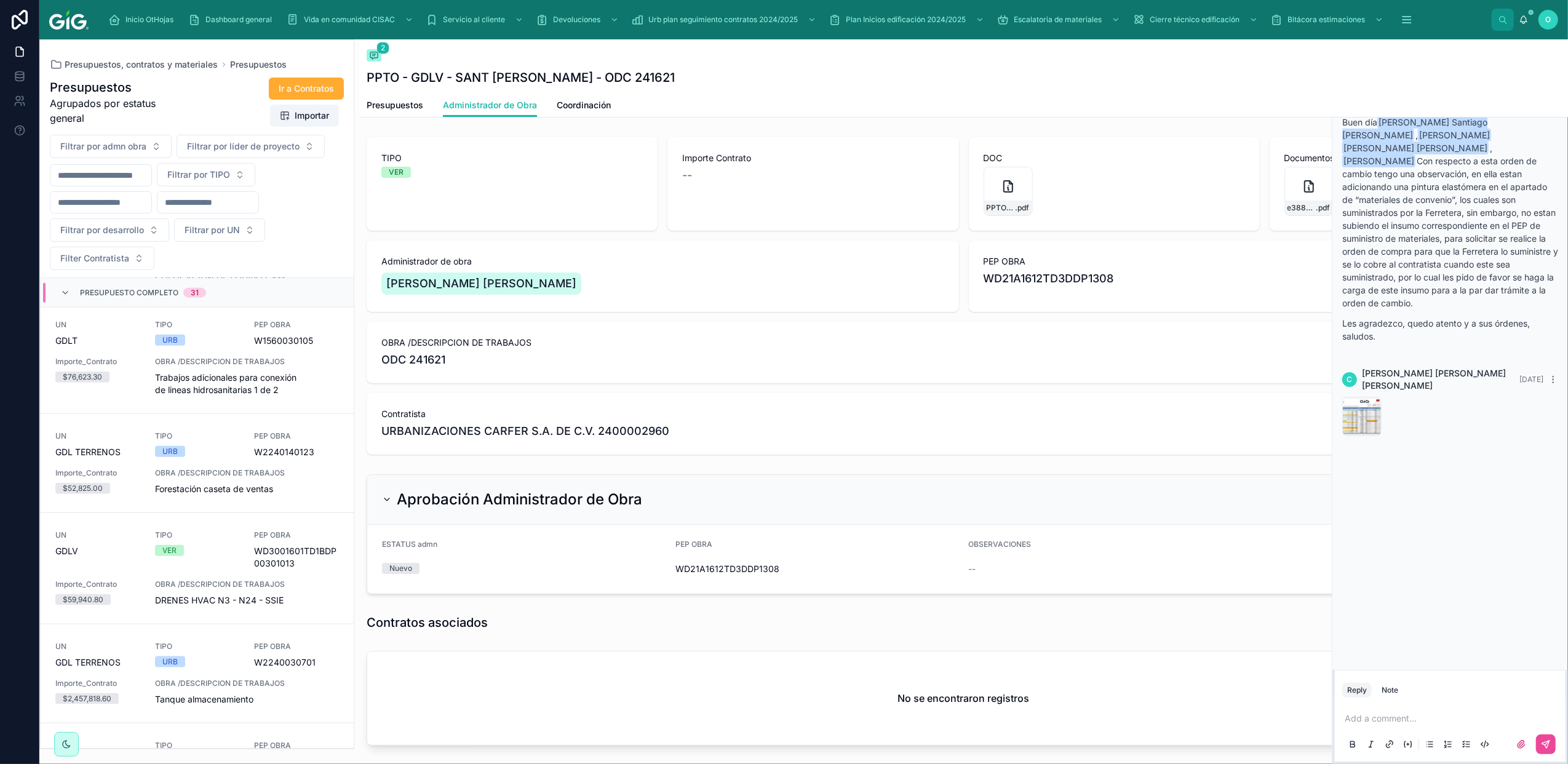
click at [87, 64] on span "Presupuestos, contratos y materiales" at bounding box center [141, 65] width 153 height 12
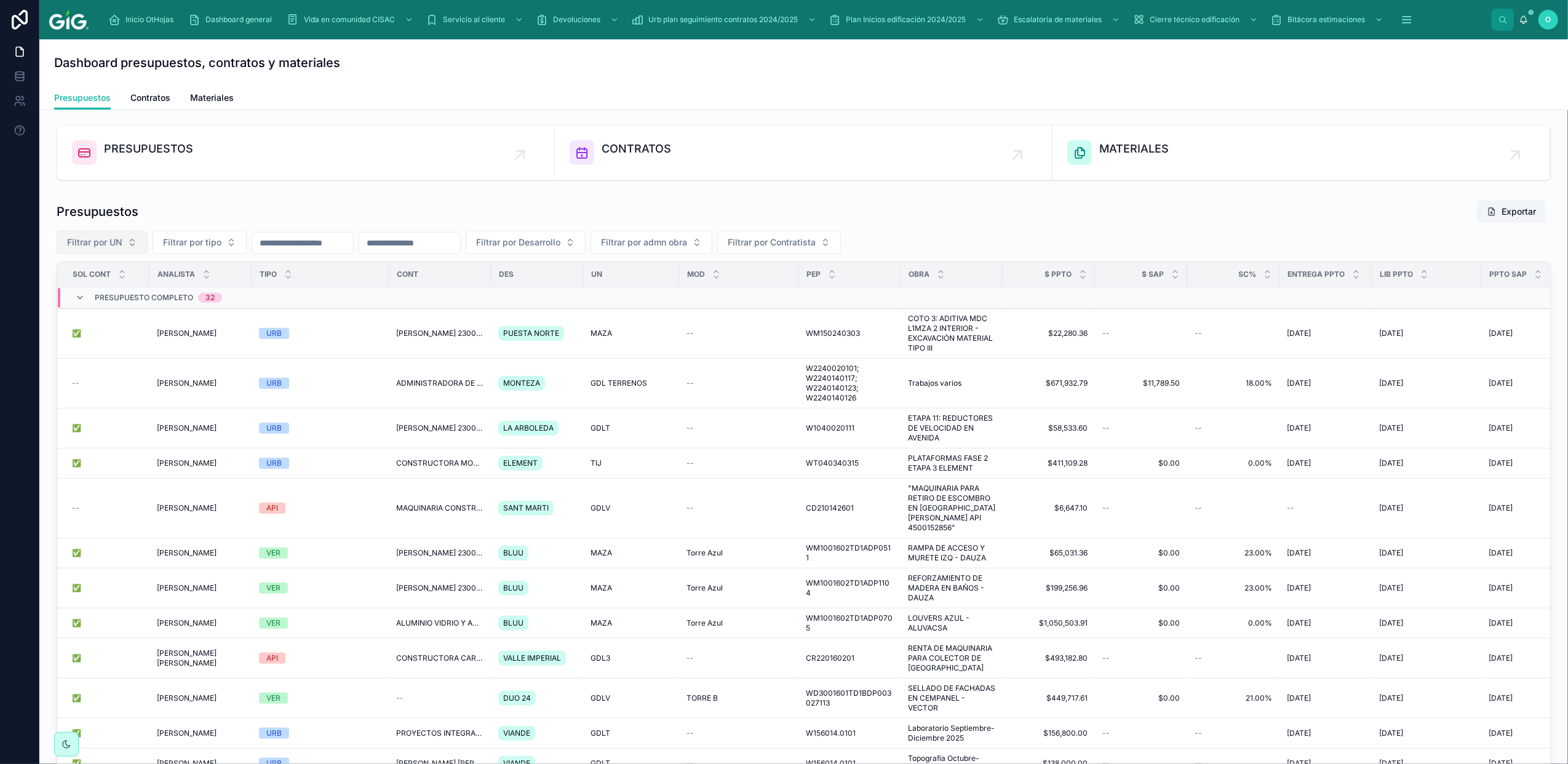
click at [131, 242] on button "Filtrar por UN" at bounding box center [102, 242] width 91 height 23
drag, startPoint x: 234, startPoint y: 246, endPoint x: 247, endPoint y: 254, distance: 15.3
click at [232, 245] on button "Filtrar por tipo" at bounding box center [200, 242] width 94 height 23
click at [177, 333] on div "VER" at bounding box center [200, 332] width 147 height 20
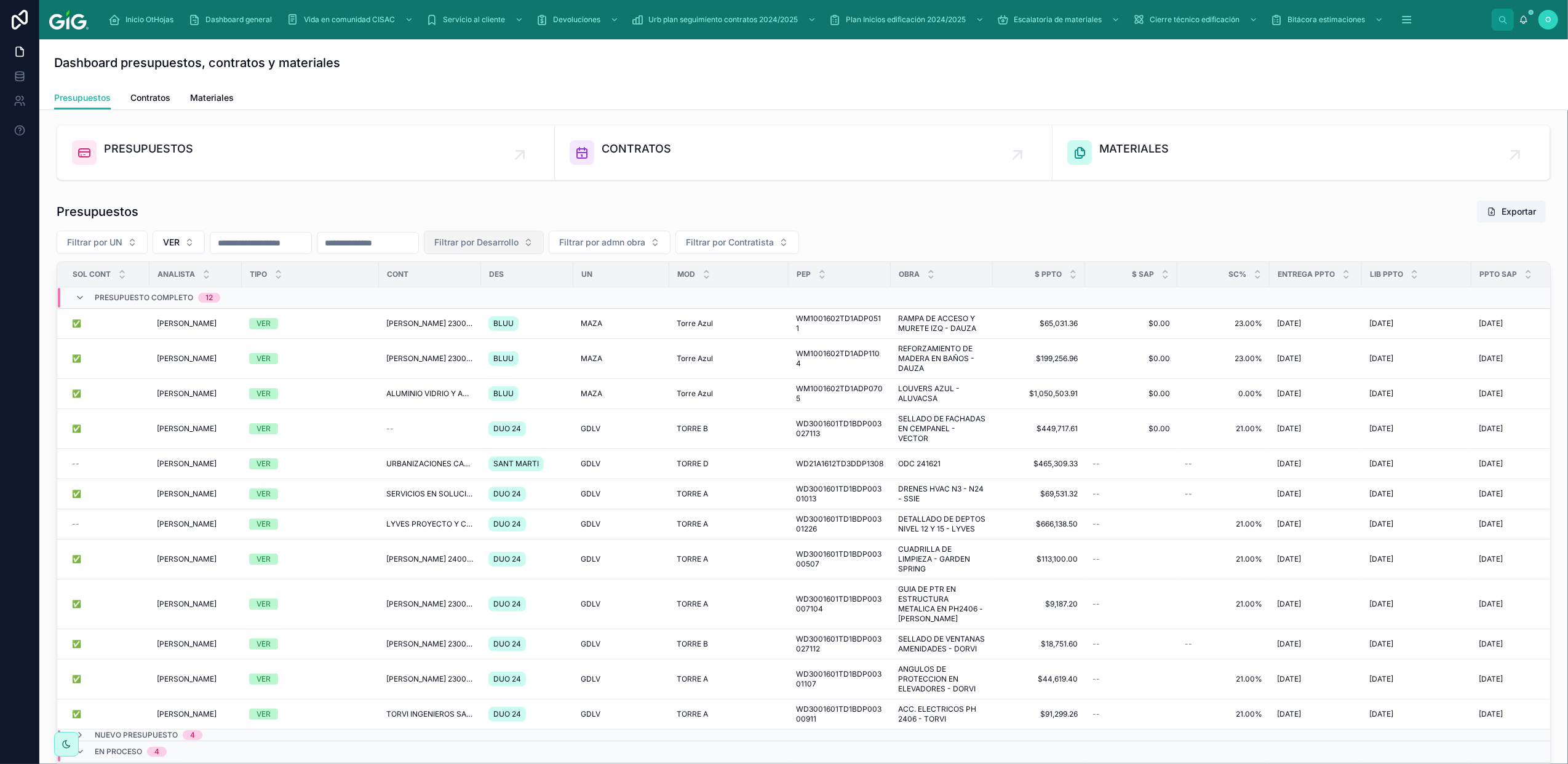
click at [544, 237] on button "Filtrar por Desarrollo" at bounding box center [483, 242] width 120 height 23
type input "***"
click at [529, 349] on span "SANT MARTI" at bounding box center [507, 352] width 54 height 12
